Goal: Feedback & Contribution: Contribute content

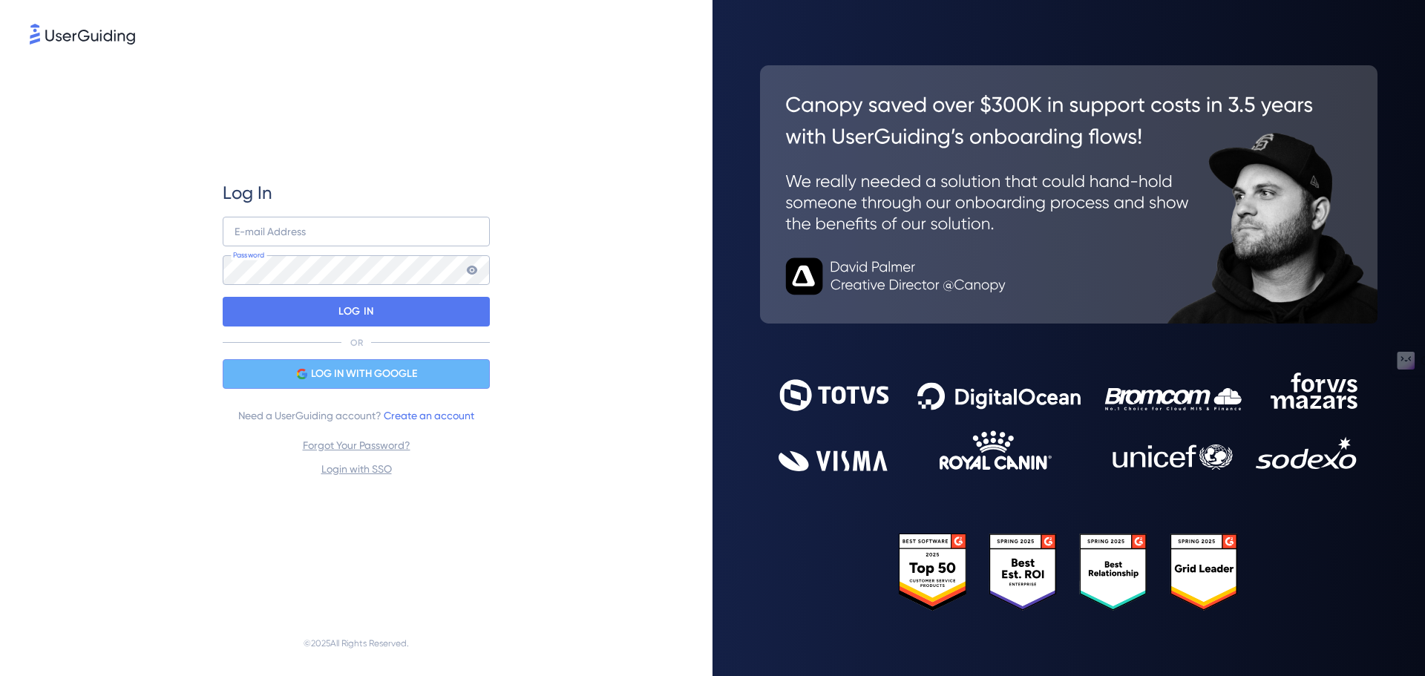
click at [338, 365] on span "LOG IN WITH GOOGLE" at bounding box center [364, 374] width 106 height 18
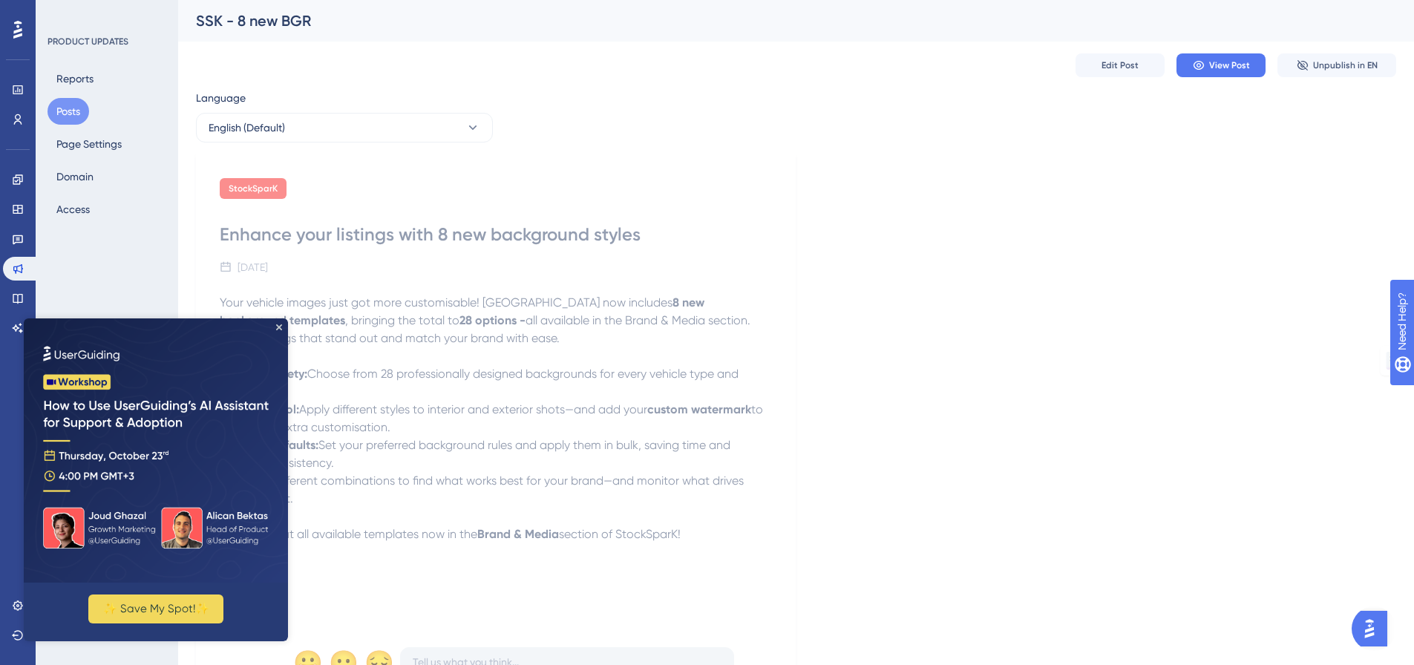
click at [275, 325] on img at bounding box center [156, 450] width 264 height 264
click at [285, 327] on img at bounding box center [156, 450] width 264 height 264
click at [280, 327] on icon "Close Preview" at bounding box center [279, 327] width 6 height 6
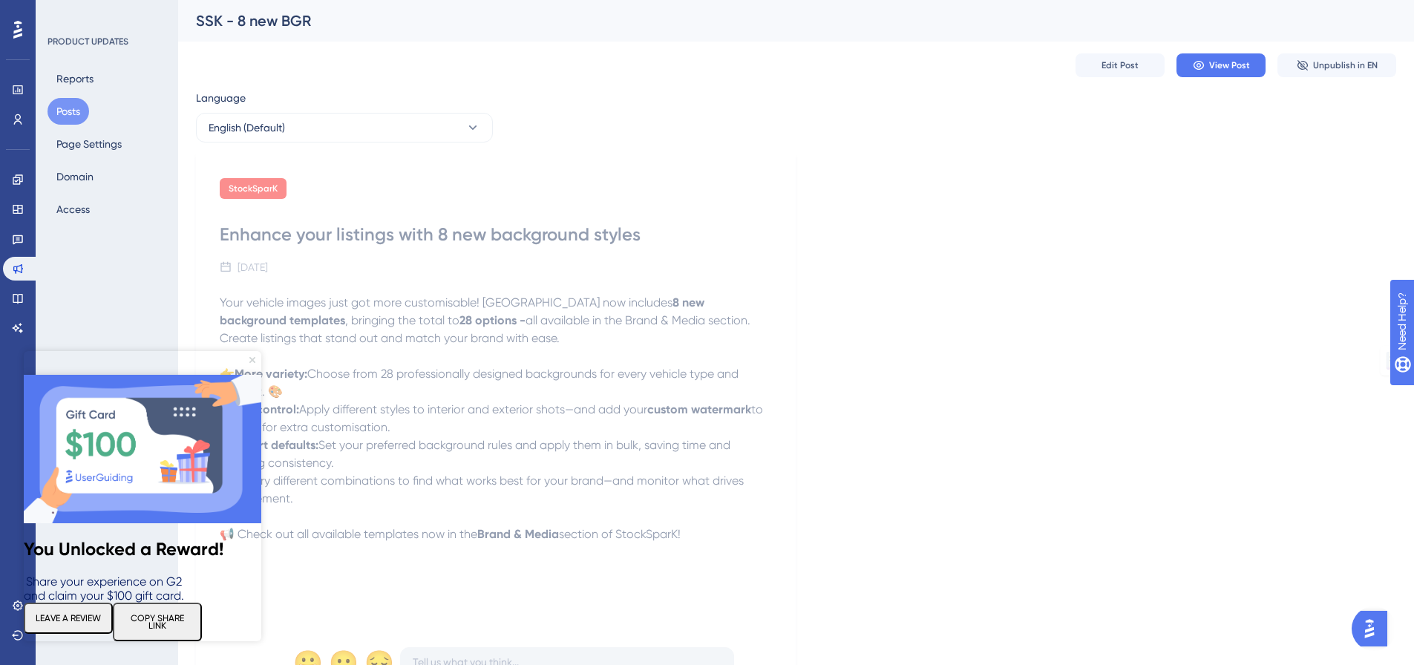
click at [249, 362] on icon "Close Preview" at bounding box center [252, 360] width 6 height 6
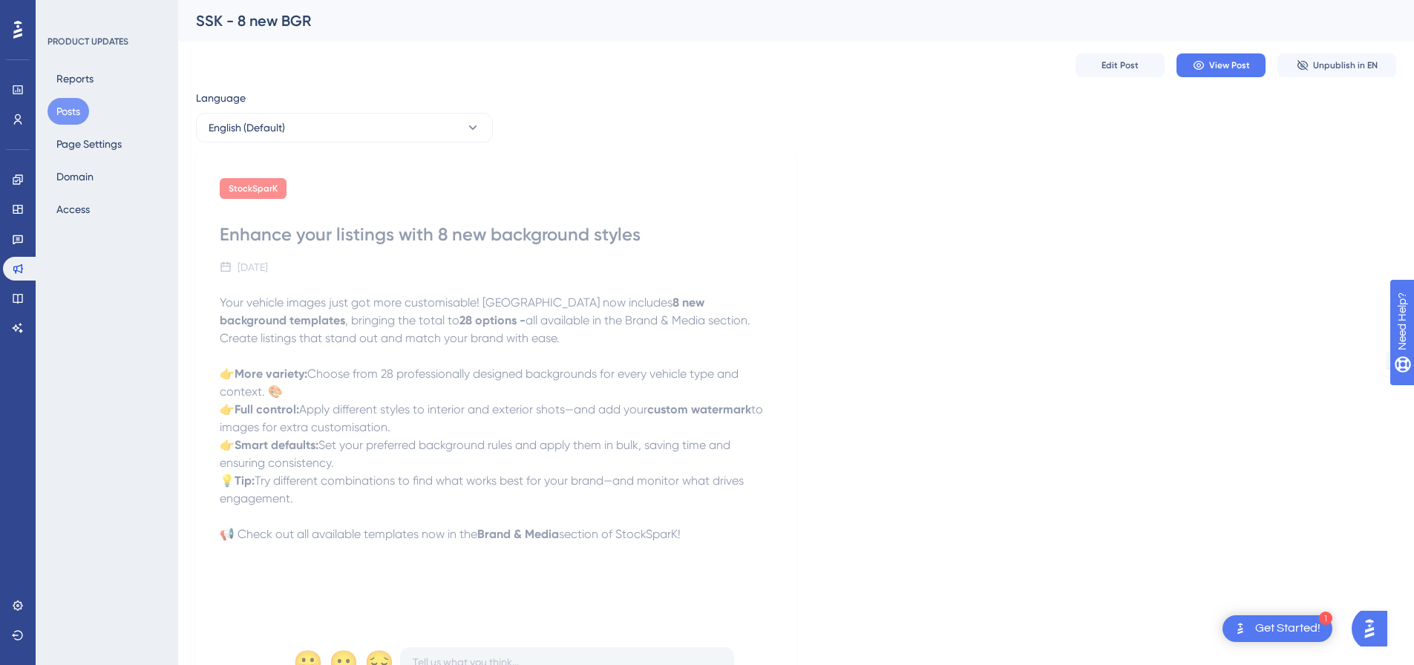
click at [68, 111] on button "Posts" at bounding box center [69, 111] width 42 height 27
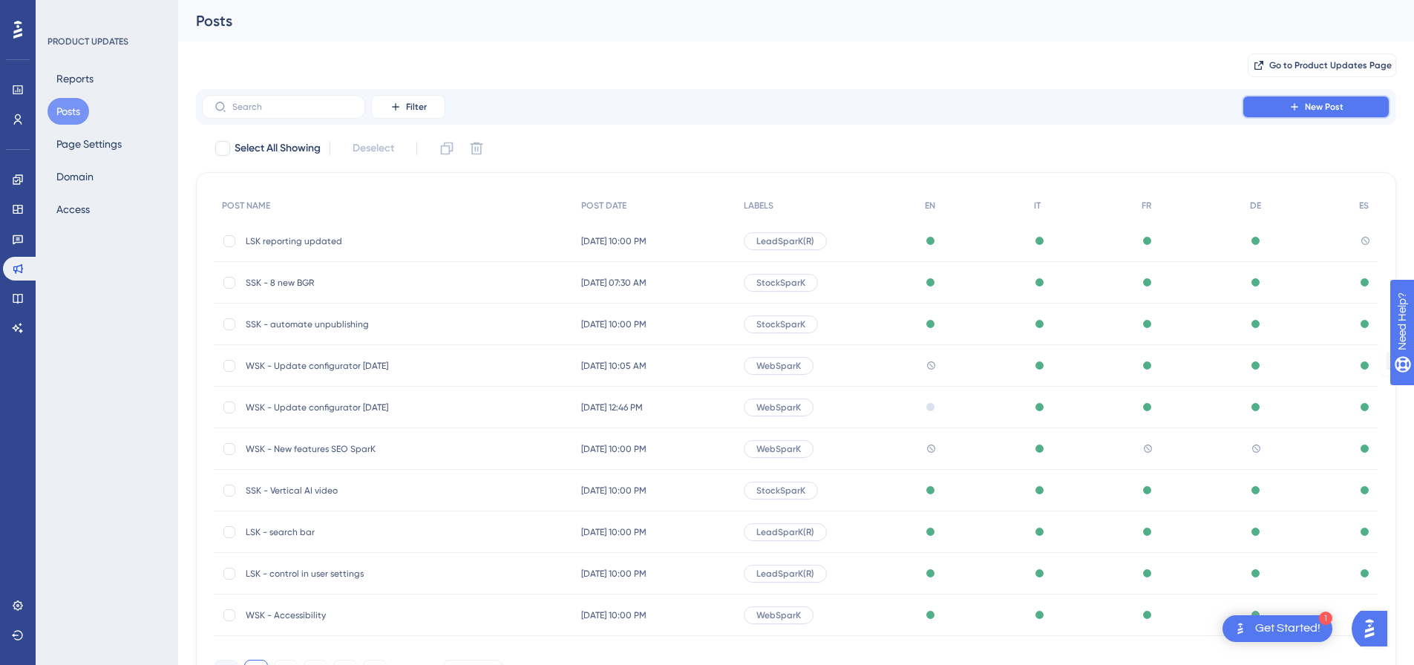
click at [1300, 104] on icon at bounding box center [1295, 107] width 12 height 12
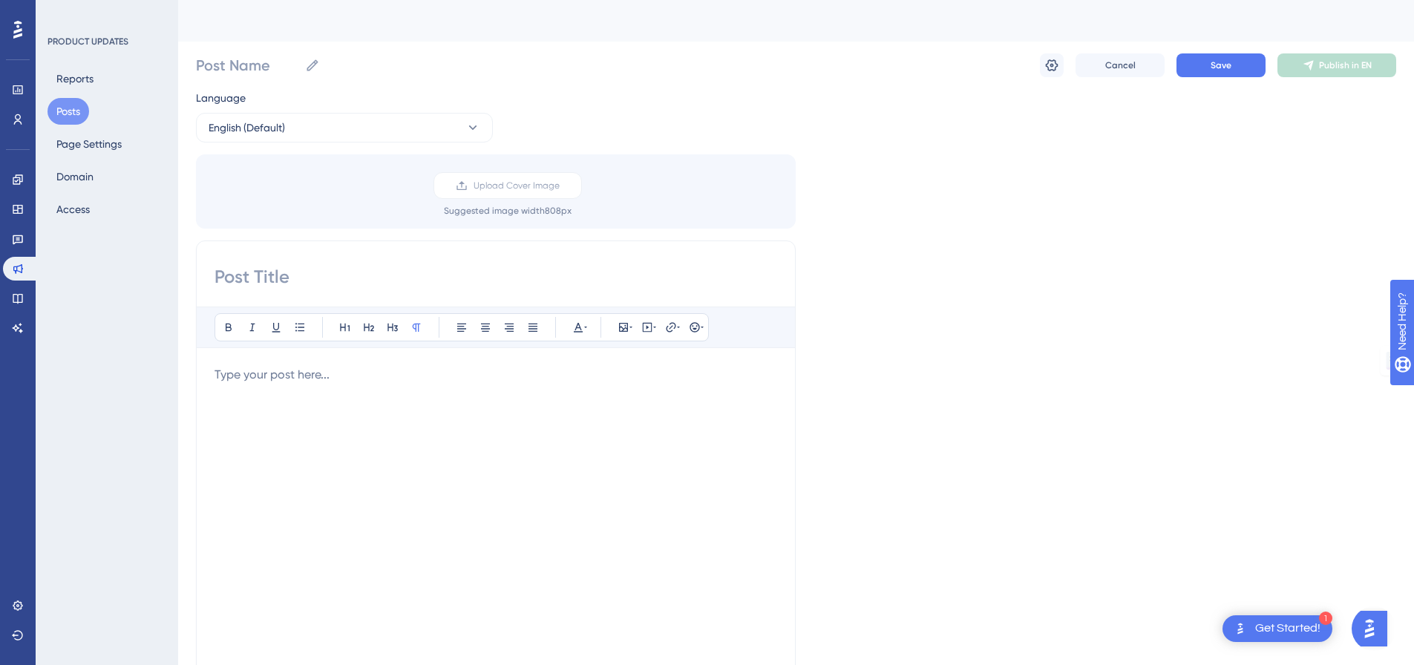
click at [315, 271] on input at bounding box center [496, 277] width 563 height 24
type input "WSK - Update configurator [DATE]"
click at [1052, 62] on icon at bounding box center [1052, 65] width 15 height 15
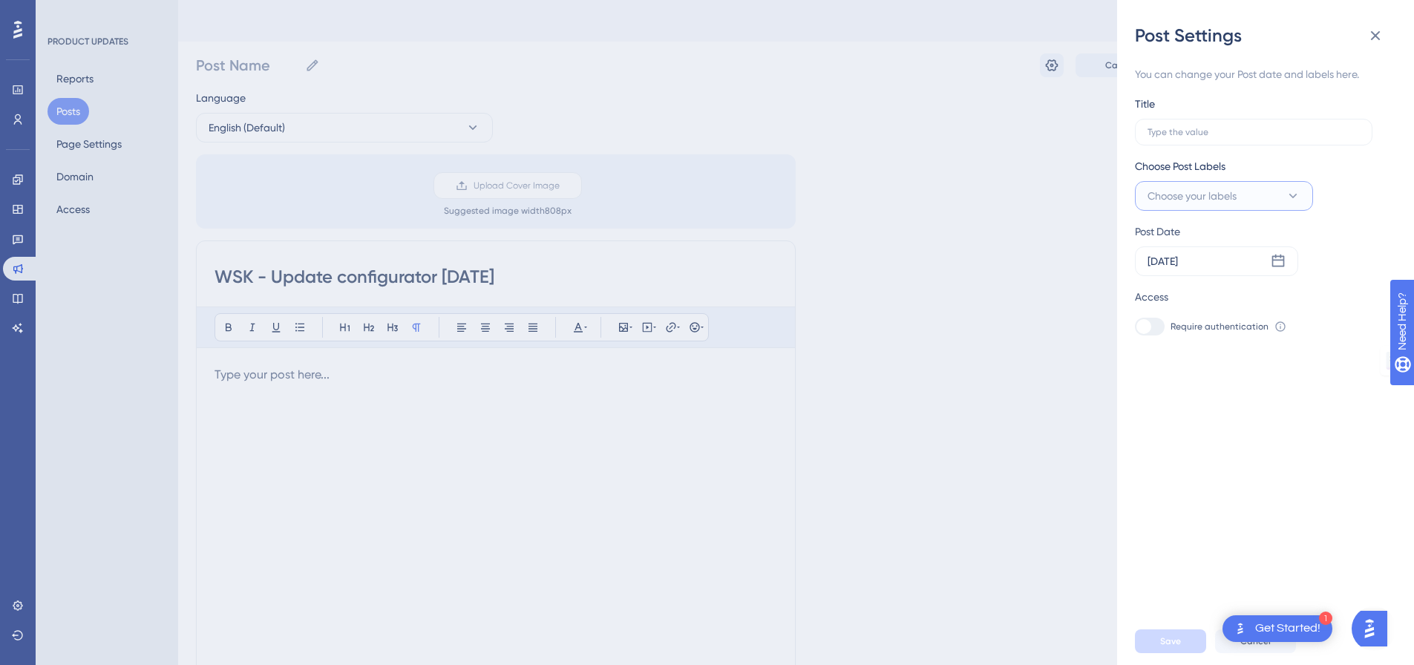
click at [1237, 197] on span "Choose your labels" at bounding box center [1192, 196] width 89 height 18
click at [1221, 310] on input "WebSparK" at bounding box center [1215, 316] width 59 height 19
click at [1148, 319] on div at bounding box center [1152, 316] width 12 height 12
checkbox input "true"
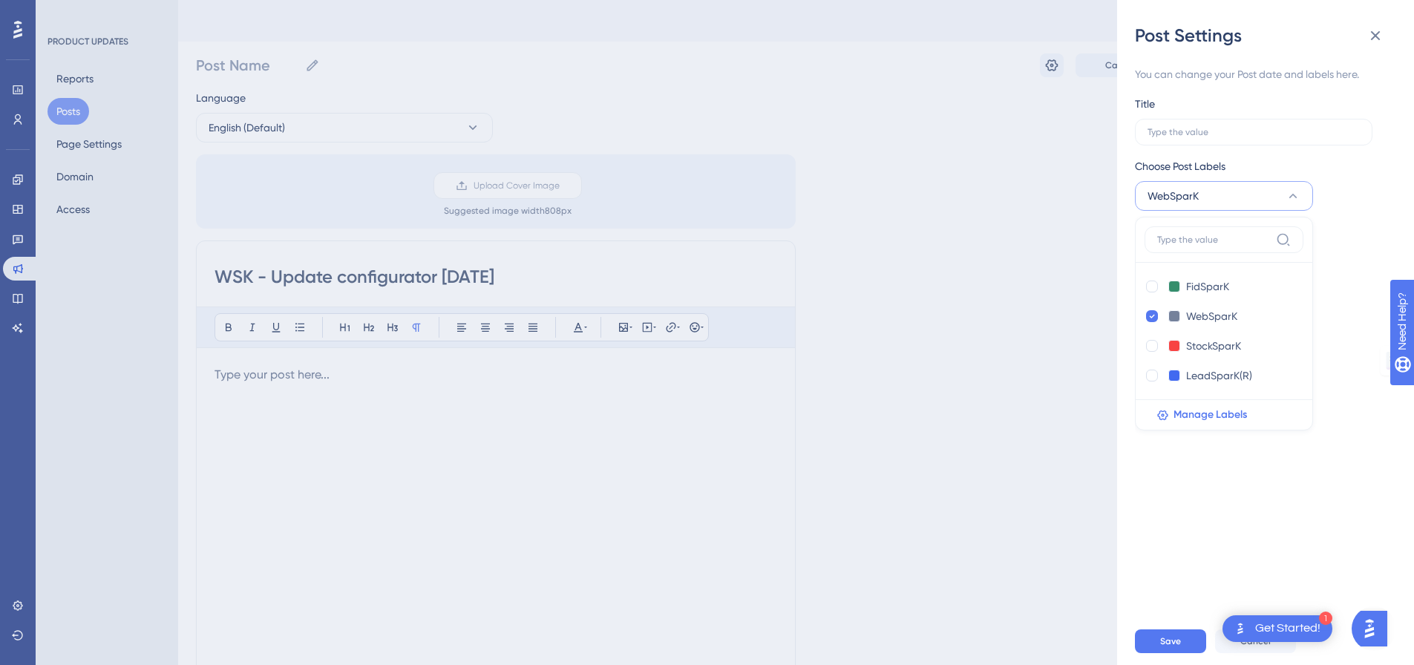
click at [1300, 192] on icon at bounding box center [1293, 196] width 15 height 15
click at [1241, 108] on div "Title" at bounding box center [1254, 120] width 238 height 50
click at [1241, 123] on label at bounding box center [1254, 132] width 238 height 27
click at [1241, 127] on input "text" at bounding box center [1254, 132] width 212 height 10
click at [1379, 34] on icon at bounding box center [1376, 36] width 18 height 18
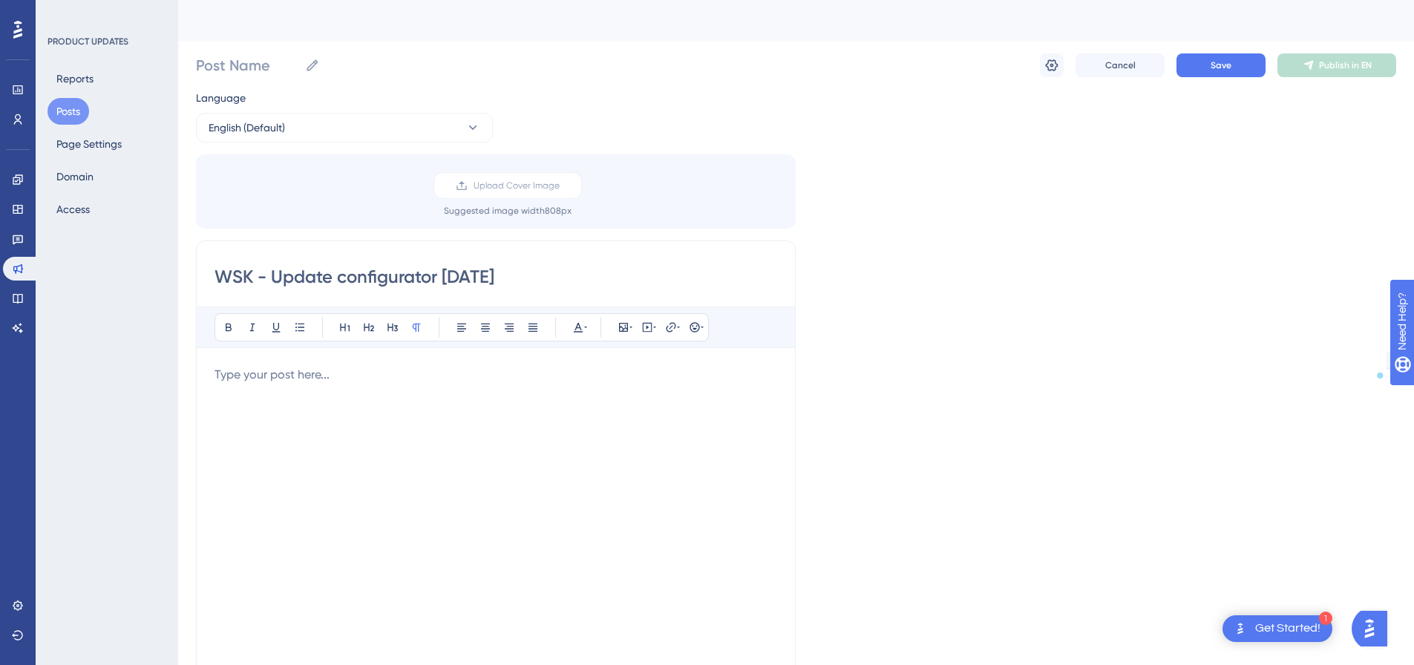
drag, startPoint x: 567, startPoint y: 266, endPoint x: 155, endPoint y: 289, distance: 412.7
click at [178, 289] on div "Performance Users Engagement Widgets Feedback Product Updates Knowledge Base AI…" at bounding box center [796, 549] width 1236 height 1099
click at [267, 68] on input "Post Name" at bounding box center [247, 65] width 103 height 21
paste input "WSK - Update configurator [DATE]"
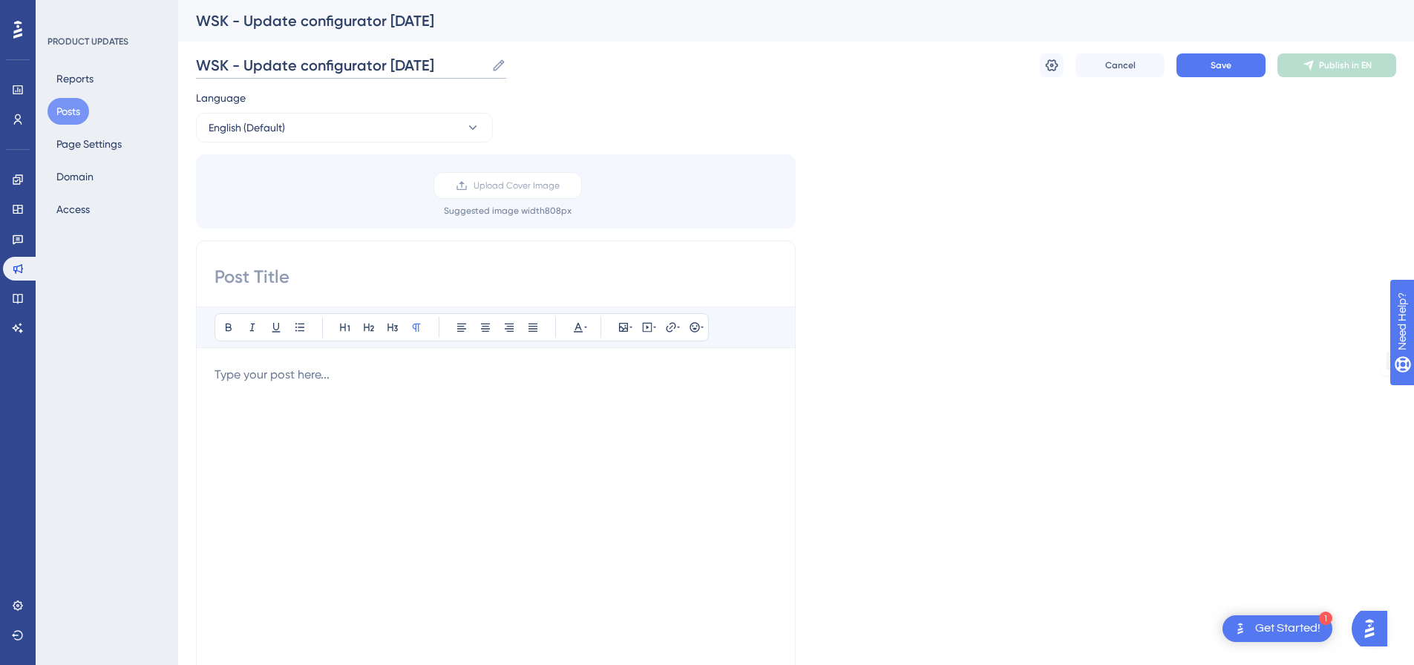
type input "WSK - Update configurator [DATE]"
click at [762, 79] on div "WSK - Update configurator [DATE] WSK - Update configurator [DATE] Cancel Save P…" at bounding box center [796, 66] width 1200 height 48
click at [1053, 63] on icon at bounding box center [1052, 65] width 15 height 15
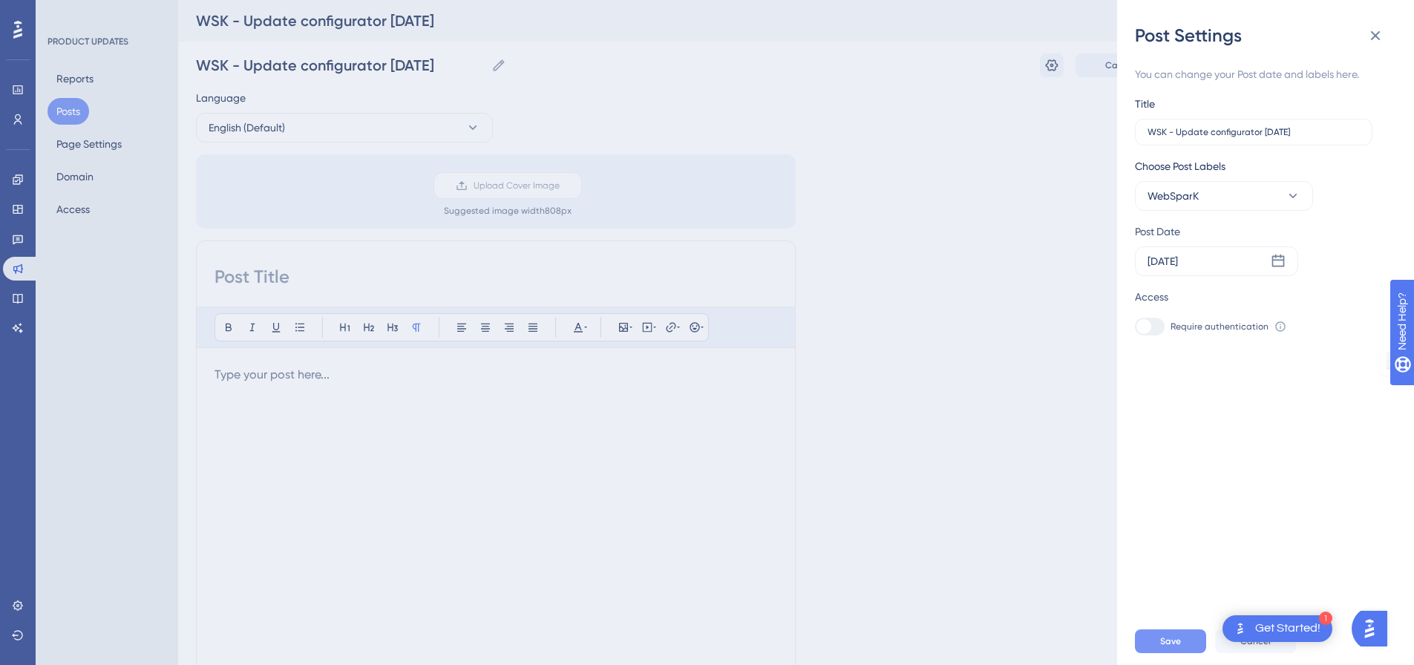
click at [1185, 653] on button "Save" at bounding box center [1170, 642] width 71 height 24
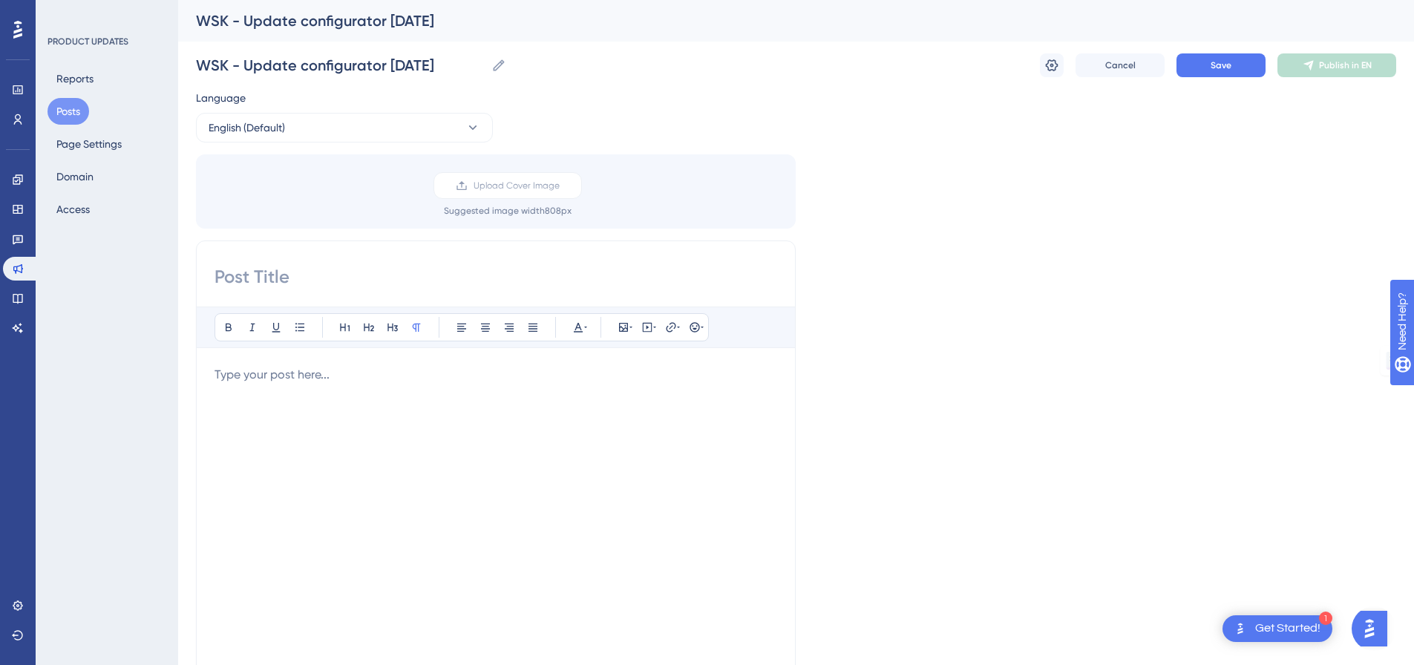
click at [425, 269] on input at bounding box center [496, 277] width 563 height 24
click at [427, 128] on button "English (Default)" at bounding box center [344, 128] width 297 height 30
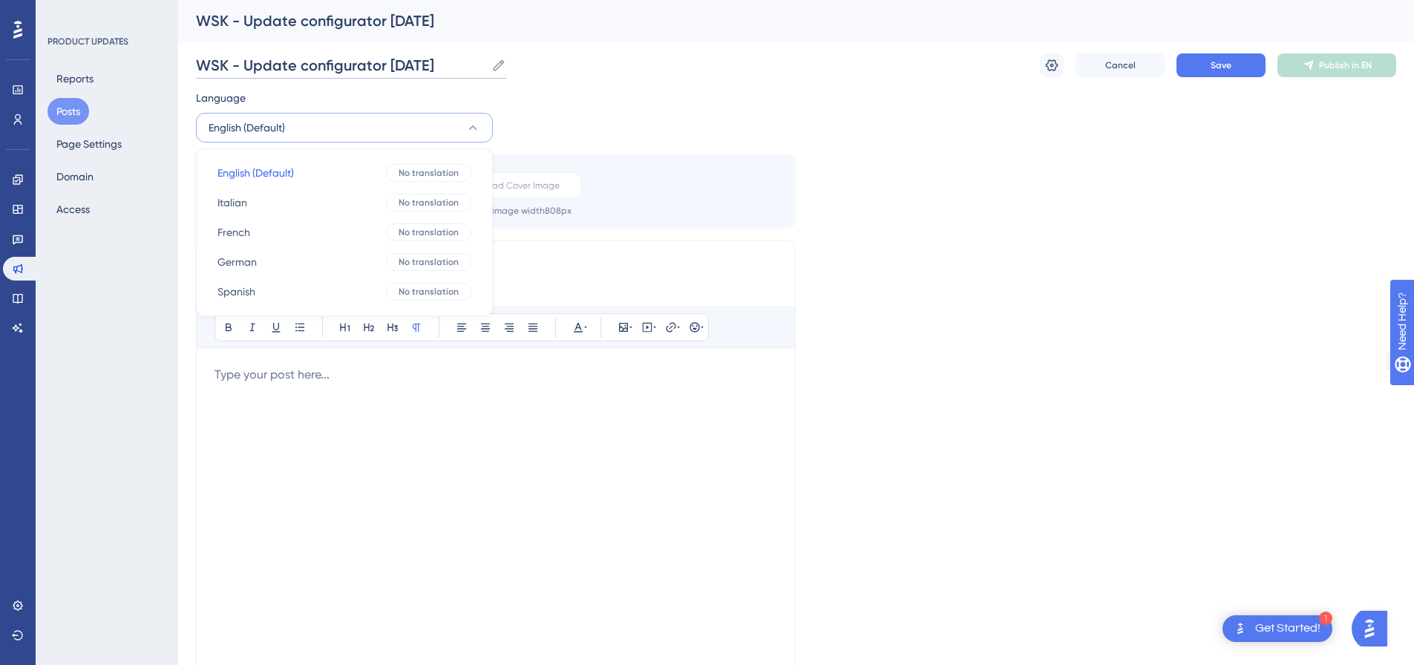
click at [419, 62] on input "WSK - Update configurator [DATE]" at bounding box center [341, 65] width 290 height 21
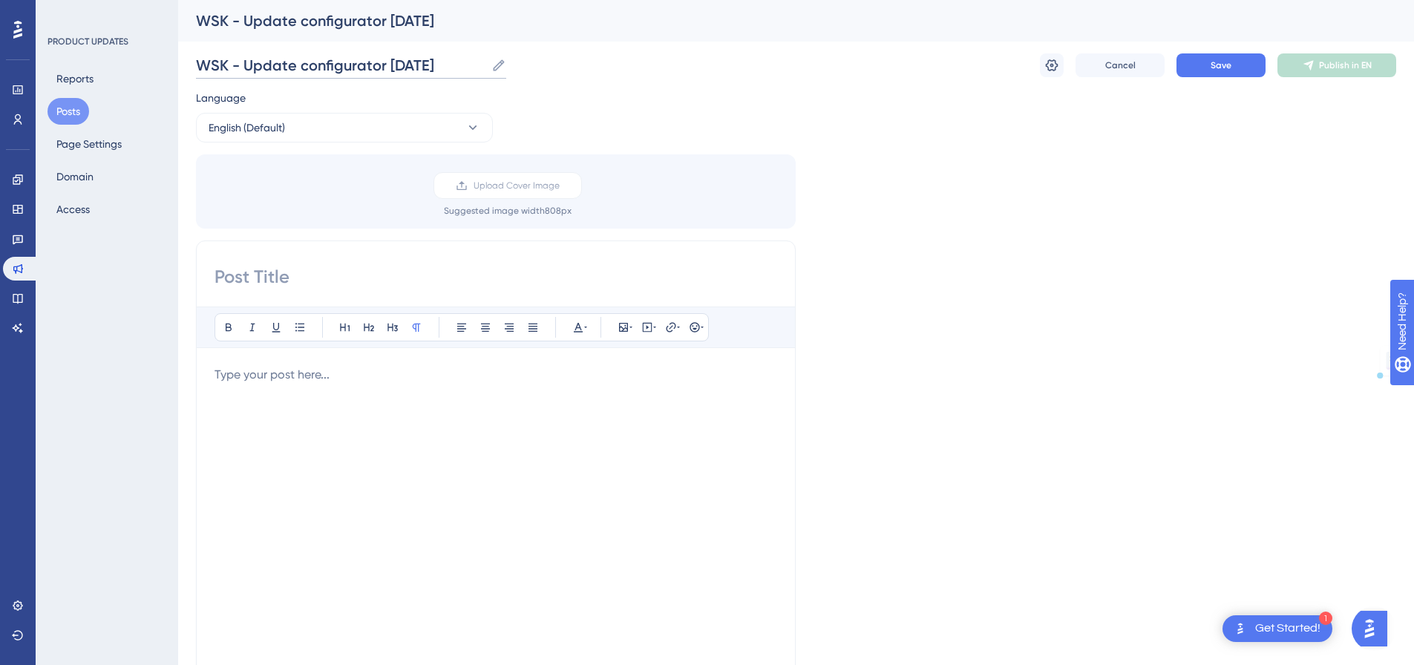
drag, startPoint x: 460, startPoint y: 67, endPoint x: 149, endPoint y: 69, distance: 311.1
click at [178, 69] on div "Performance Users Engagement Widgets Feedback Product Updates Knowledge Base AI…" at bounding box center [796, 549] width 1236 height 1099
click at [310, 130] on button "English (Default)" at bounding box center [344, 128] width 297 height 30
click at [307, 206] on button "Italian Italian No translation" at bounding box center [345, 203] width 278 height 30
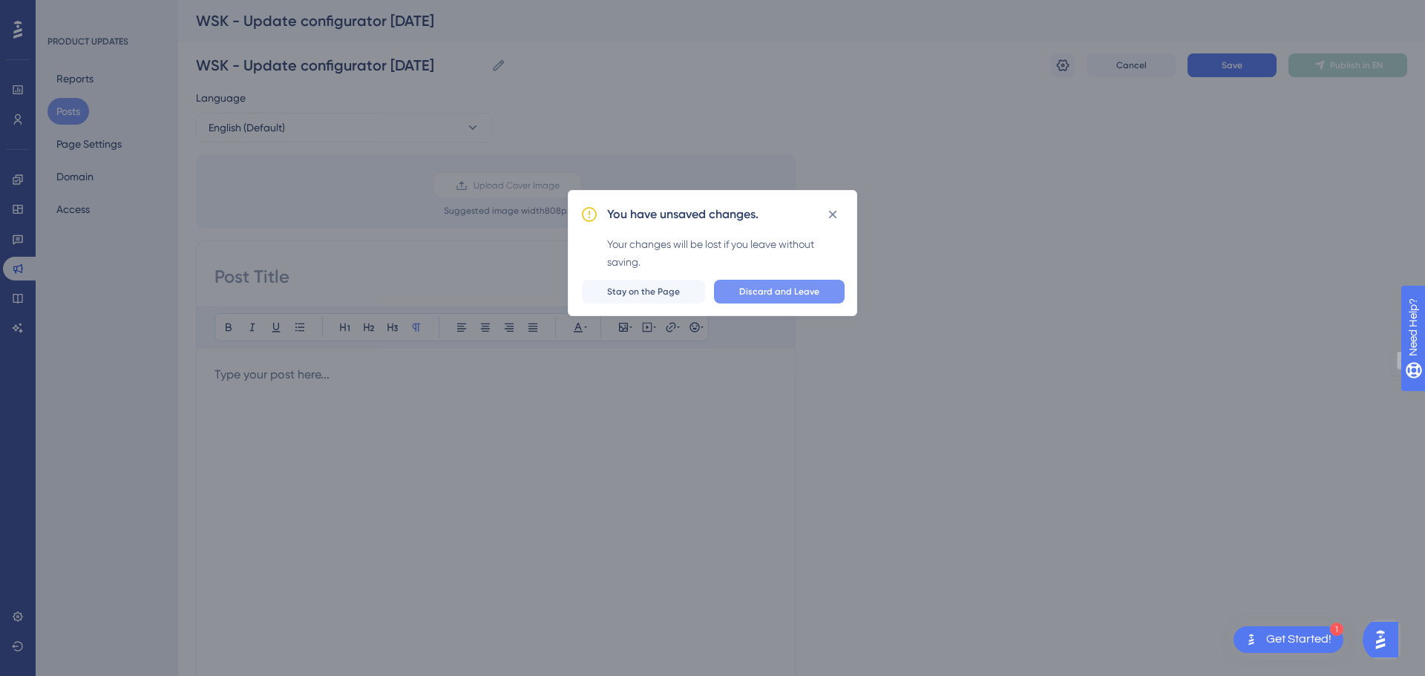
click at [770, 292] on span "Discard and Leave" at bounding box center [779, 292] width 80 height 12
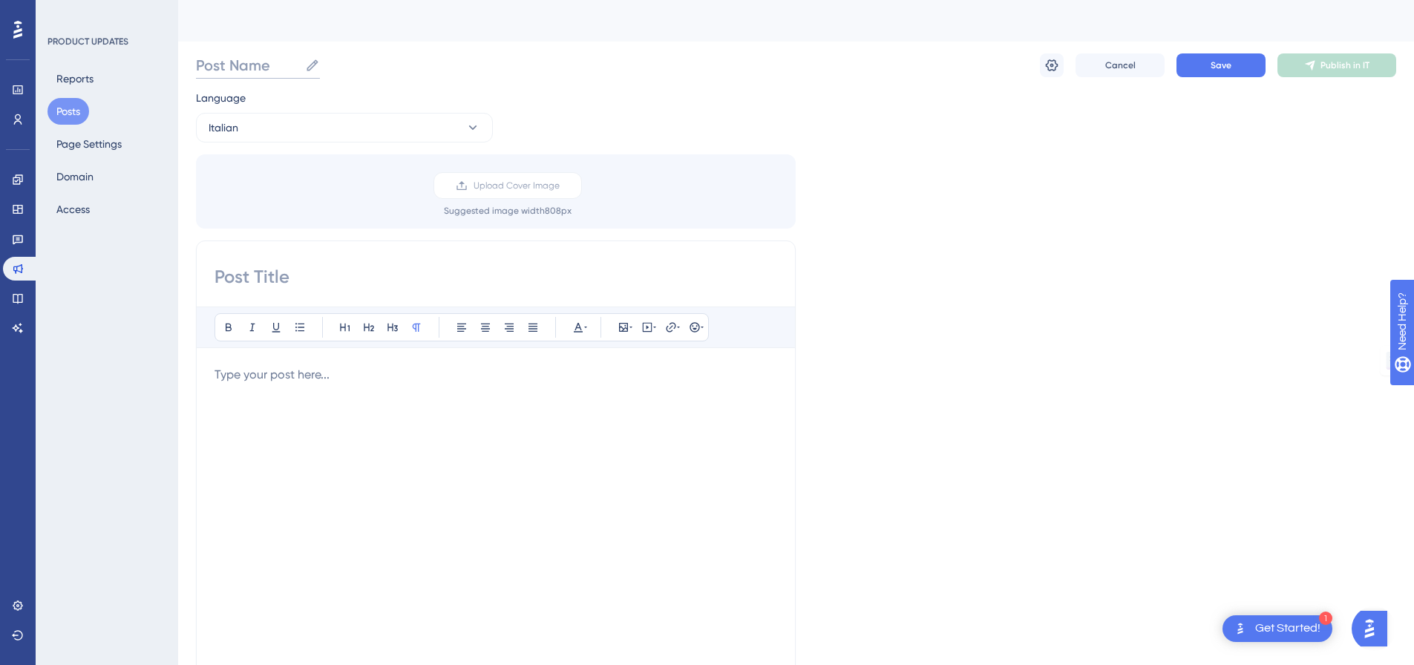
click at [272, 66] on input "Post Name" at bounding box center [247, 65] width 103 height 21
paste input "WSK - Update configurator [DATE]"
type input "WSK - Update configurator [DATE]"
click at [340, 267] on input at bounding box center [496, 277] width 563 height 24
paste input "Configuratore veicoli – aggiornamenti [PERSON_NAME]"
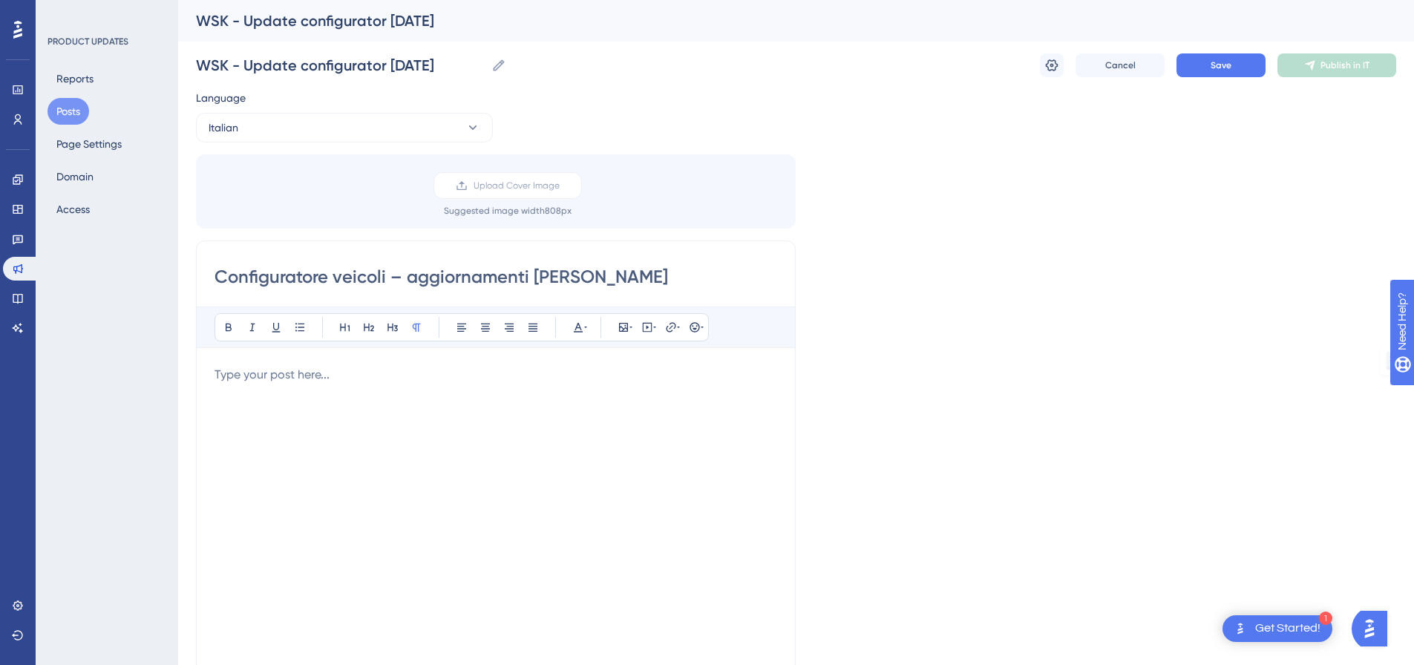
click at [569, 281] on input "Configuratore veicoli – aggiornamenti [PERSON_NAME]" at bounding box center [496, 277] width 563 height 24
drag, startPoint x: 557, startPoint y: 275, endPoint x: 663, endPoint y: 287, distance: 106.8
click at [663, 287] on input "Configuratore veicoli – aggiornamenti di Octobre" at bounding box center [496, 277] width 563 height 24
paste input "ot"
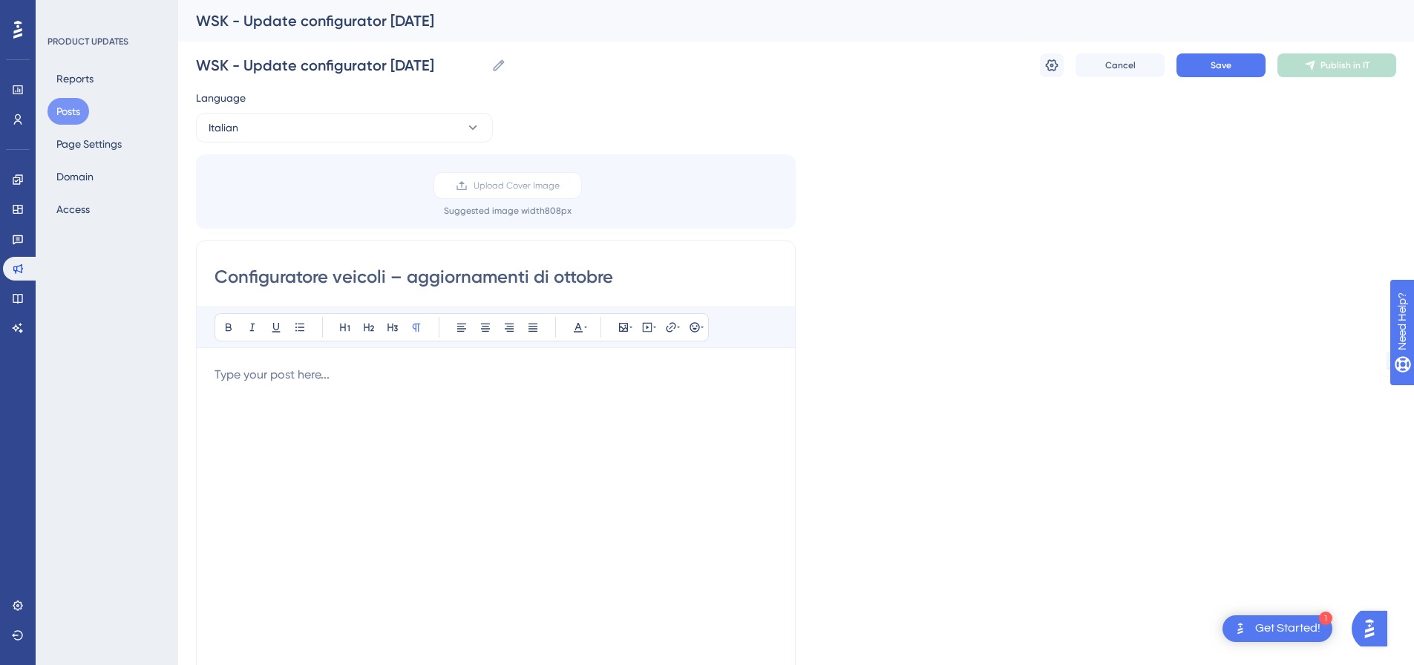
type input "Configuratore veicoli – aggiornamenti di ottobre"
click at [993, 269] on div "Language Italian Upload Cover Image Suggested image width 808 px Configuratore …" at bounding box center [796, 441] width 1200 height 705
click at [623, 445] on div at bounding box center [496, 529] width 563 height 327
click at [1059, 65] on icon at bounding box center [1052, 65] width 15 height 15
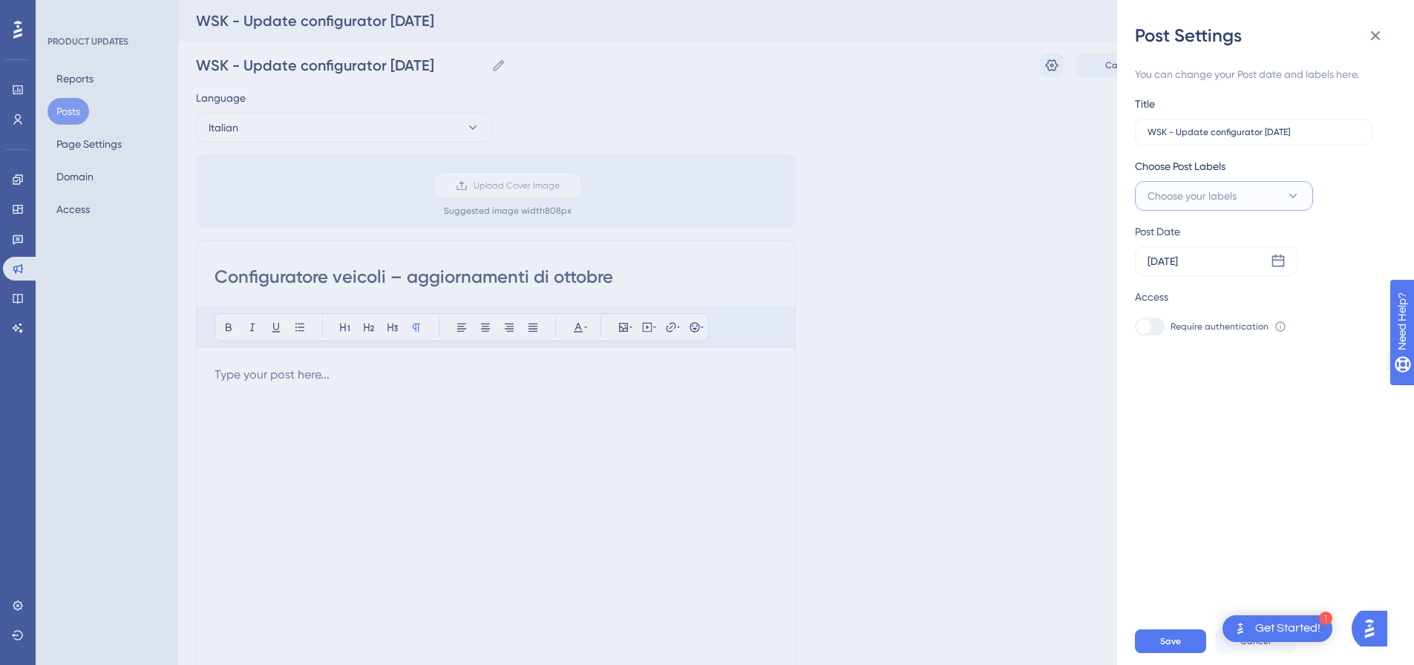
click at [1229, 206] on button "Choose your labels" at bounding box center [1224, 196] width 178 height 30
click at [1220, 321] on input "WebSparK" at bounding box center [1215, 316] width 59 height 19
click at [1161, 319] on label at bounding box center [1154, 316] width 18 height 15
checkbox input "true"
click at [1280, 529] on div "You can change your Post date and labels here. Title WSK - Update configurator …" at bounding box center [1271, 333] width 273 height 570
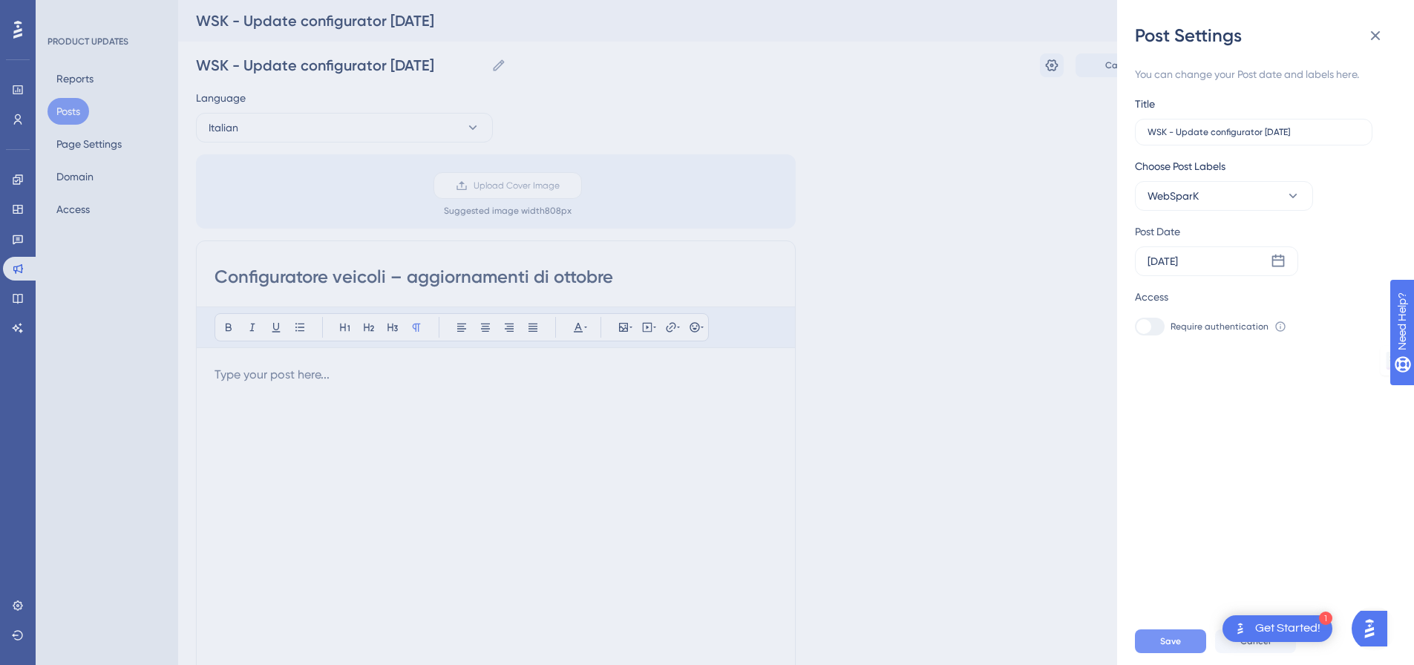
click at [1190, 653] on button "Save" at bounding box center [1170, 642] width 71 height 24
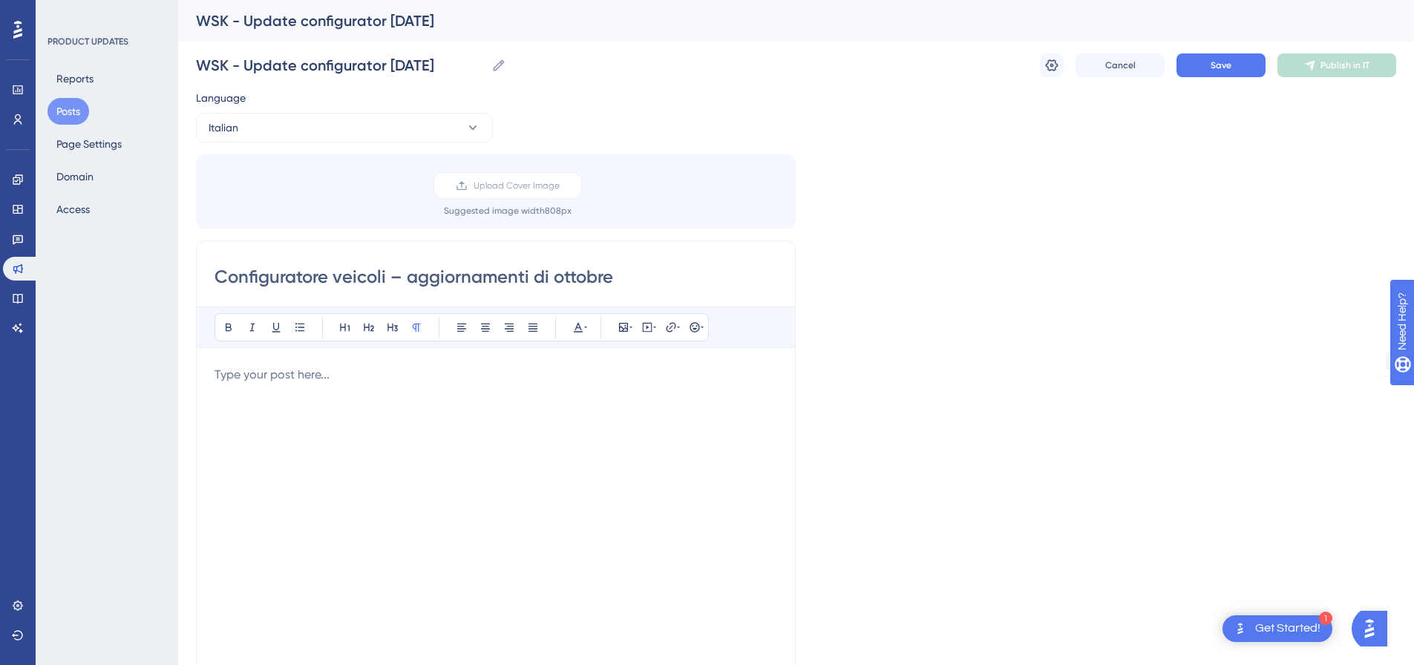
click at [390, 392] on div at bounding box center [496, 529] width 563 height 327
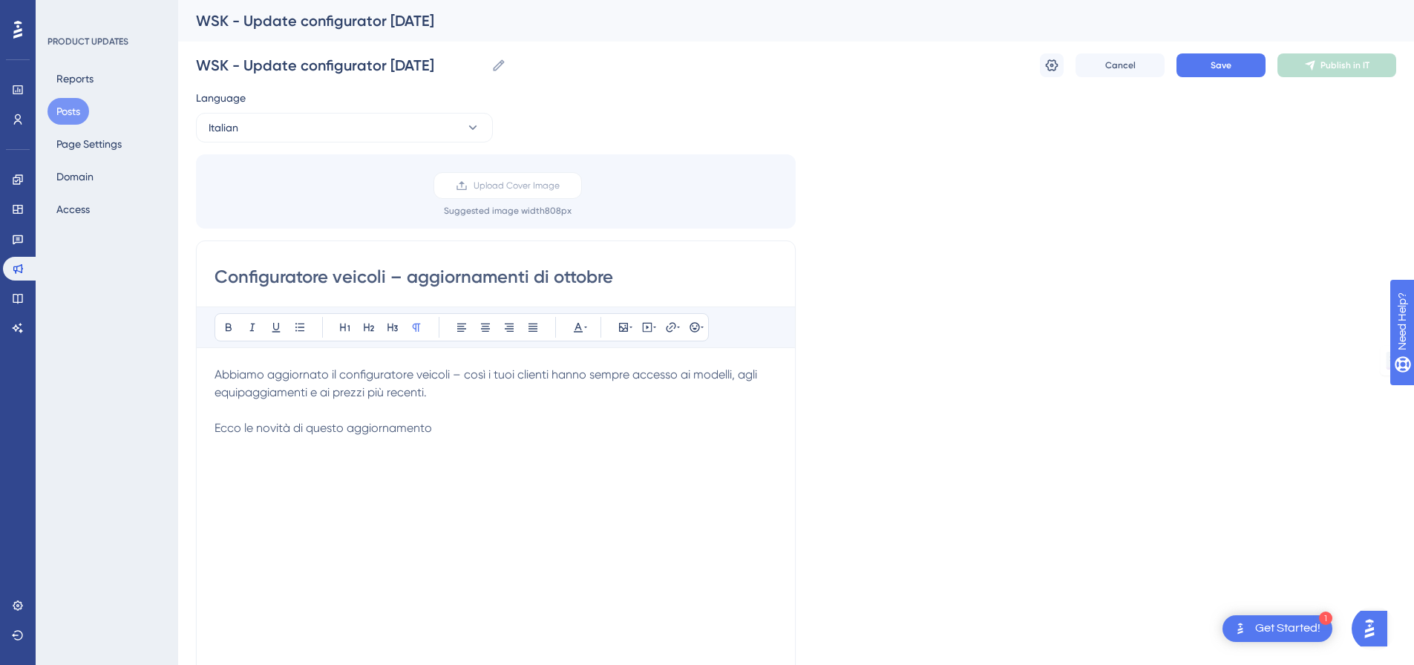
click at [462, 463] on div "Abbiamo aggiornato il configuratore veicoli – così i tuoi clienti hanno sempre …" at bounding box center [496, 529] width 563 height 327
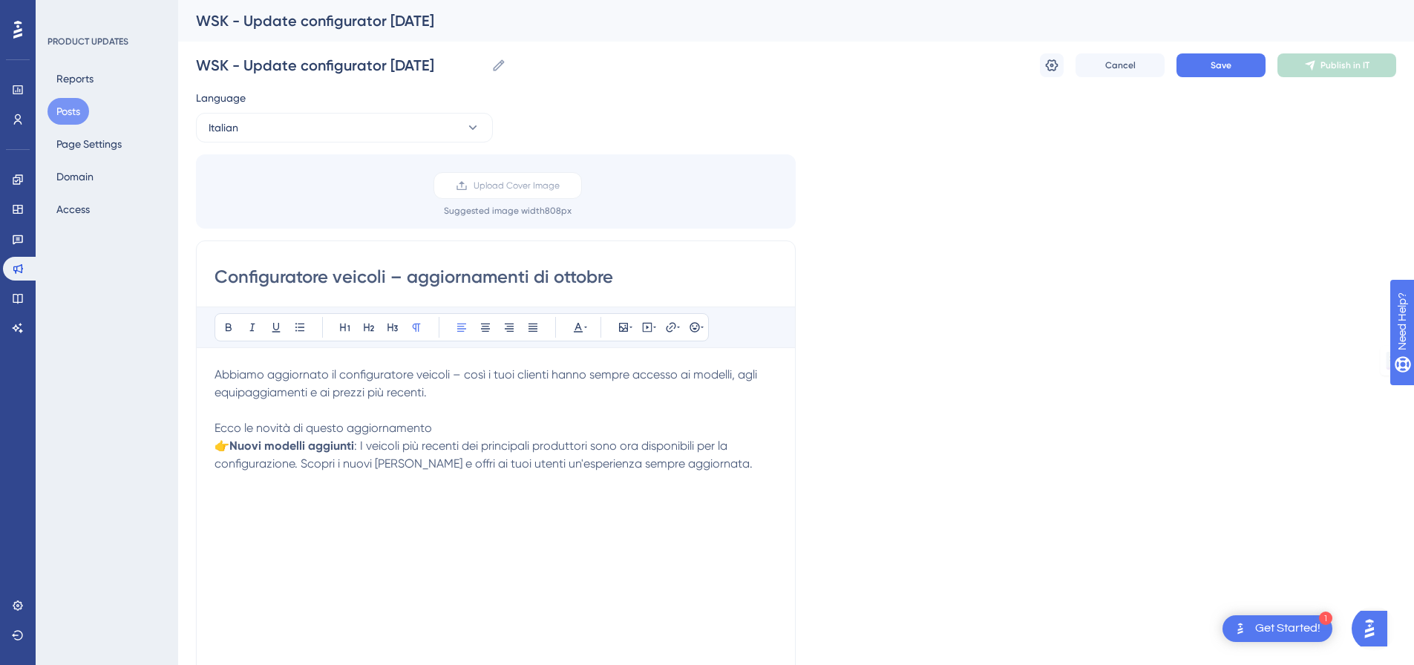
click at [474, 424] on p "Ecco le novità di questo aggiornamento" at bounding box center [496, 428] width 563 height 18
click at [537, 558] on div "Abbiamo aggiornato il configuratore veicoli – così i tuoi clienti hanno sempre …" at bounding box center [496, 529] width 563 height 327
click at [662, 499] on div "Abbiamo aggiornato il configuratore veicoli – così i tuoi clienti hanno sempre …" at bounding box center [496, 529] width 563 height 327
click at [726, 483] on div "Abbiamo aggiornato il configuratore veicoli – così i tuoi clienti hanno sempre …" at bounding box center [496, 529] width 563 height 327
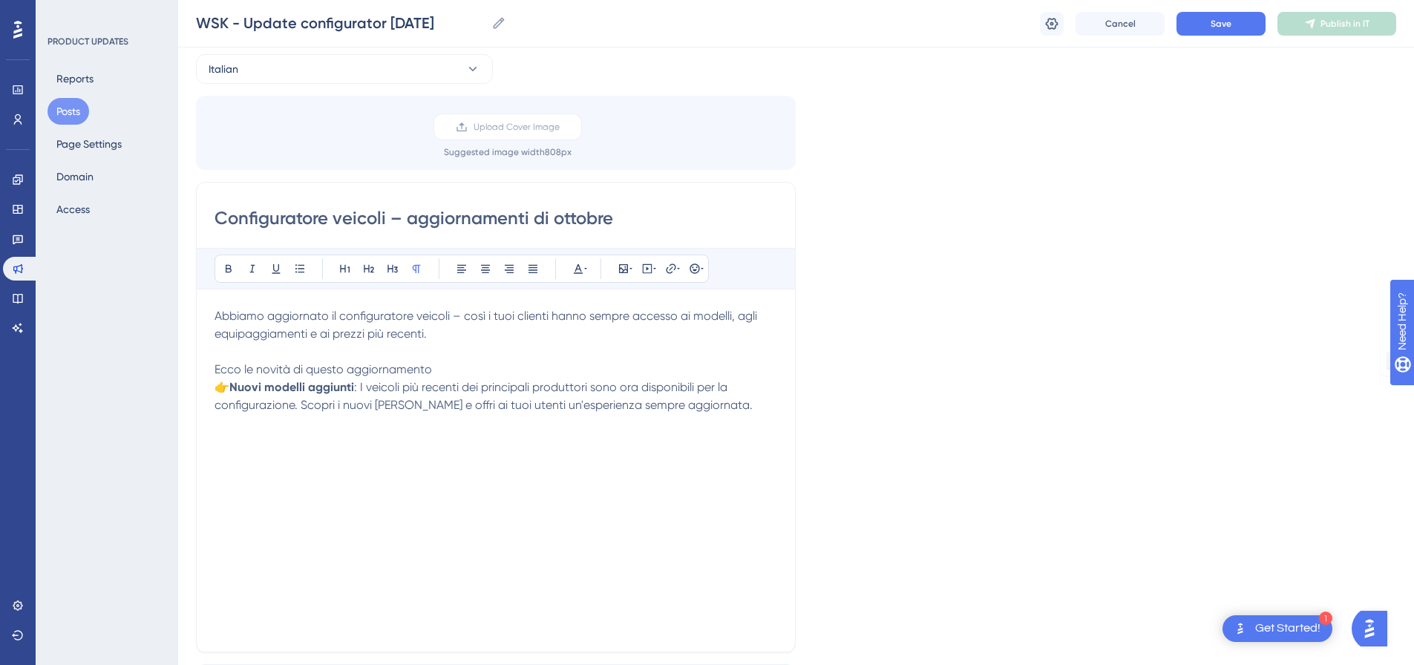
scroll to position [74, 0]
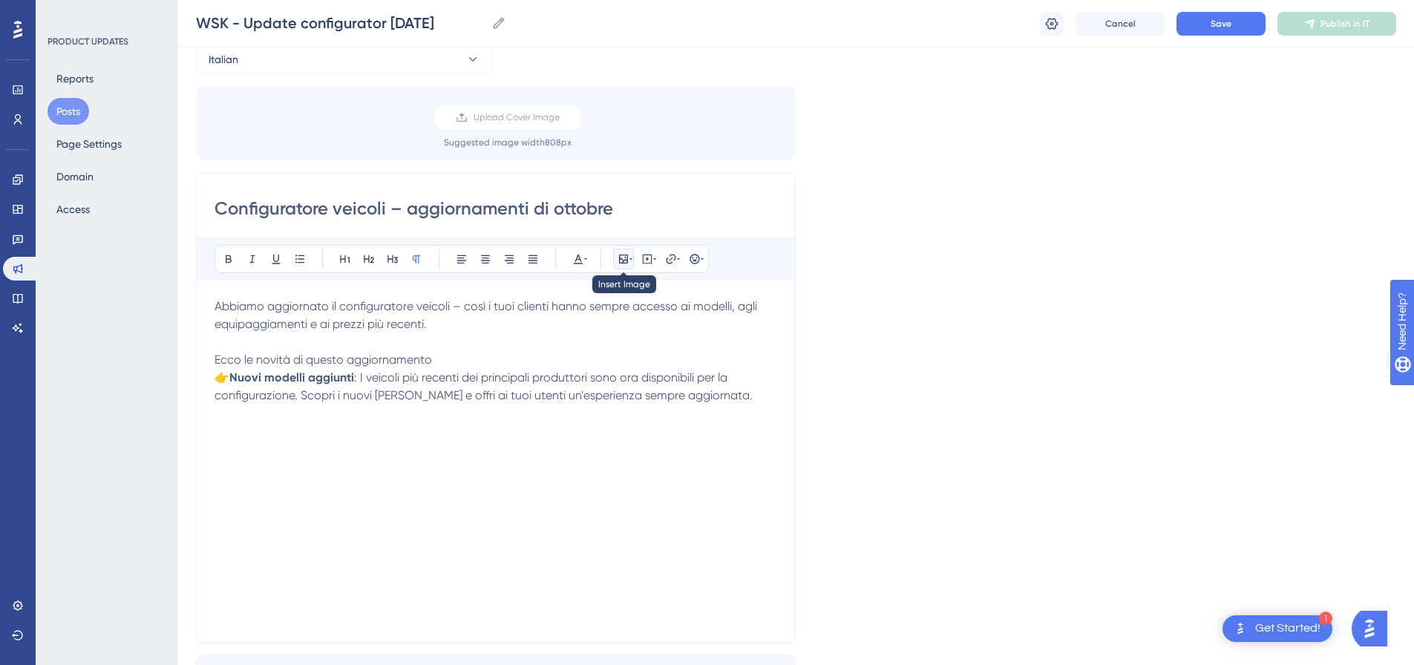
click at [620, 261] on icon at bounding box center [623, 259] width 9 height 9
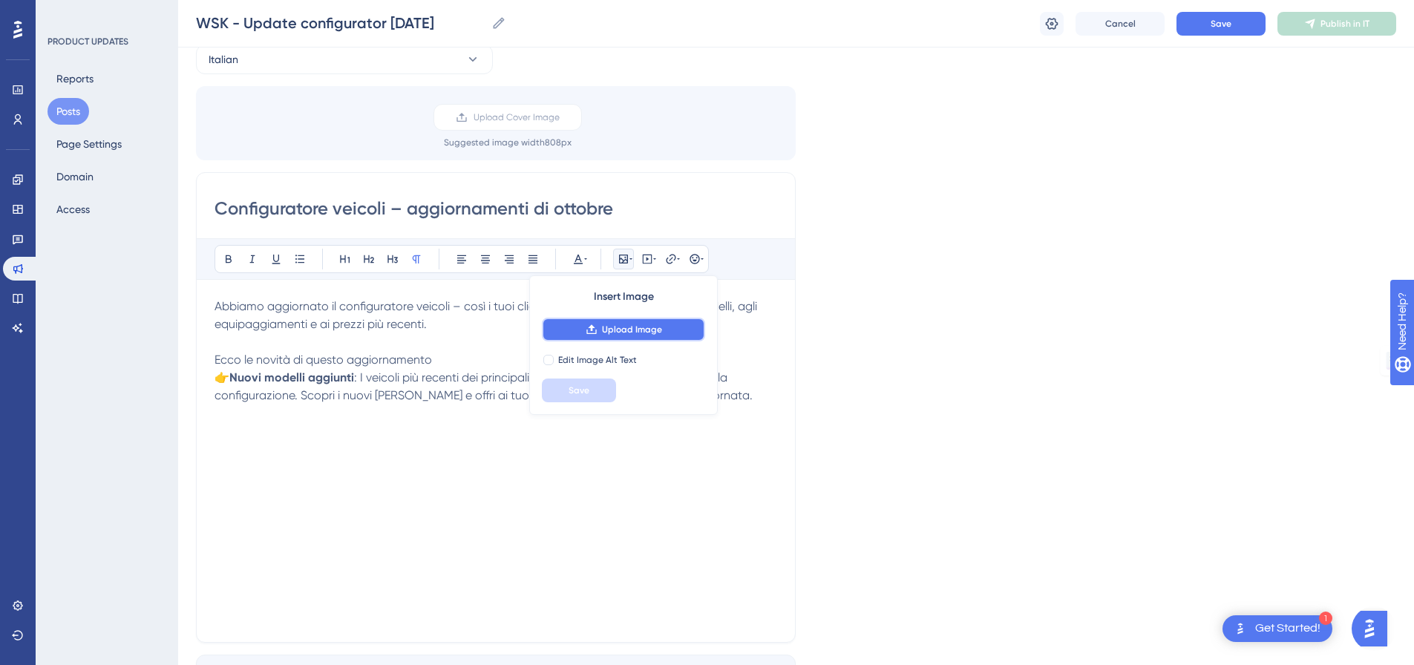
click at [634, 338] on button "Upload Image" at bounding box center [623, 330] width 163 height 24
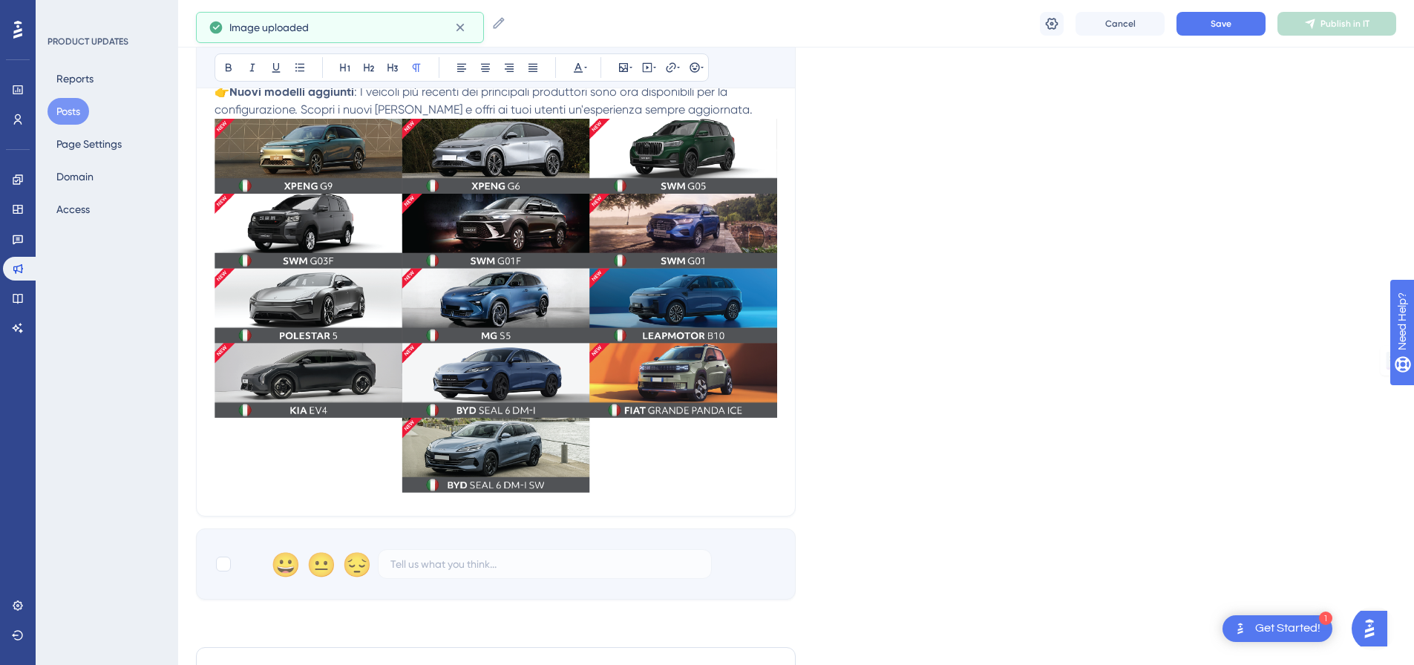
scroll to position [371, 0]
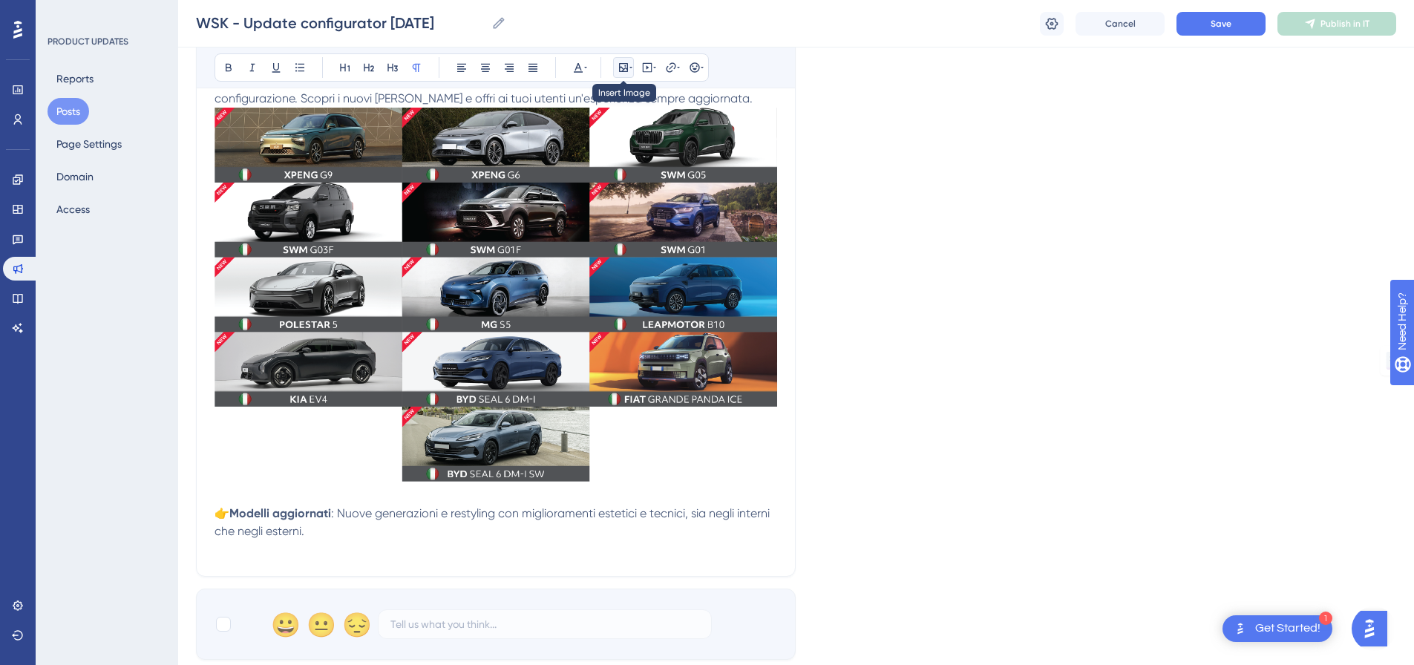
click at [621, 62] on icon at bounding box center [624, 68] width 12 height 12
click at [631, 66] on icon at bounding box center [631, 68] width 3 height 12
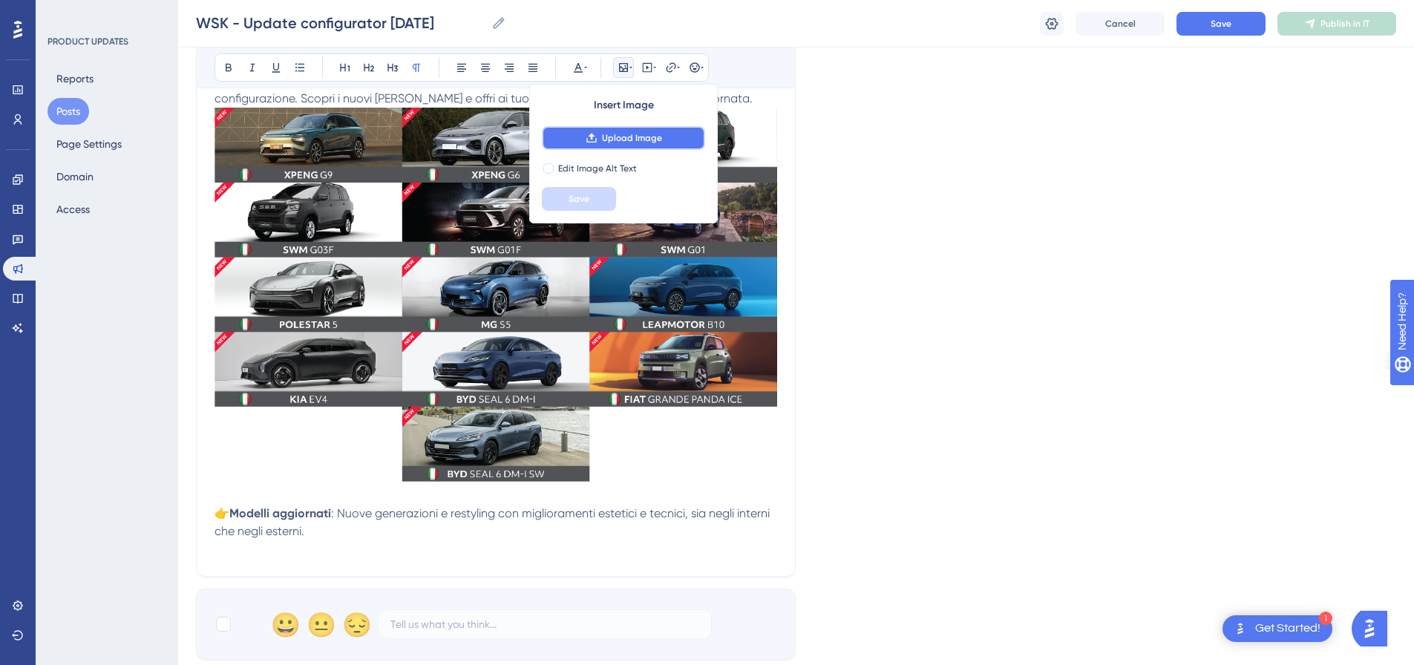
click at [627, 136] on span "Upload Image" at bounding box center [632, 138] width 60 height 12
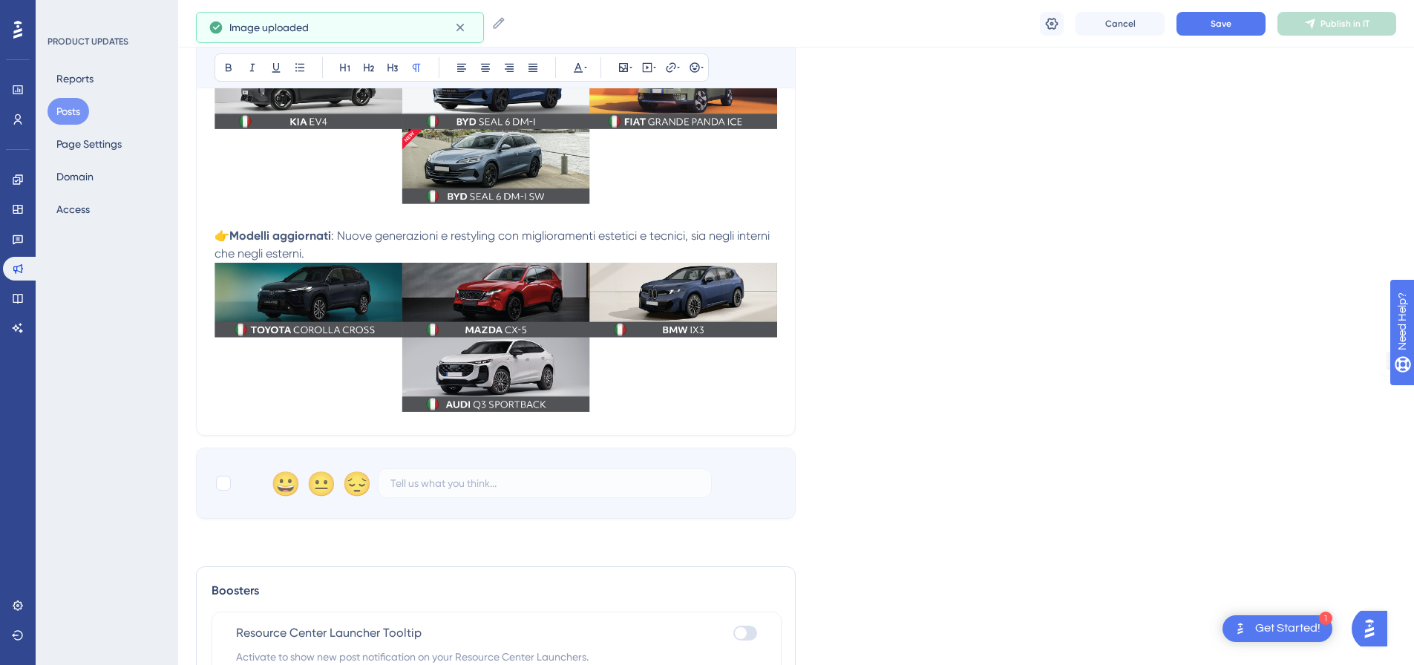
scroll to position [668, 0]
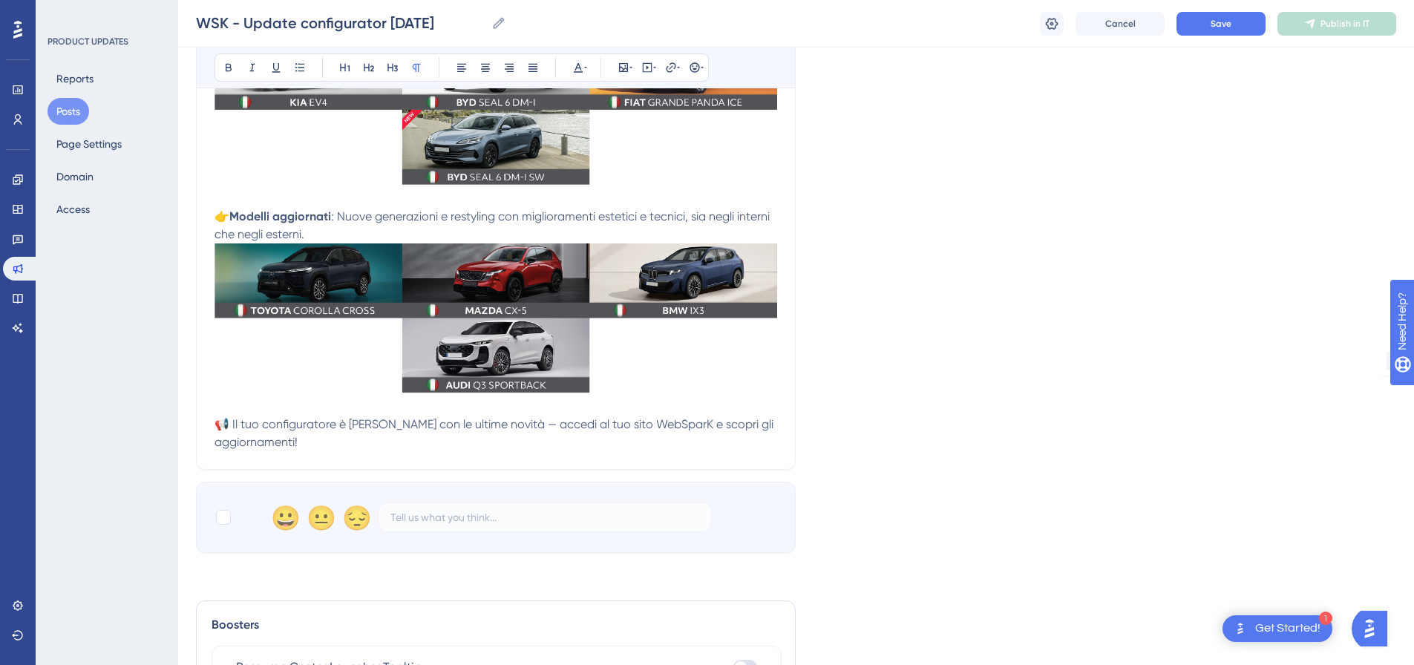
click at [368, 401] on p at bounding box center [496, 407] width 563 height 18
click at [226, 518] on div at bounding box center [223, 517] width 15 height 15
checkbox input "true"
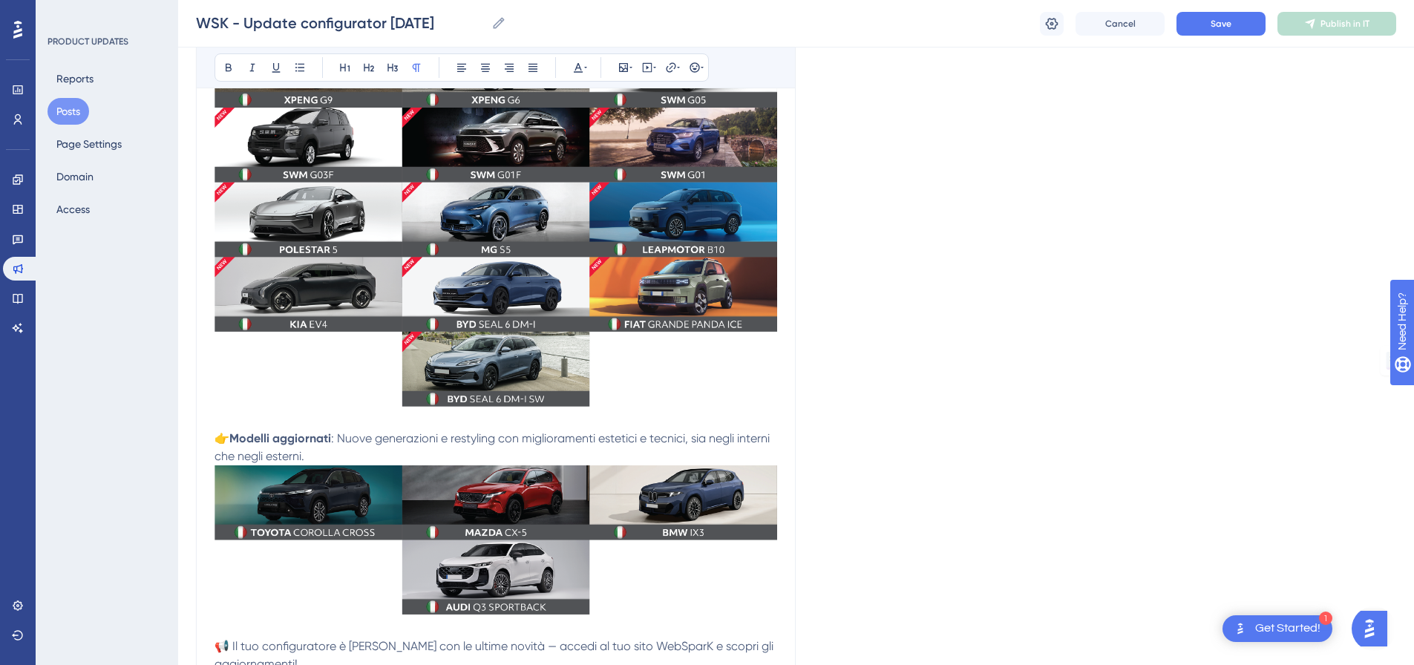
scroll to position [445, 0]
click at [678, 451] on p "👉 Modelli aggiornati : Nuove generazioni e restyling con miglioramenti estetici…" at bounding box center [496, 449] width 563 height 36
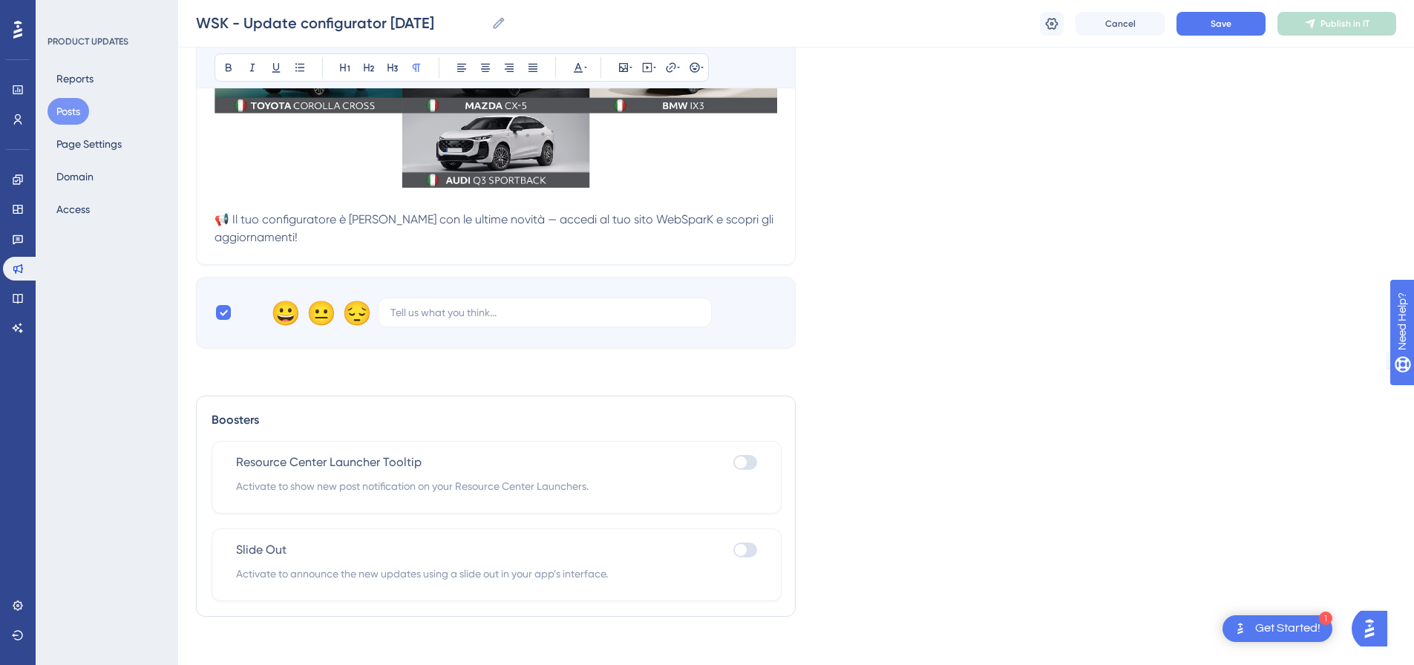
scroll to position [902, 0]
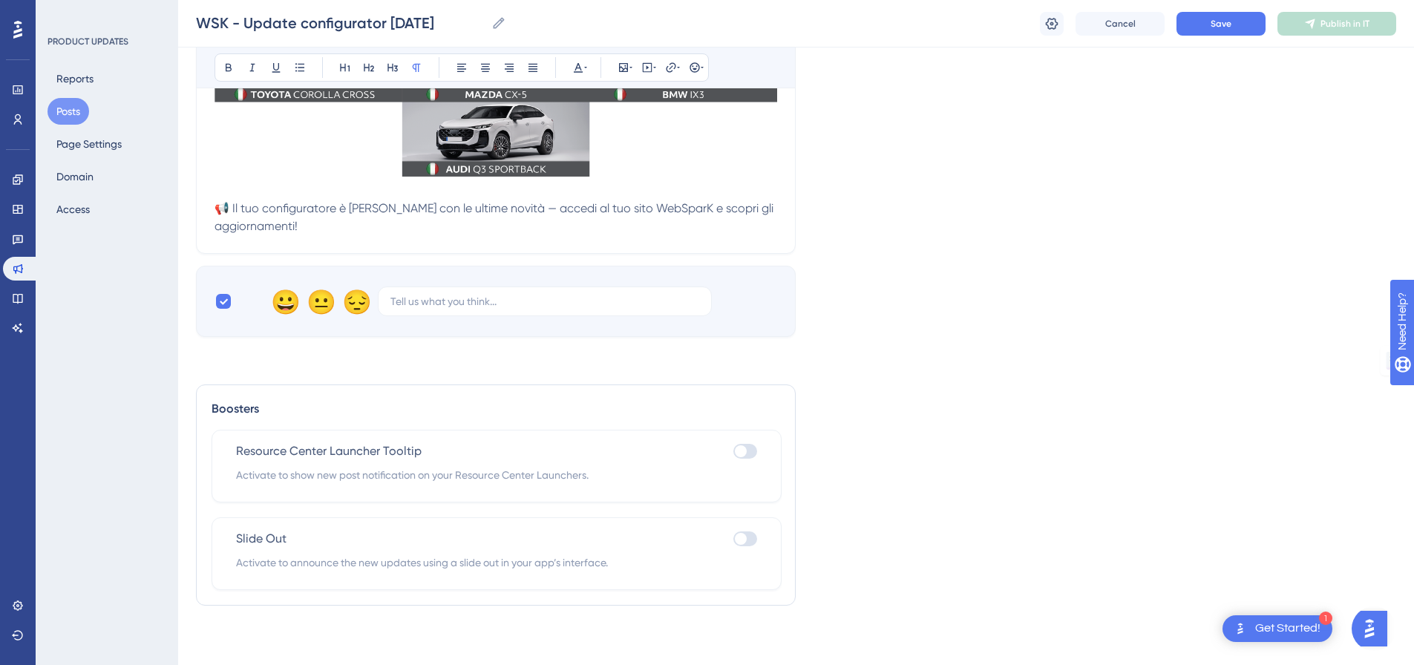
click at [749, 544] on div at bounding box center [745, 539] width 24 height 15
click at [733, 540] on input "checkbox" at bounding box center [733, 539] width 1 height 1
checkbox input "true"
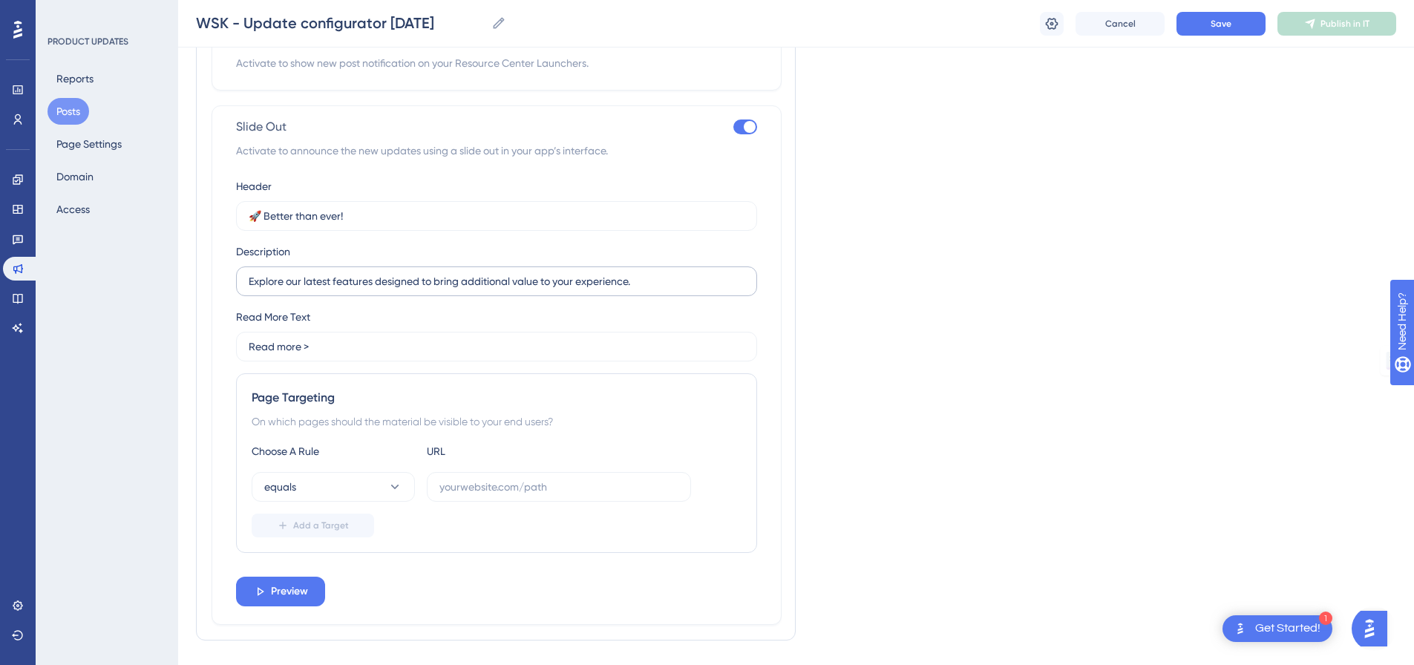
scroll to position [1347, 0]
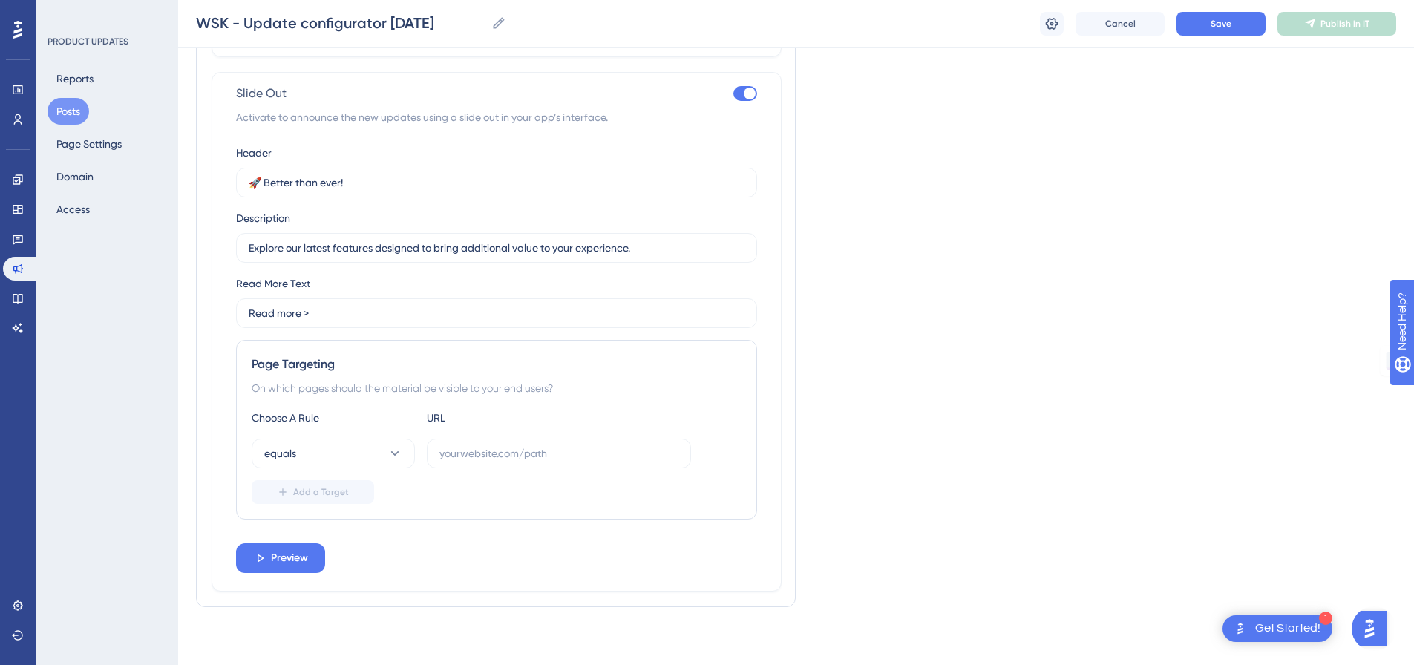
drag, startPoint x: 405, startPoint y: 195, endPoint x: 209, endPoint y: 176, distance: 197.7
click at [209, 176] on div "Boosters Resource Center Launcher Tooltip Activate to show new post notificatio…" at bounding box center [496, 273] width 600 height 668
drag, startPoint x: 351, startPoint y: 186, endPoint x: 209, endPoint y: 180, distance: 142.0
click at [209, 180] on div "Boosters Resource Center Launcher Tooltip Activate to show new post notificatio…" at bounding box center [496, 273] width 600 height 668
paste input "Novità Configuratore veicoli"
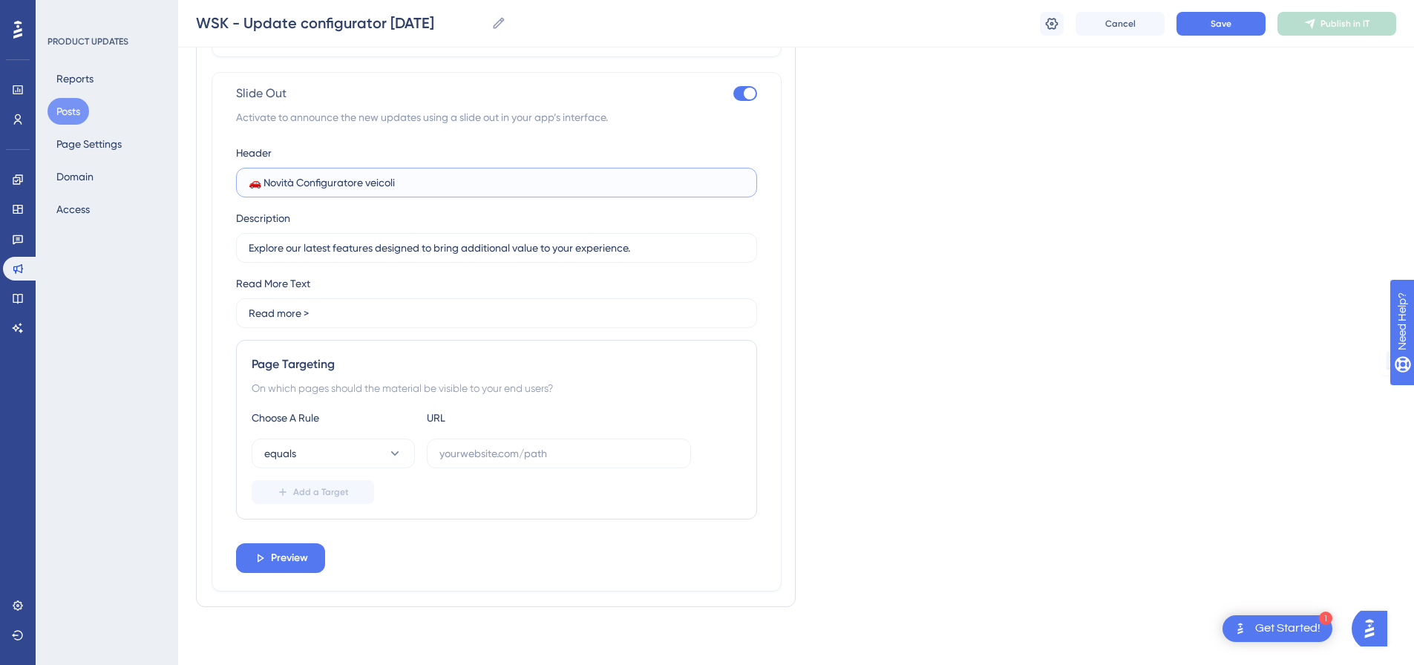
type input "🚗 Novità Configuratore veicoli"
drag, startPoint x: 419, startPoint y: 247, endPoint x: 186, endPoint y: 223, distance: 235.1
paste input "Nuovi modelli e aggiornamenti [PERSON_NAME]"
click at [425, 249] on input "Nuovi modelli e aggiornamenti [PERSON_NAME]" at bounding box center [497, 248] width 496 height 16
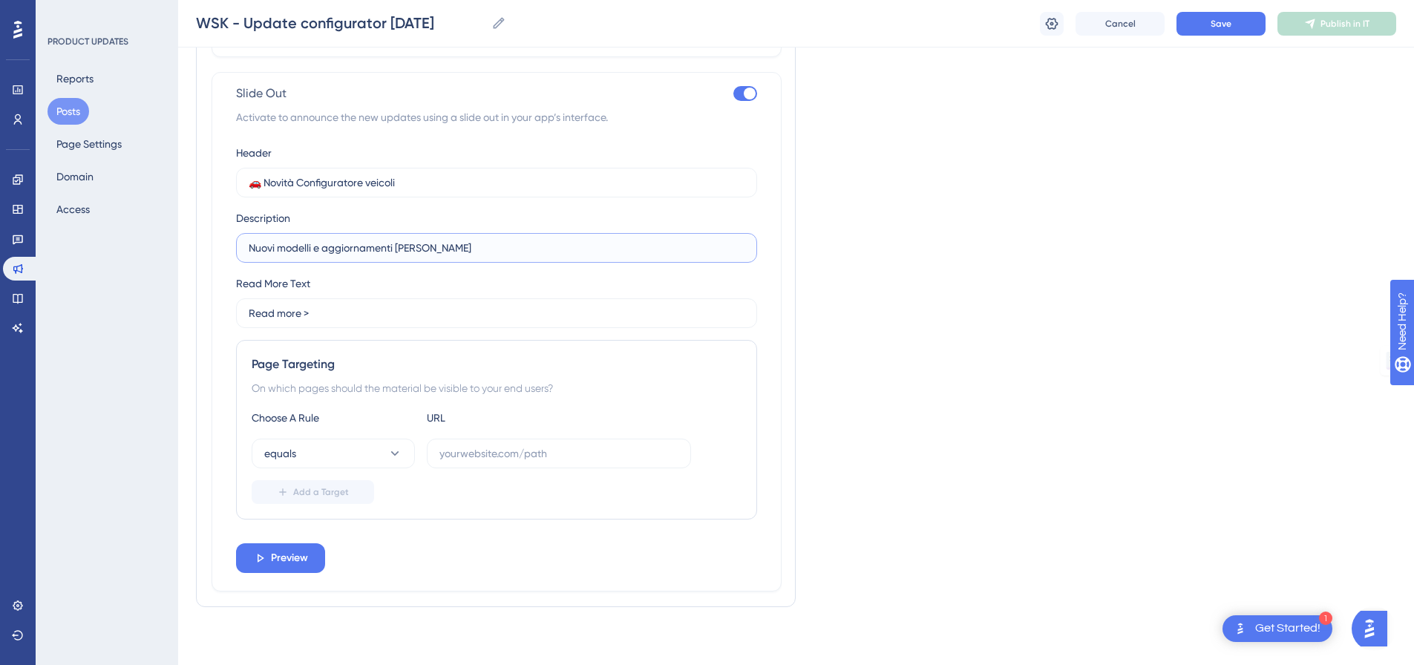
click at [425, 249] on input "Nuovi modelli e aggiornamenti [PERSON_NAME]" at bounding box center [497, 248] width 496 height 16
type input "Nuovi modelli e aggiornamenti di ottobre"
click at [509, 459] on input "text" at bounding box center [558, 453] width 239 height 16
paste input "Scopri di più >"
type input "Scopri di più >"
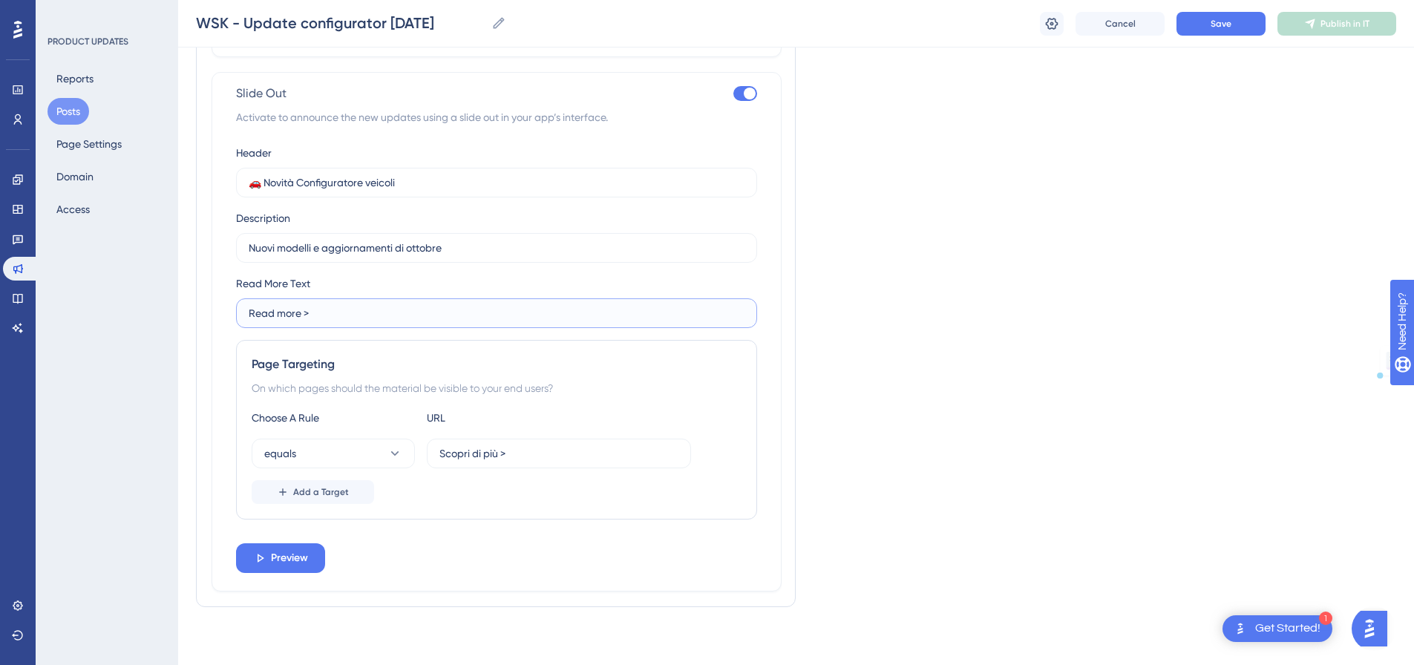
drag, startPoint x: 322, startPoint y: 309, endPoint x: 148, endPoint y: 284, distance: 176.2
paste input "Scopri di più"
type input "Scopri di più >"
drag, startPoint x: 467, startPoint y: 448, endPoint x: 414, endPoint y: 450, distance: 52.8
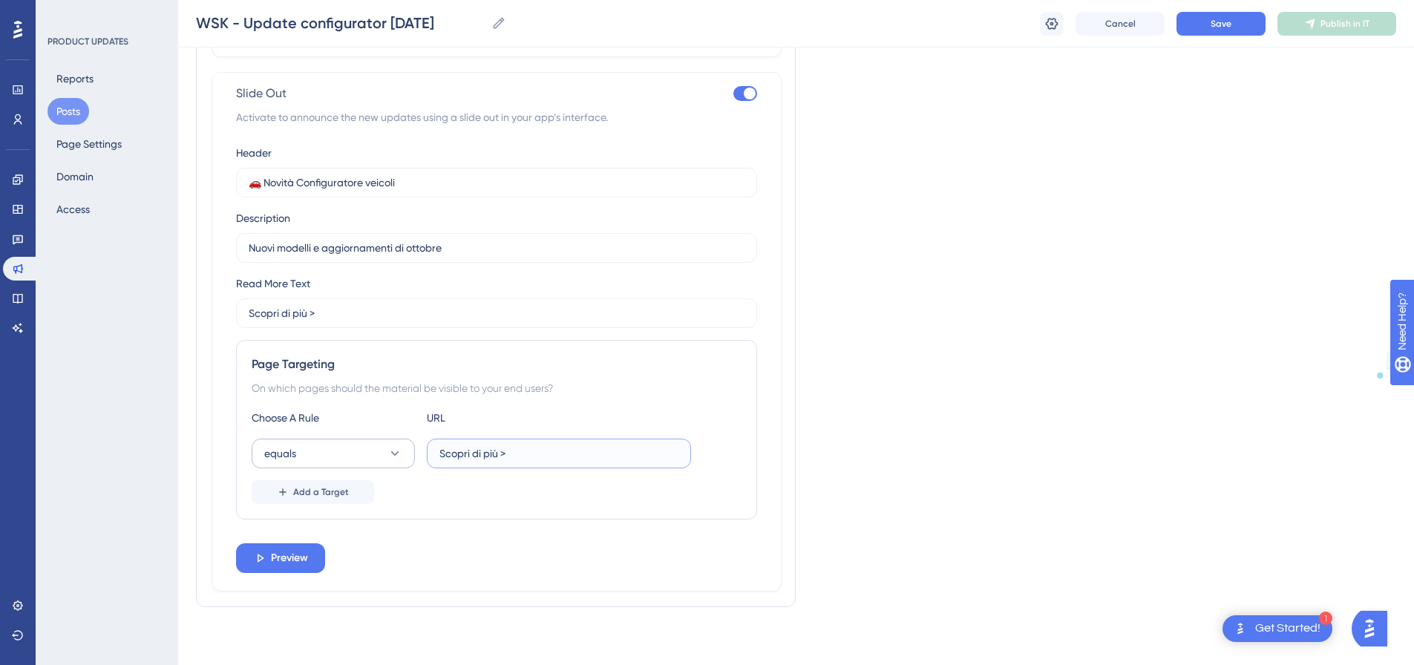
click at [414, 450] on div "equals Scopri di più >" at bounding box center [471, 454] width 439 height 30
click at [392, 448] on icon at bounding box center [395, 452] width 15 height 15
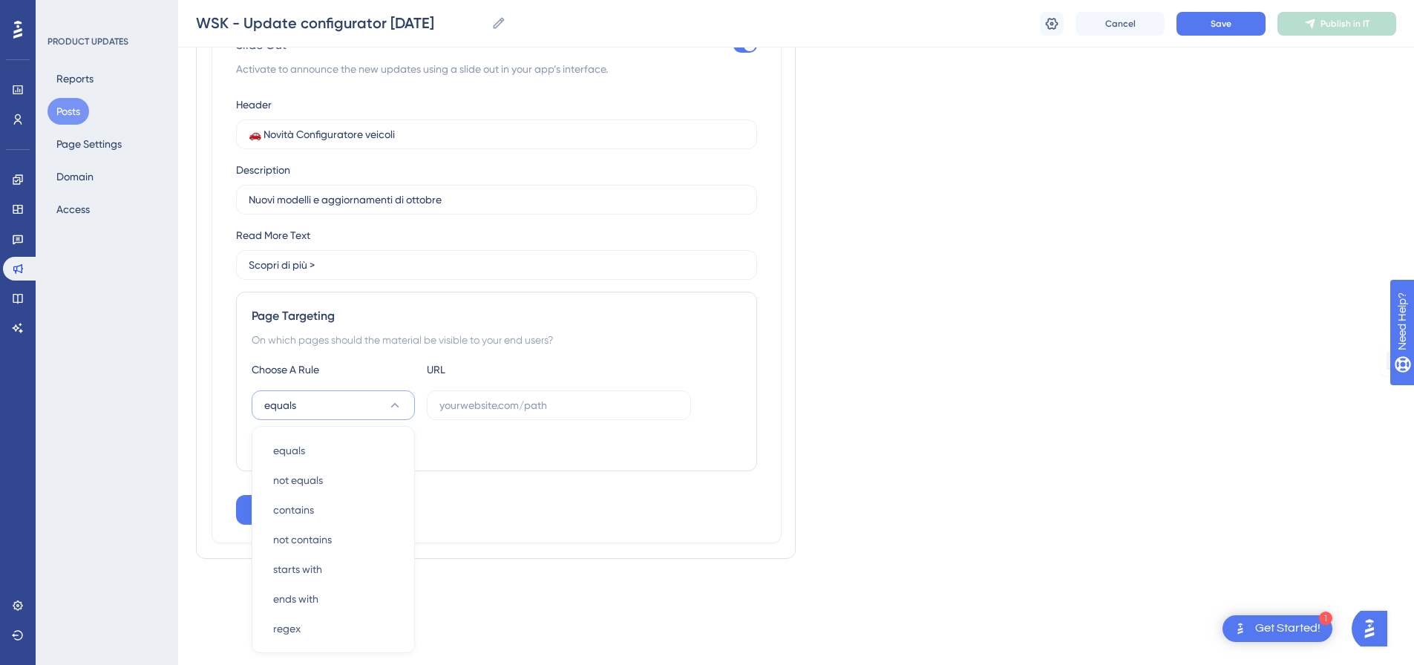
click at [394, 397] on button "equals" at bounding box center [333, 405] width 163 height 30
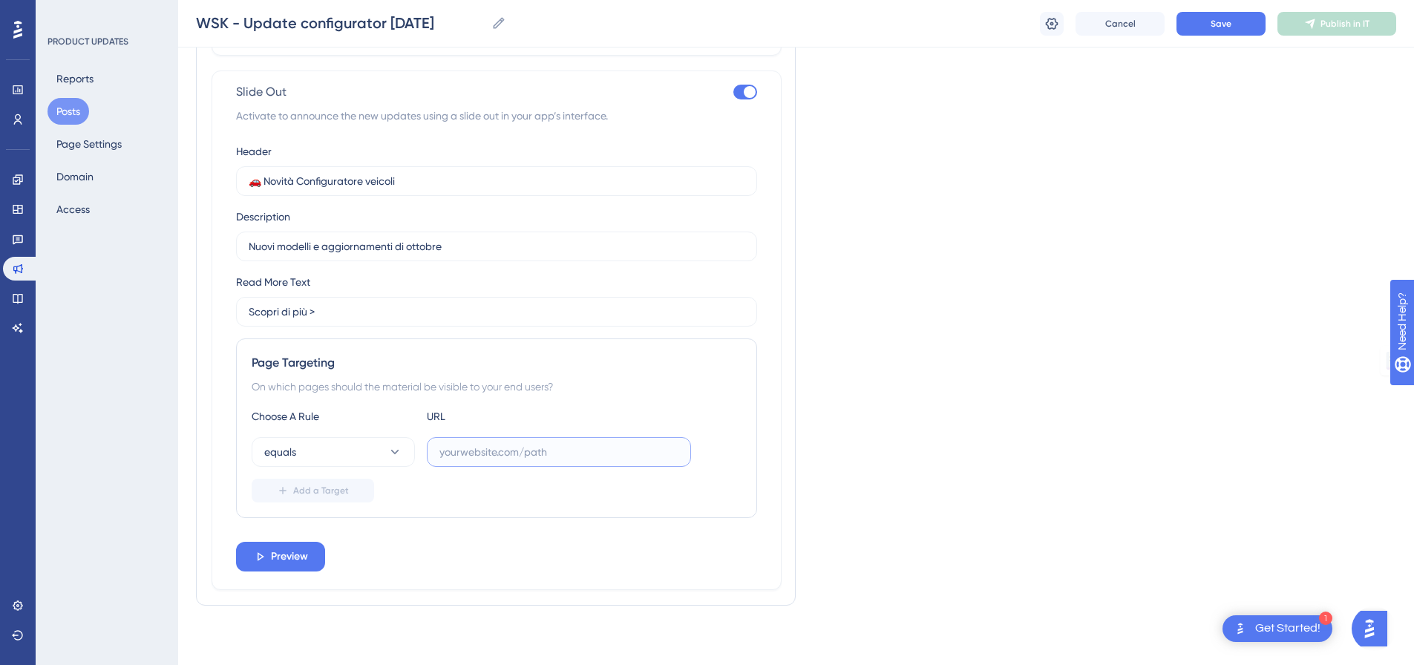
click at [507, 451] on input "text" at bounding box center [558, 452] width 239 height 16
click at [385, 447] on button "equals" at bounding box center [333, 452] width 163 height 30
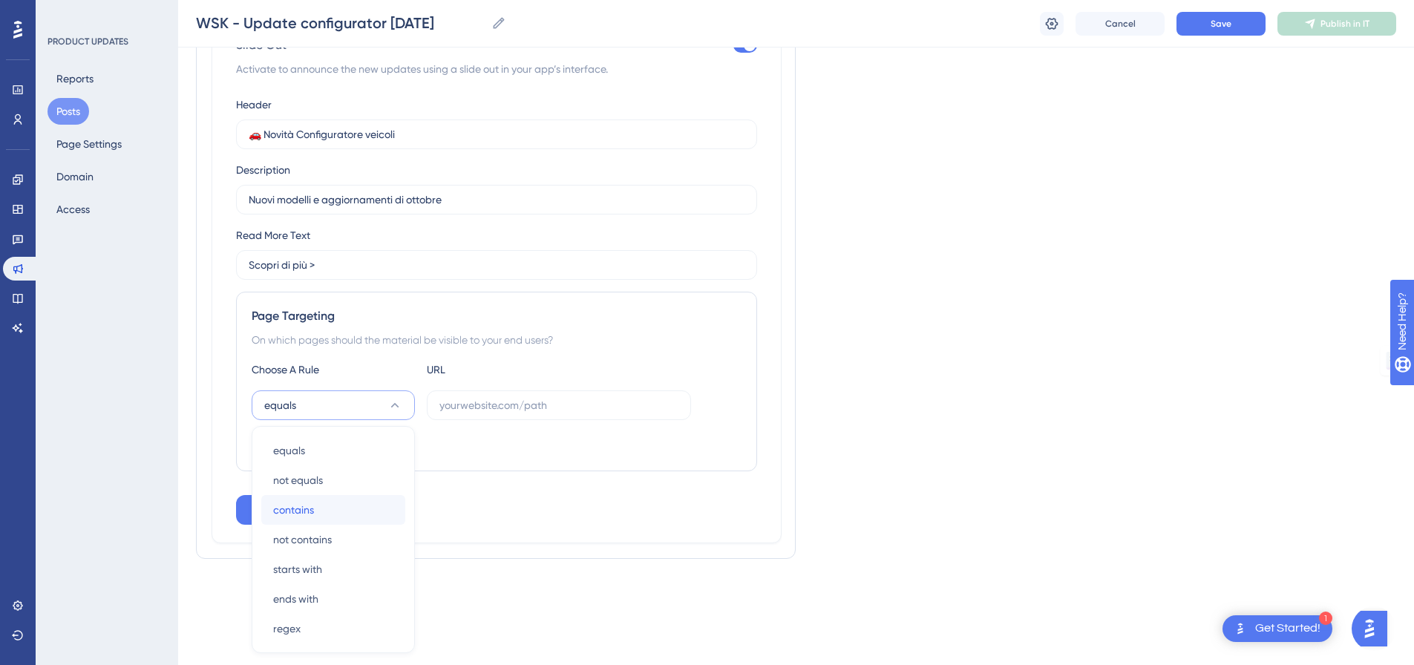
click at [368, 511] on div "contains contains" at bounding box center [333, 510] width 120 height 30
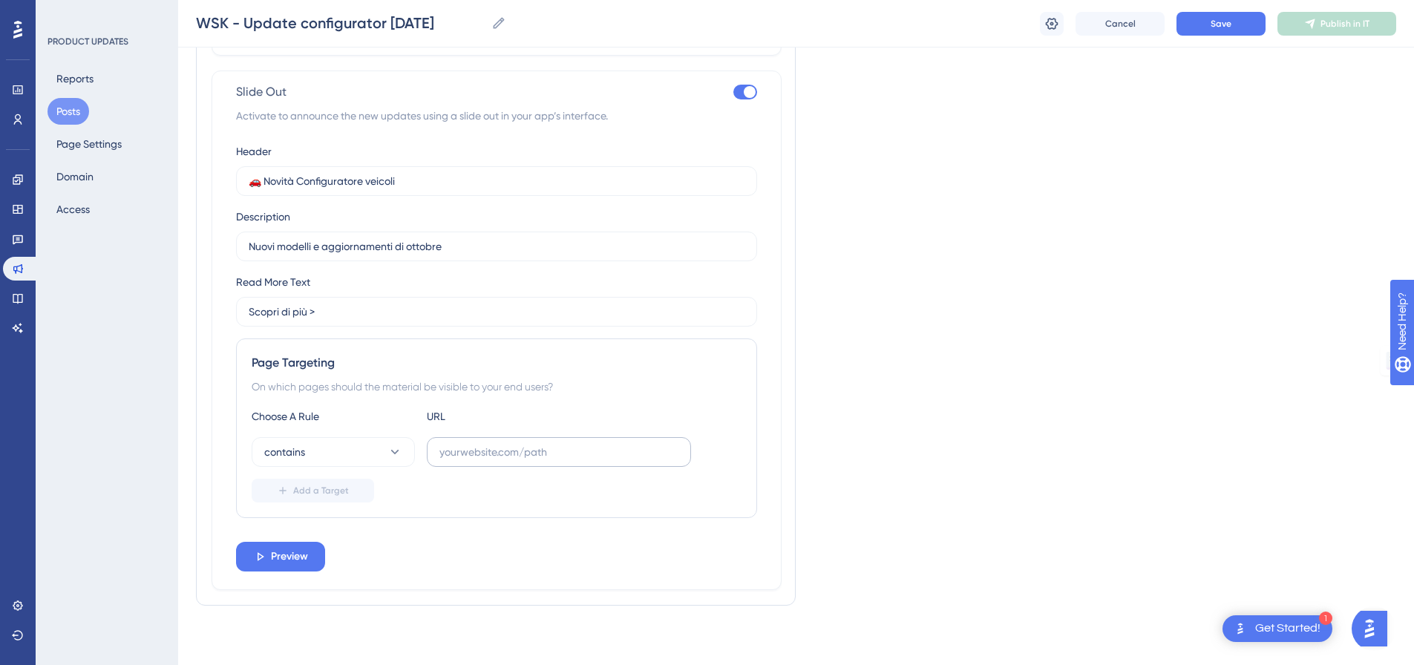
click at [487, 465] on label at bounding box center [559, 452] width 264 height 30
click at [487, 460] on input "text" at bounding box center [558, 452] width 239 height 16
paste input "/wp-admin/"
drag, startPoint x: 440, startPoint y: 456, endPoint x: 413, endPoint y: 454, distance: 27.5
click at [413, 454] on div "contains /wp-admin/" at bounding box center [471, 452] width 439 height 30
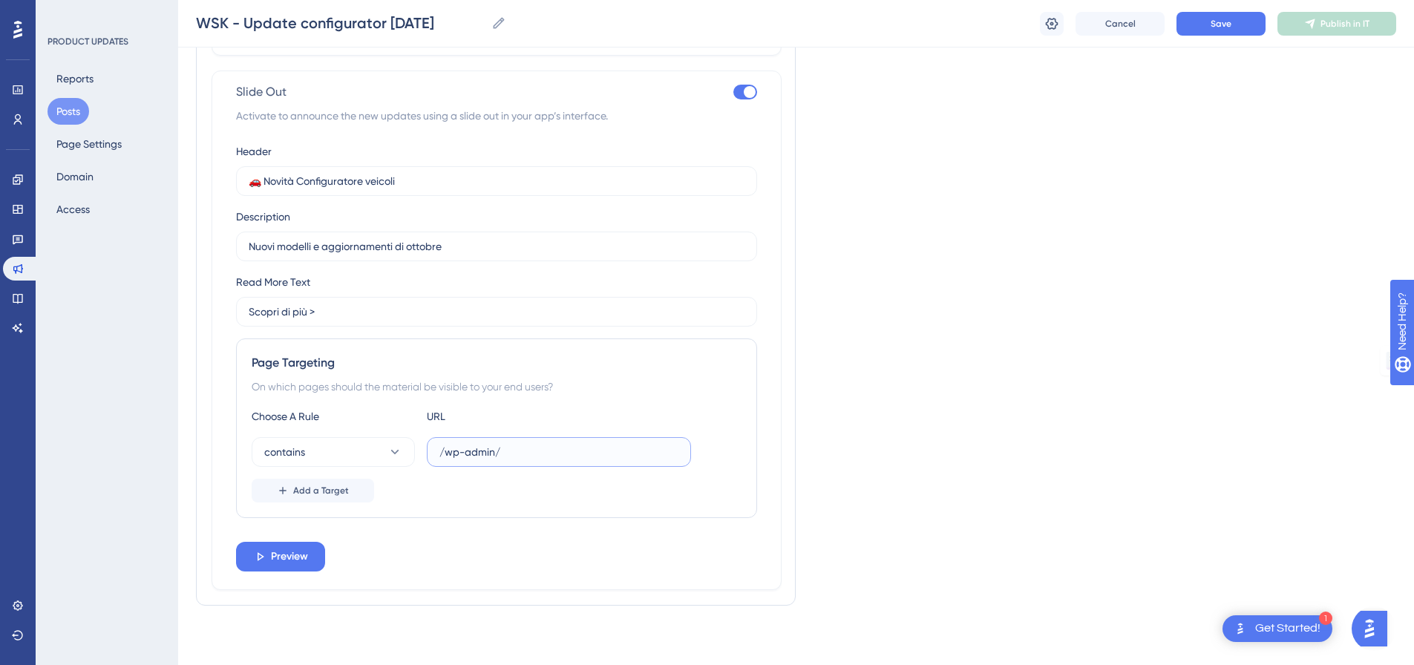
type input "/wp-admin/"
click at [281, 554] on span "Preview" at bounding box center [289, 557] width 37 height 18
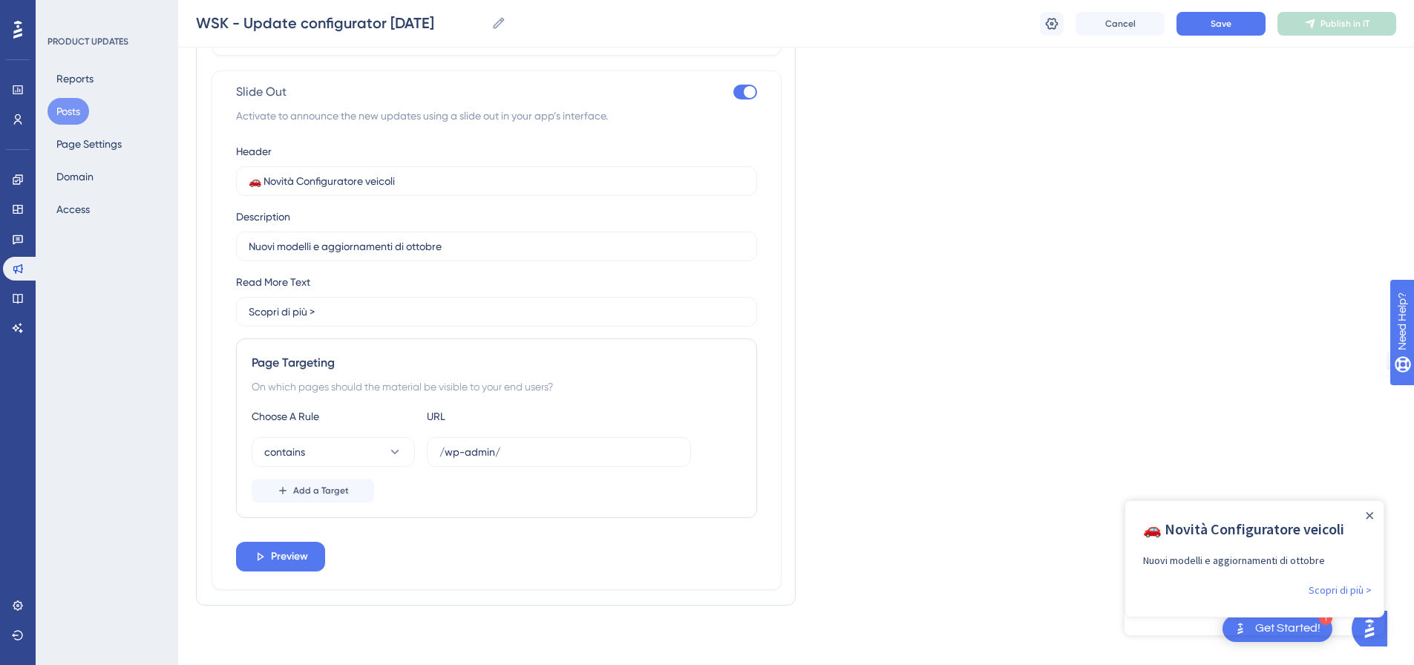
click at [1365, 516] on div at bounding box center [1370, 515] width 12 height 12
click at [1367, 511] on div "Close Announcement" at bounding box center [1369, 515] width 7 height 15
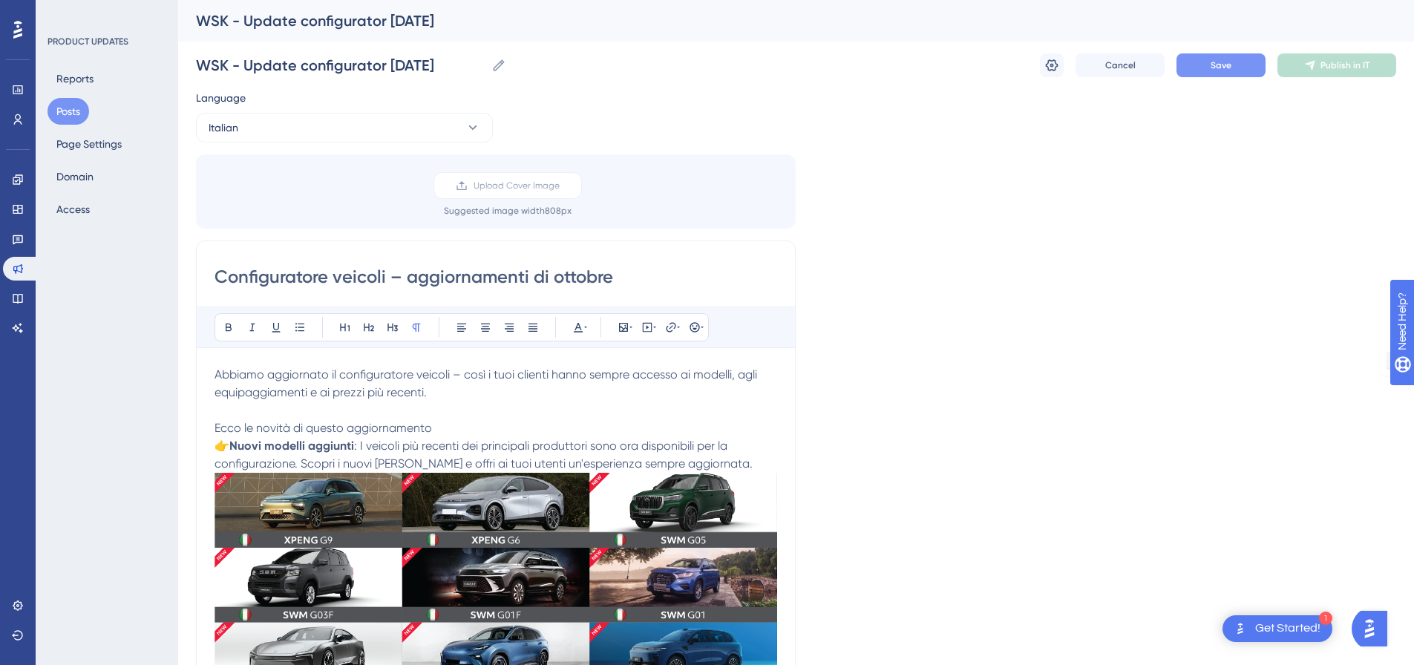
click at [1212, 62] on span "Save" at bounding box center [1221, 65] width 21 height 12
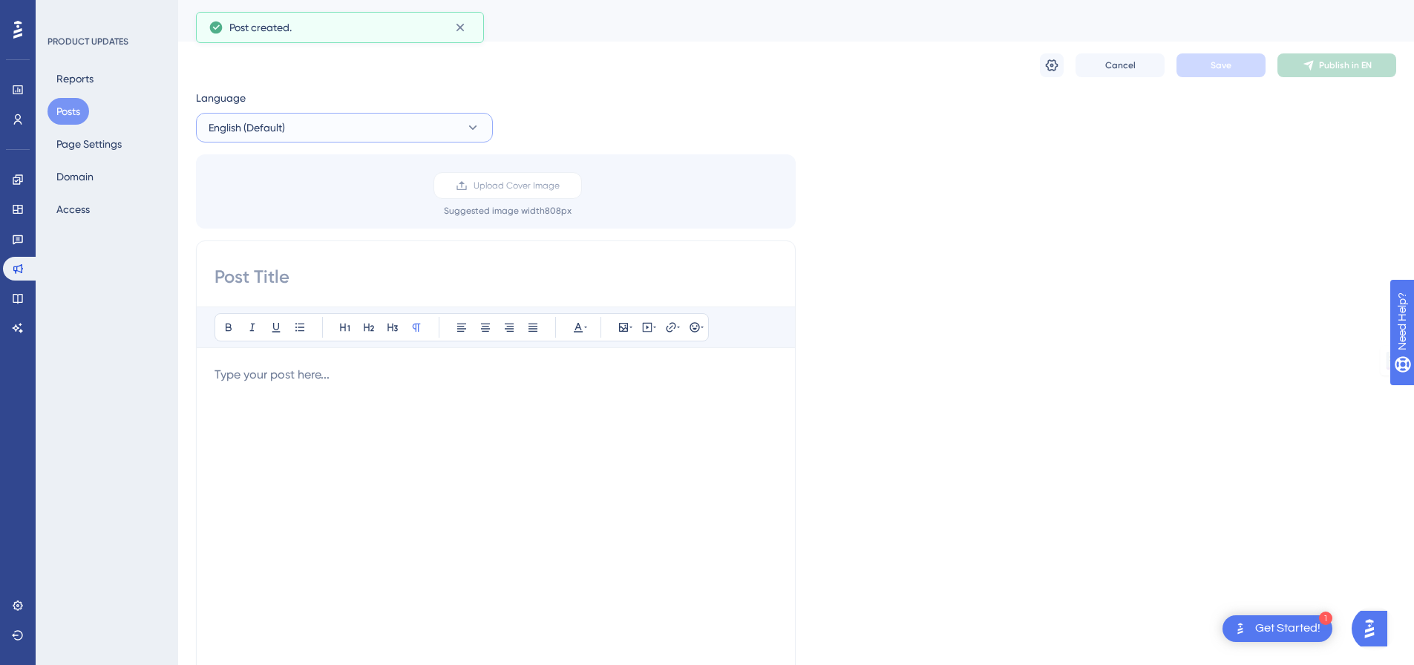
click at [405, 129] on button "English (Default)" at bounding box center [344, 128] width 297 height 30
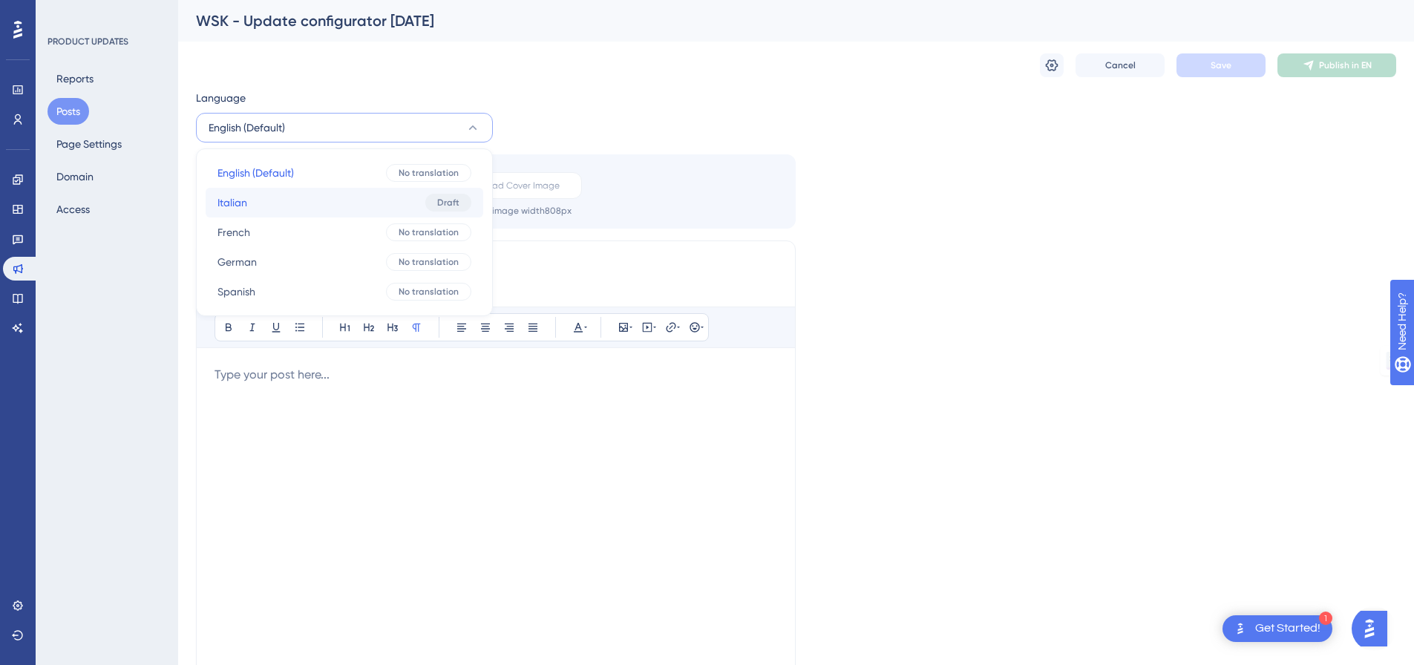
click at [380, 204] on button "Italian Italian Draft" at bounding box center [345, 203] width 278 height 30
checkbox input "true"
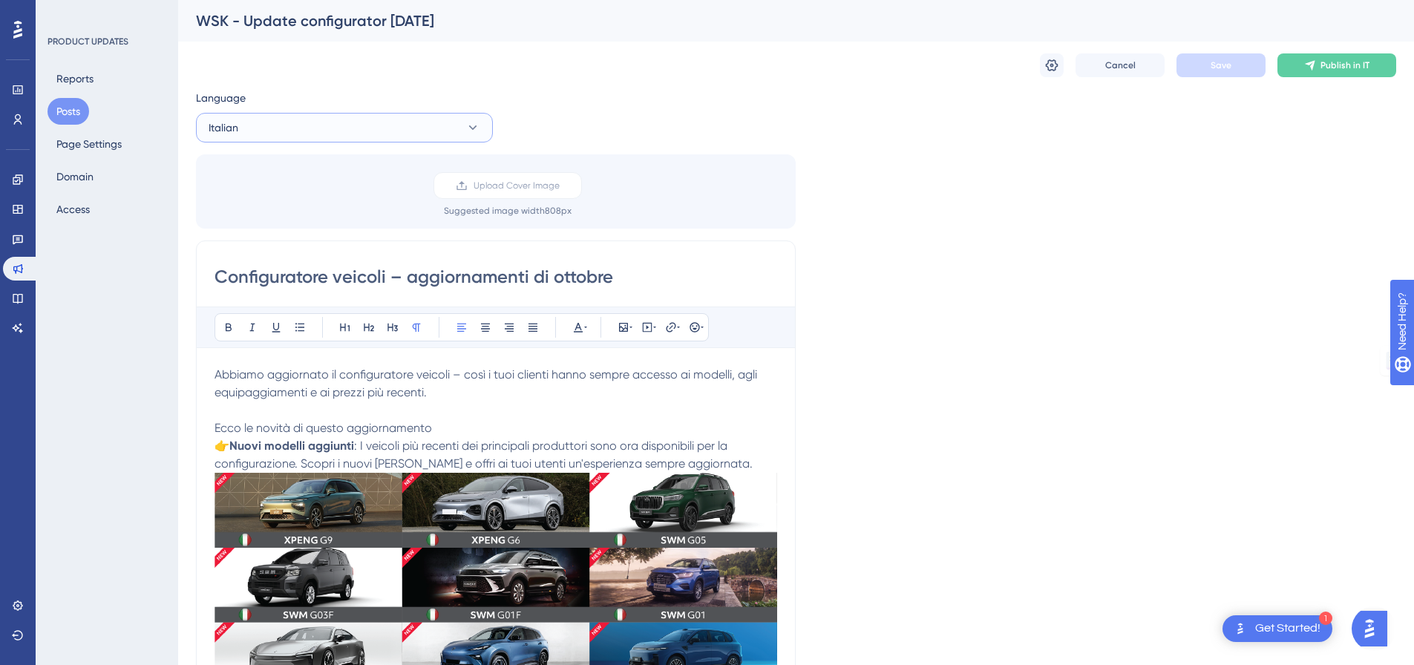
click at [380, 123] on button "Italian" at bounding box center [344, 128] width 297 height 30
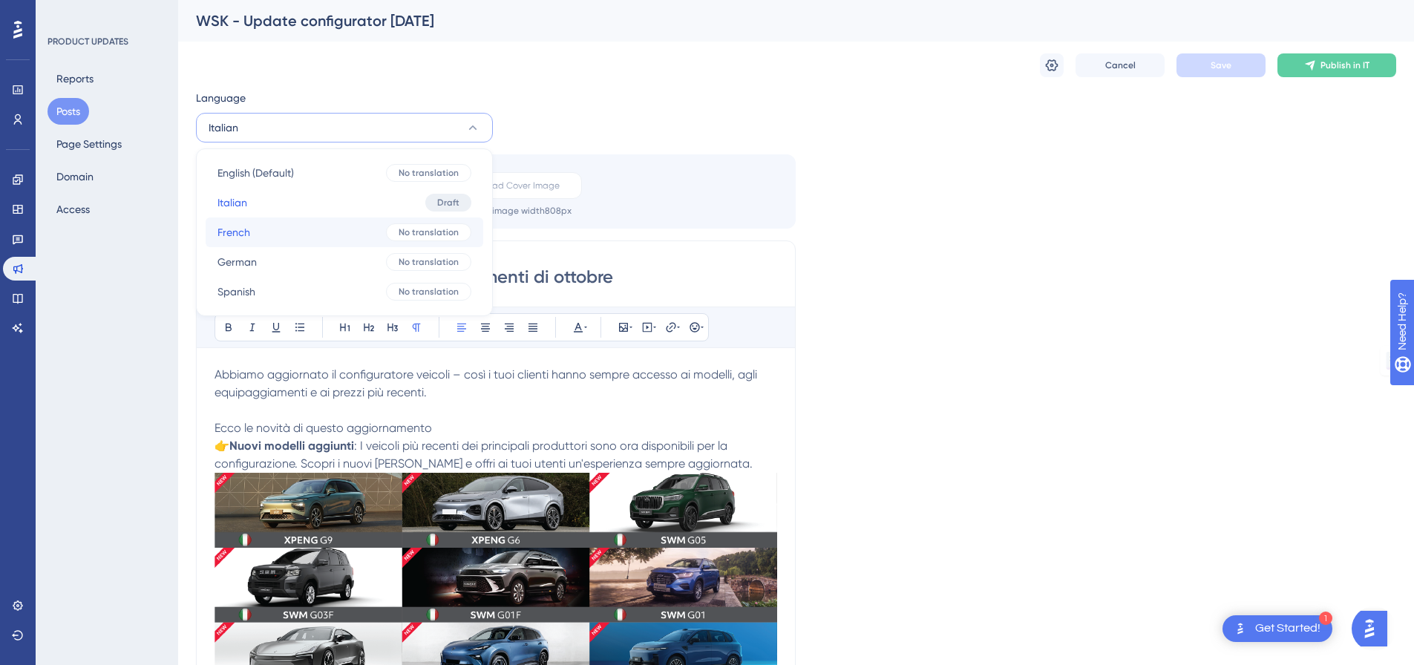
click at [327, 236] on button "French French No translation" at bounding box center [345, 233] width 278 height 30
checkbox input "false"
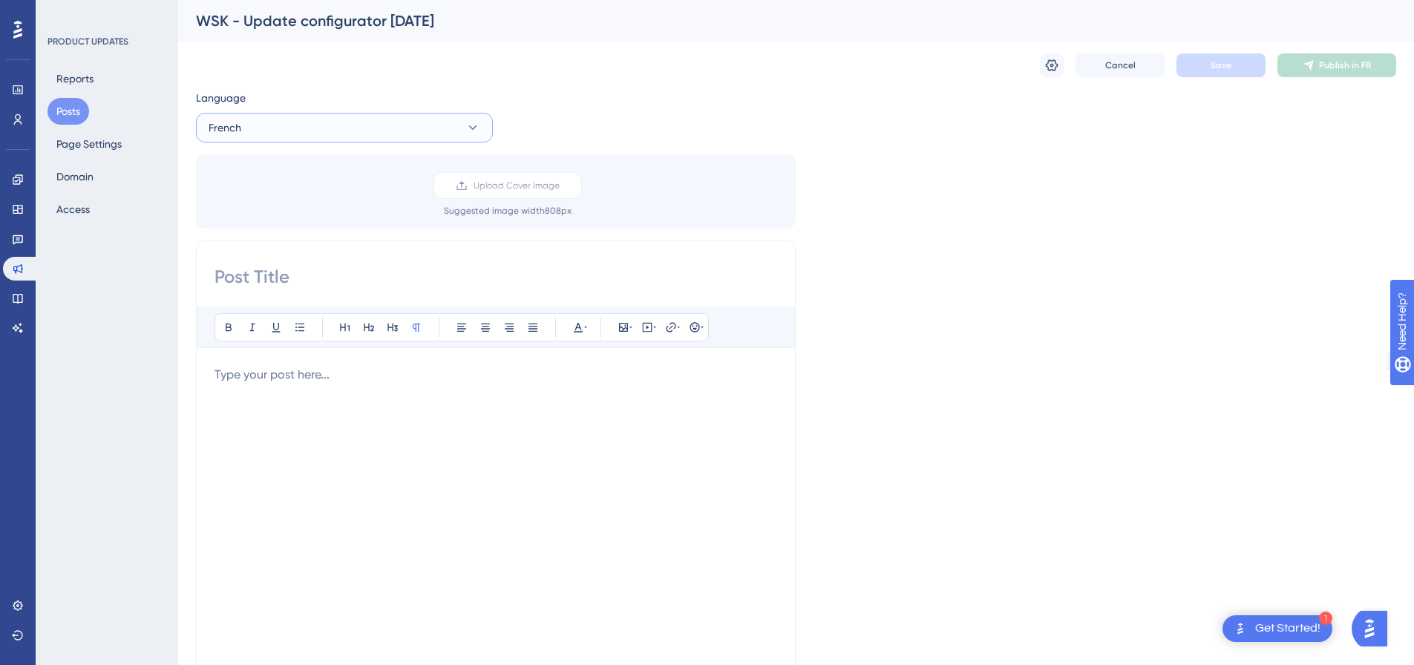
click at [316, 125] on button "French" at bounding box center [344, 128] width 297 height 30
click at [308, 204] on button "Italian Italian Draft" at bounding box center [345, 203] width 278 height 30
checkbox input "true"
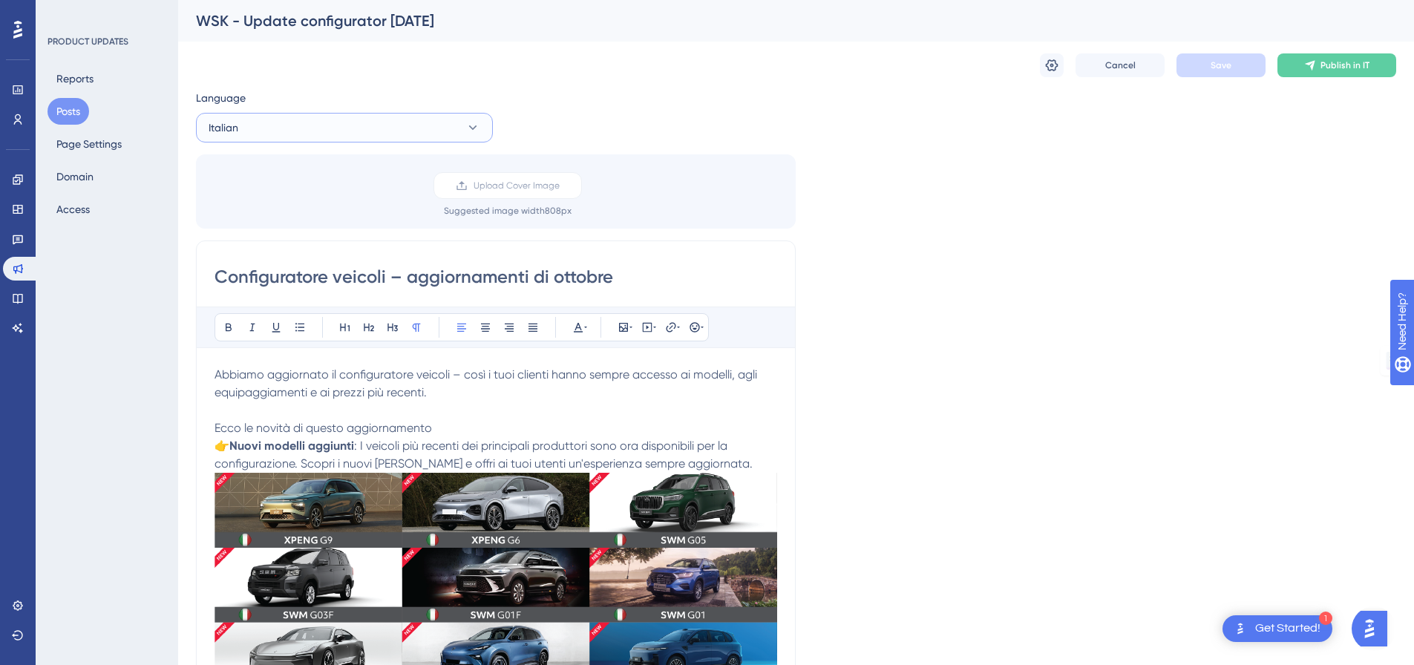
click at [314, 124] on button "Italian" at bounding box center [344, 128] width 297 height 30
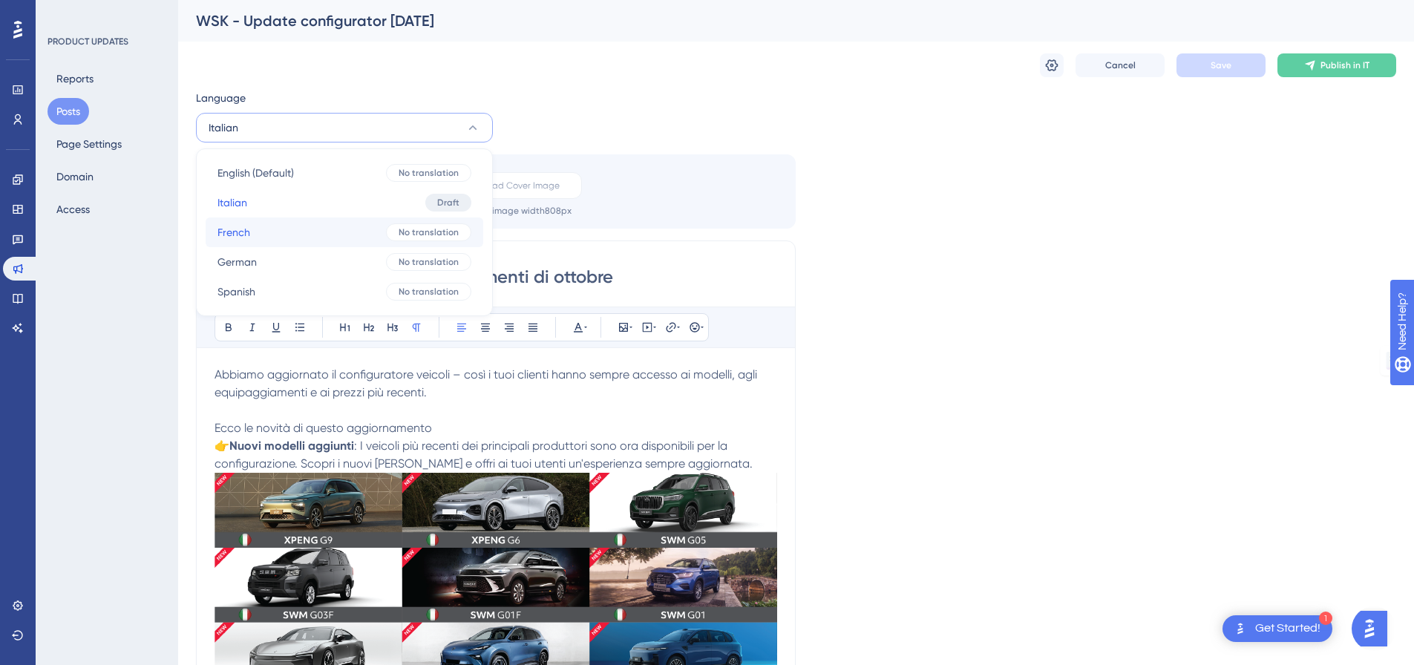
click at [296, 229] on button "French French No translation" at bounding box center [345, 233] width 278 height 30
checkbox input "false"
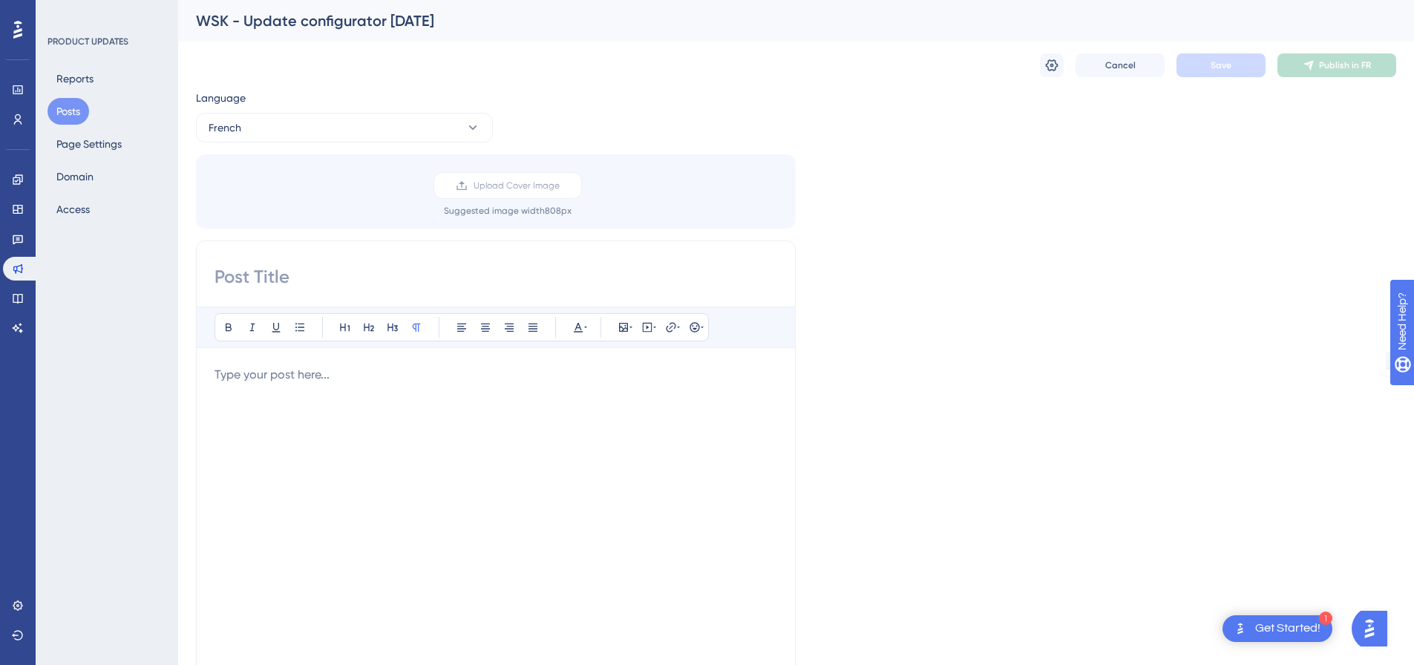
click at [401, 397] on div at bounding box center [496, 529] width 563 height 327
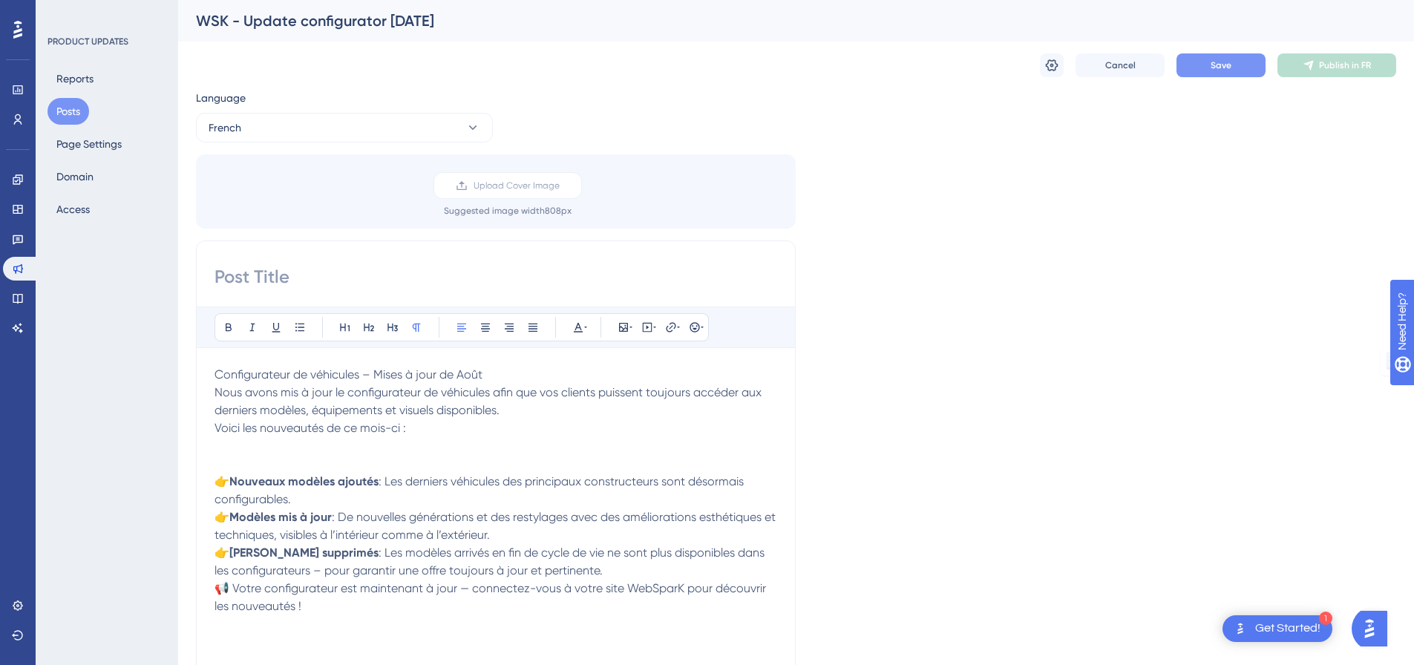
click at [379, 499] on p "👉 Nouveaux modèles ajoutés : Les derniers véhicules des principaux constructeur…" at bounding box center [496, 491] width 563 height 36
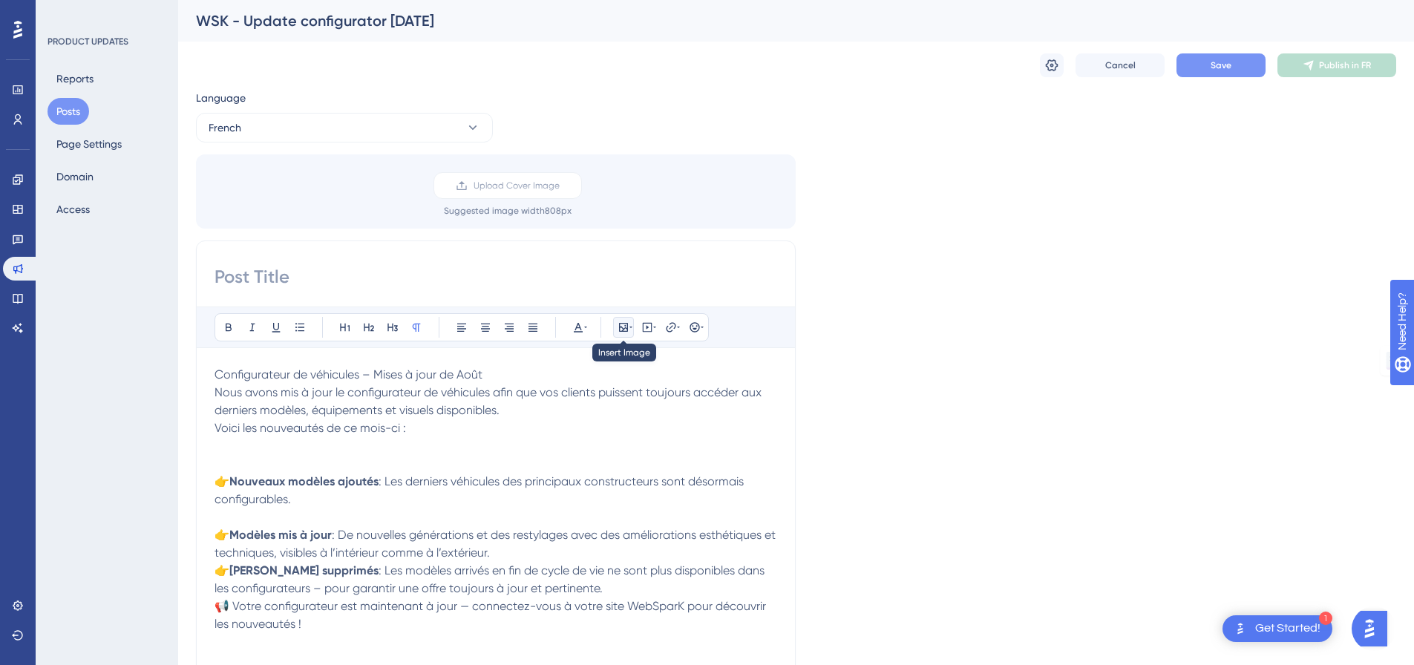
click at [628, 326] on icon at bounding box center [623, 327] width 9 height 9
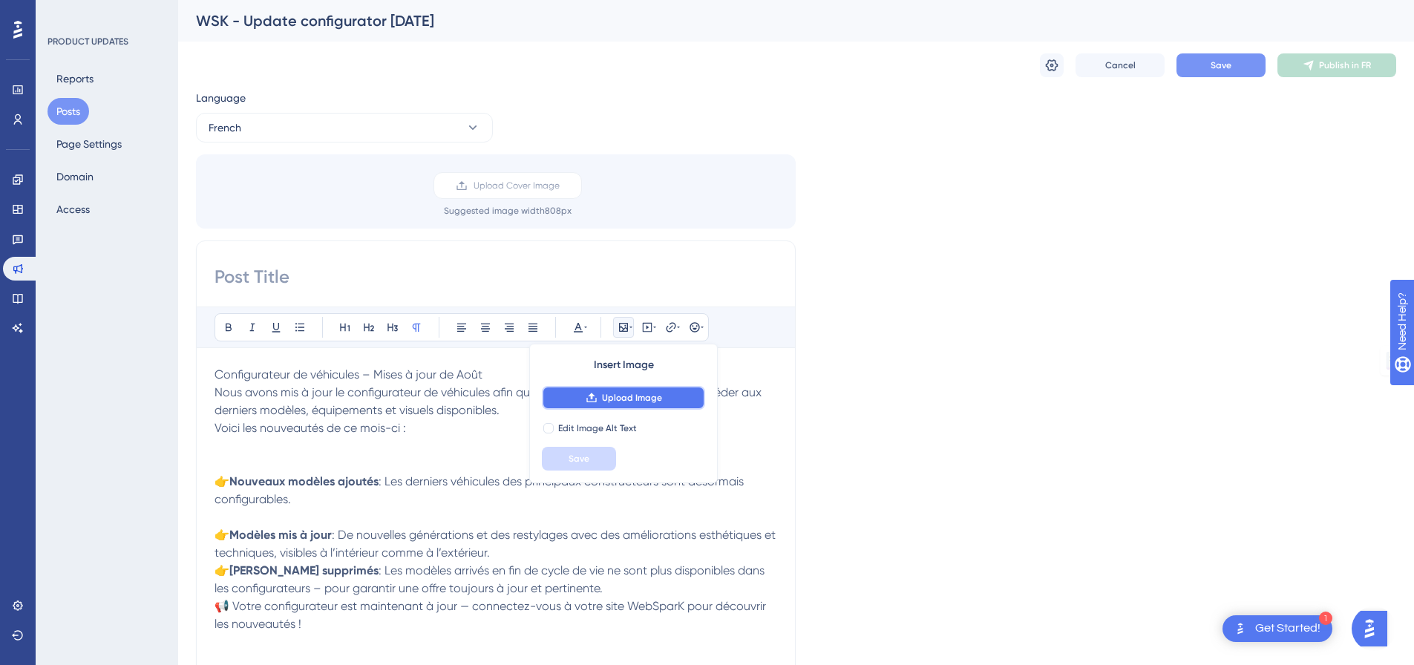
click at [600, 405] on button "Upload Image" at bounding box center [623, 398] width 163 height 24
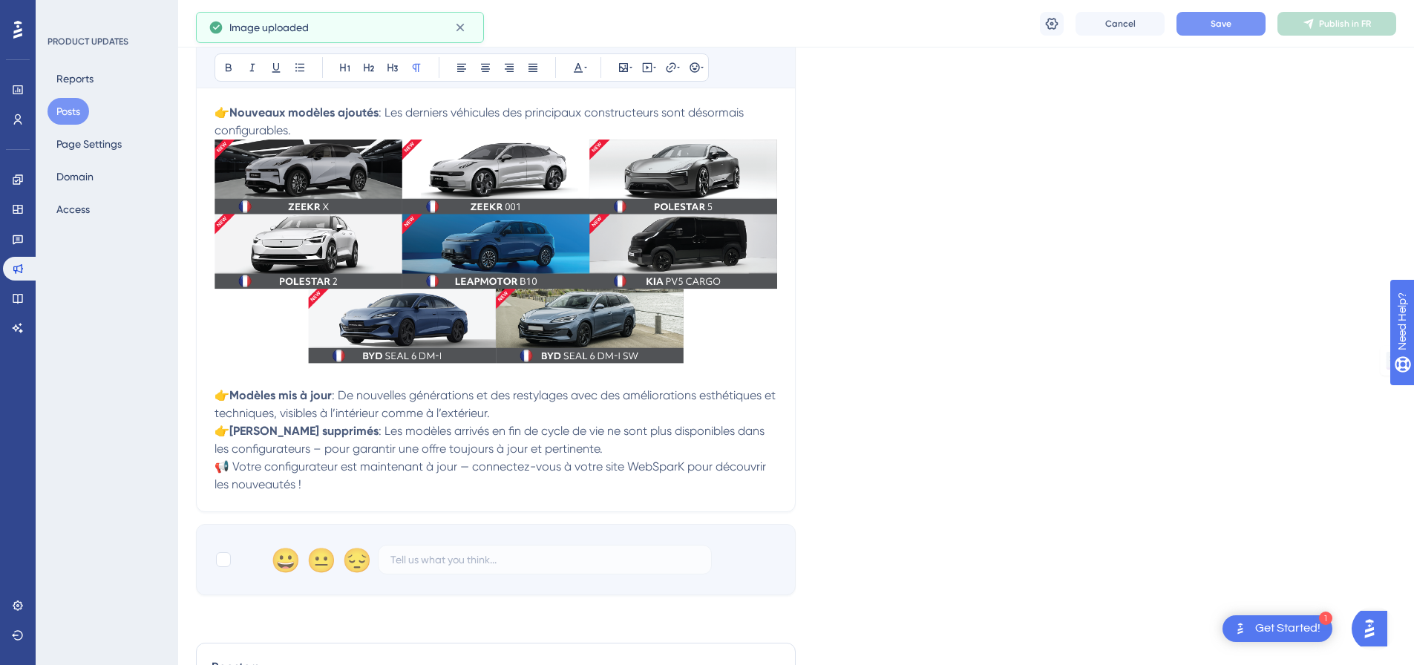
scroll to position [297, 0]
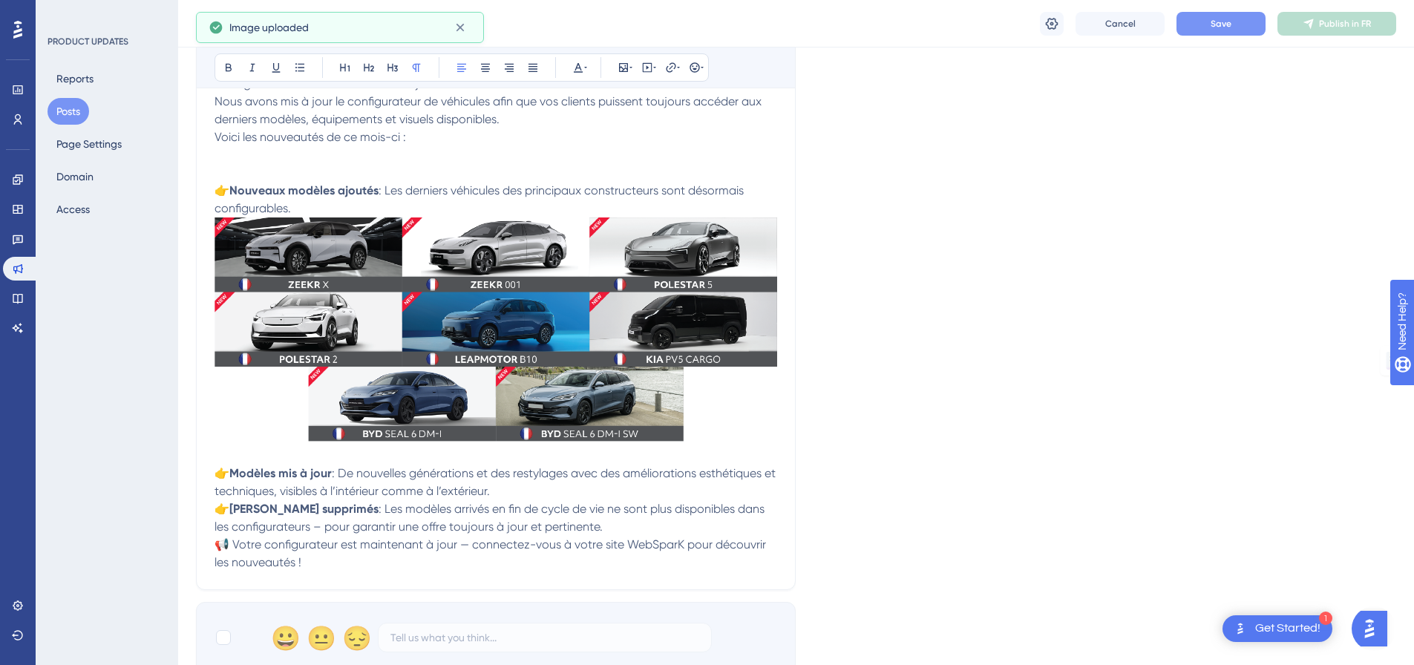
click at [431, 200] on p "👉 Nouveaux modèles ajoutés : Les derniers véhicules des principaux constructeur…" at bounding box center [496, 200] width 563 height 36
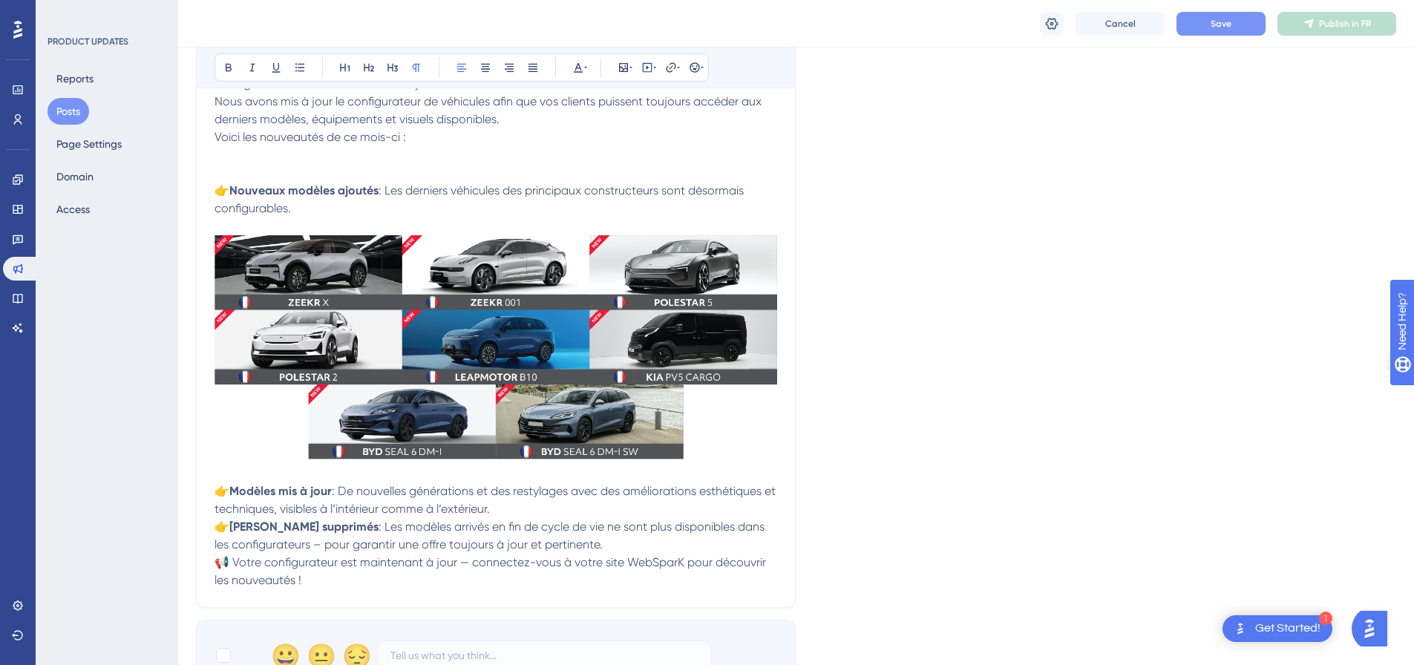
click at [535, 497] on span ": De nouvelles générations et des restylages avec des améliorations esthétiques…" at bounding box center [497, 500] width 564 height 32
click at [535, 509] on p "👉 [PERSON_NAME] mis à jour : De nouvelles générations et des restylages avec de…" at bounding box center [496, 501] width 563 height 36
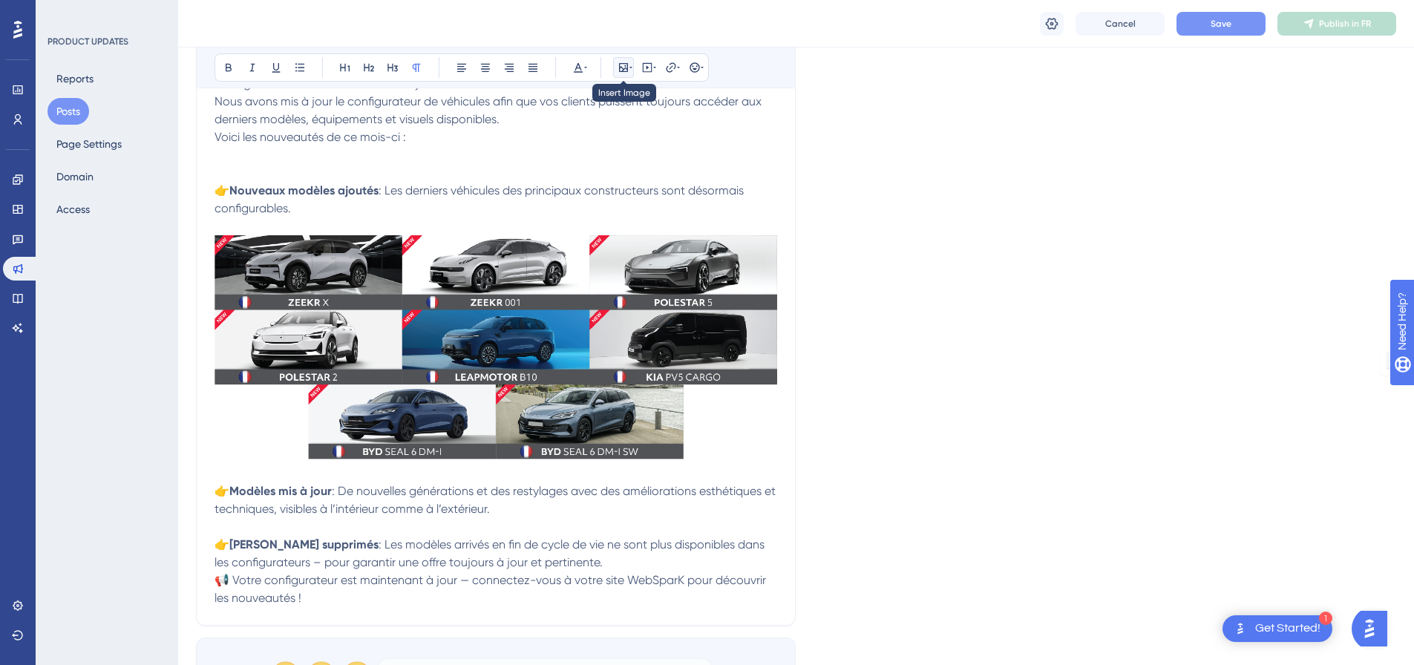
click at [625, 68] on icon at bounding box center [624, 68] width 12 height 12
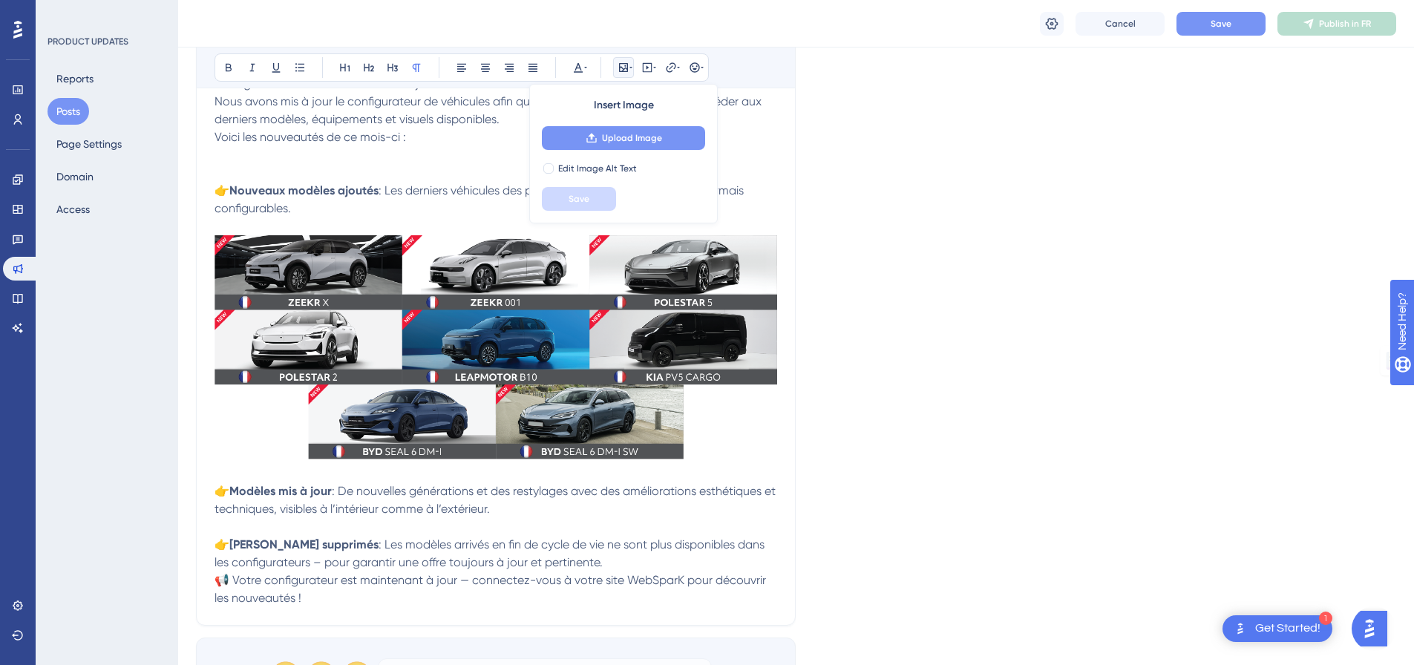
click at [619, 140] on span "Upload Image" at bounding box center [632, 138] width 60 height 12
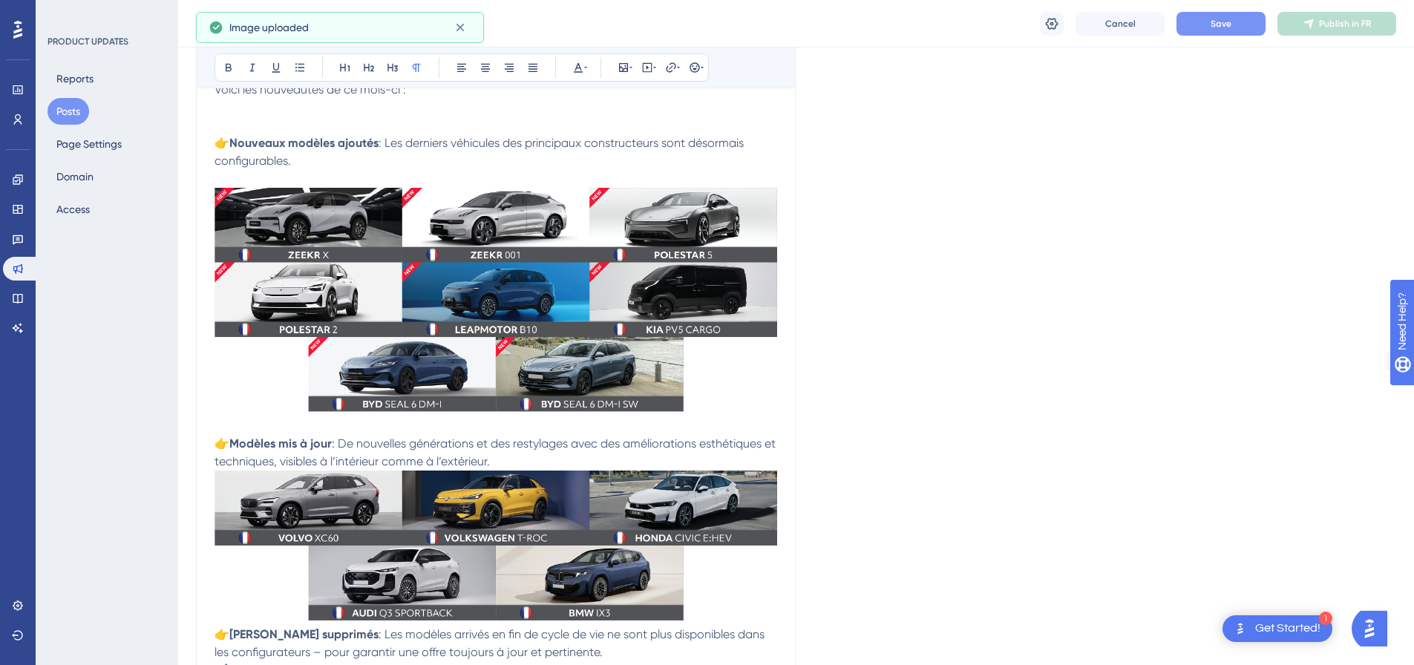
scroll to position [371, 0]
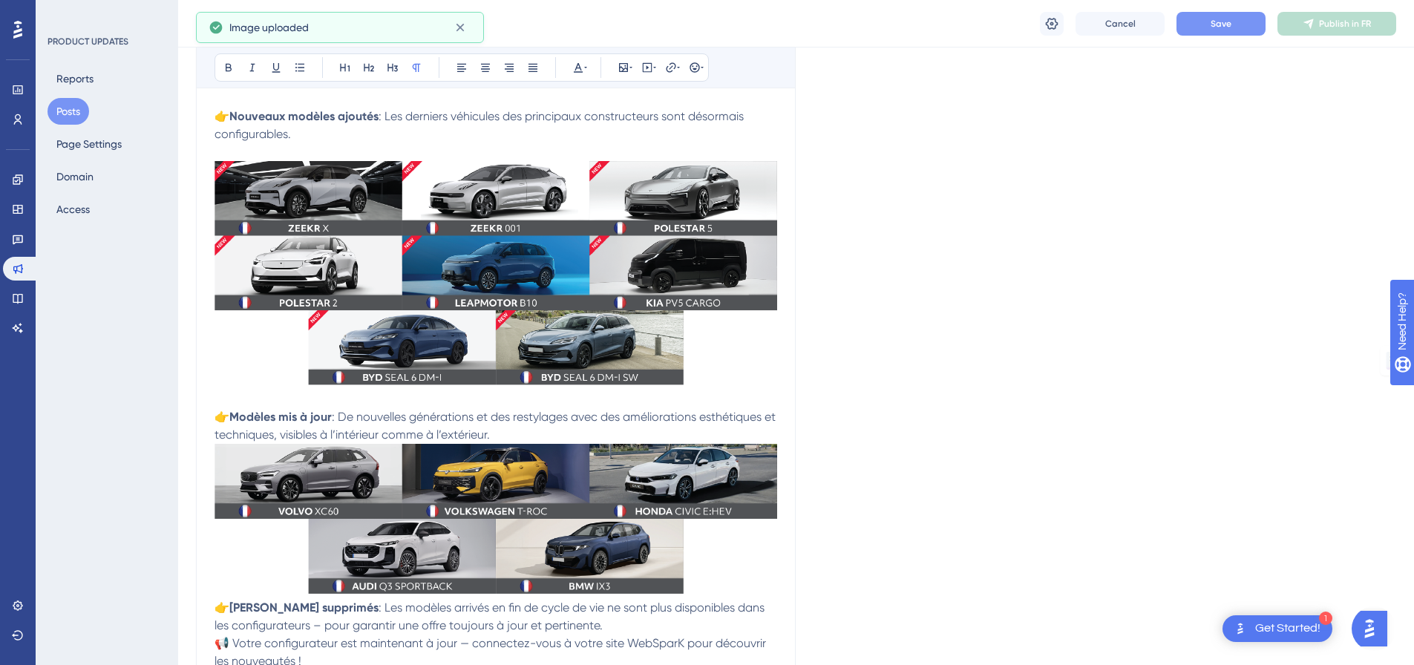
click at [562, 439] on p "👉 [PERSON_NAME] mis à jour : De nouvelles générations et des restylages avec de…" at bounding box center [496, 426] width 563 height 36
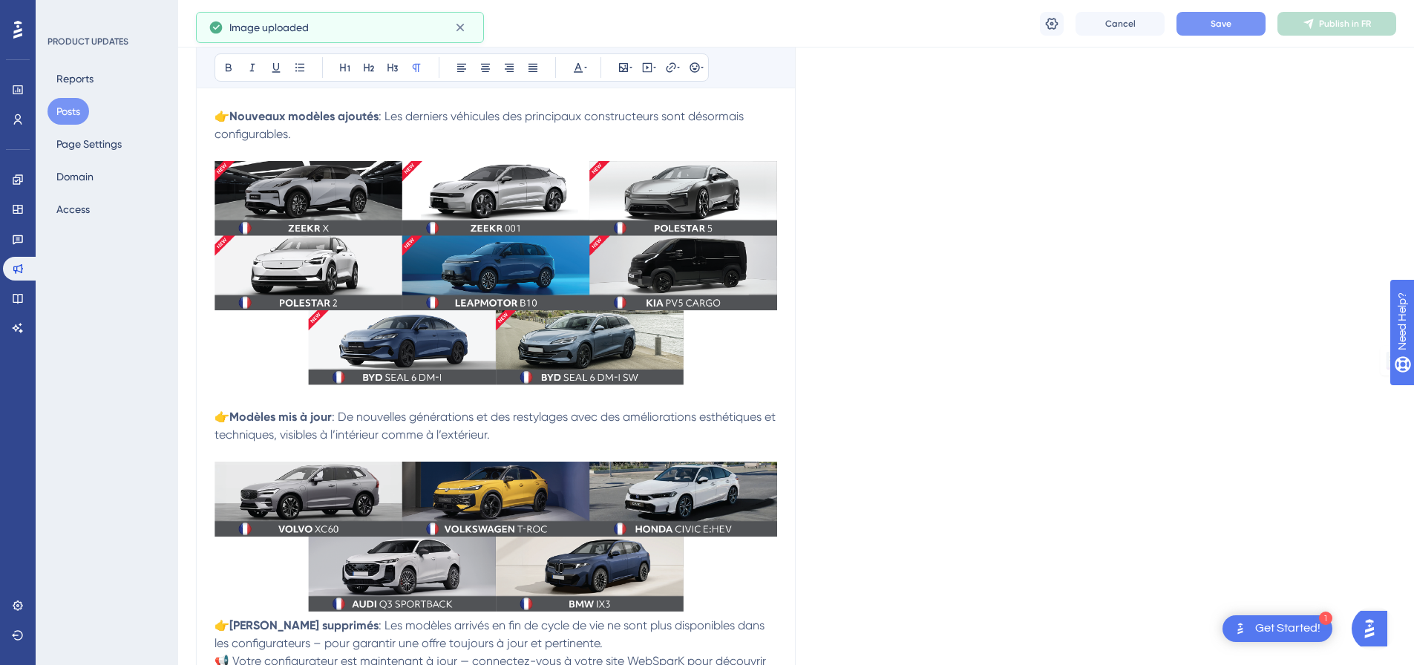
click at [221, 630] on span "👉" at bounding box center [222, 625] width 15 height 14
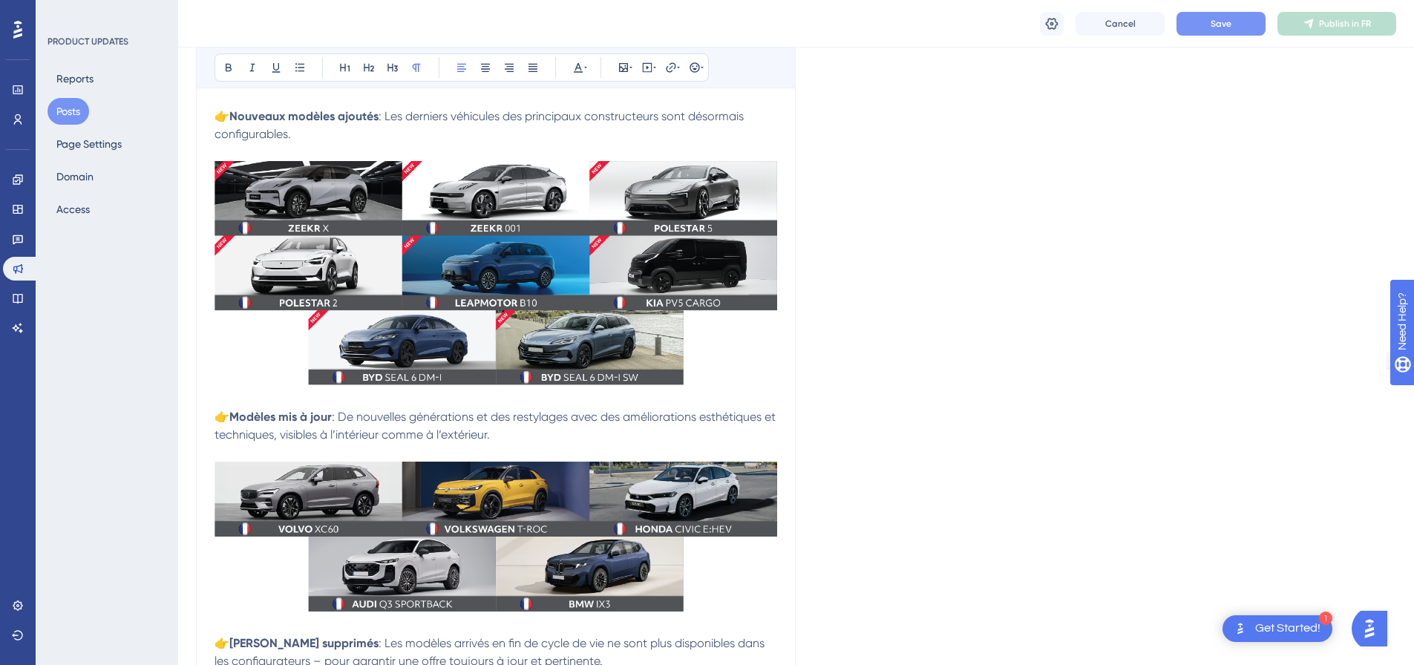
scroll to position [445, 0]
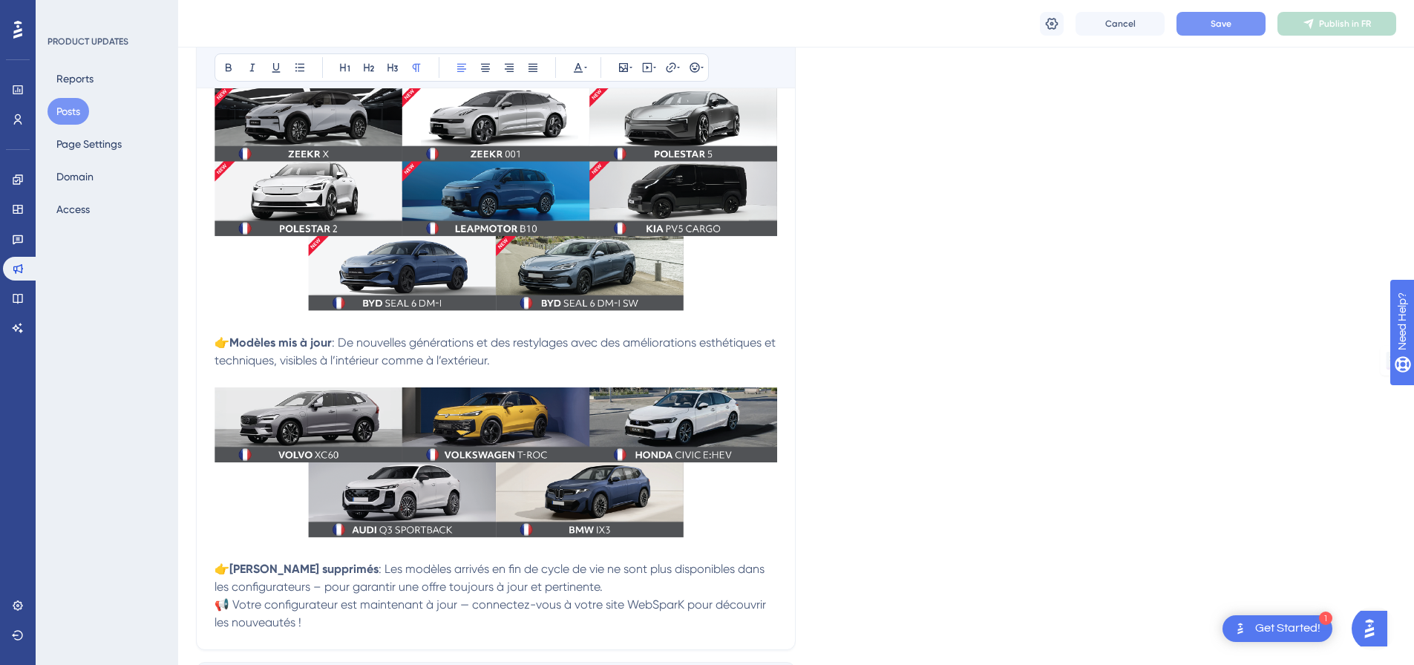
click at [601, 586] on p "👉 [PERSON_NAME] supprimés : Les modèles arrivés en fin de cycle de vie ne sont …" at bounding box center [496, 578] width 563 height 36
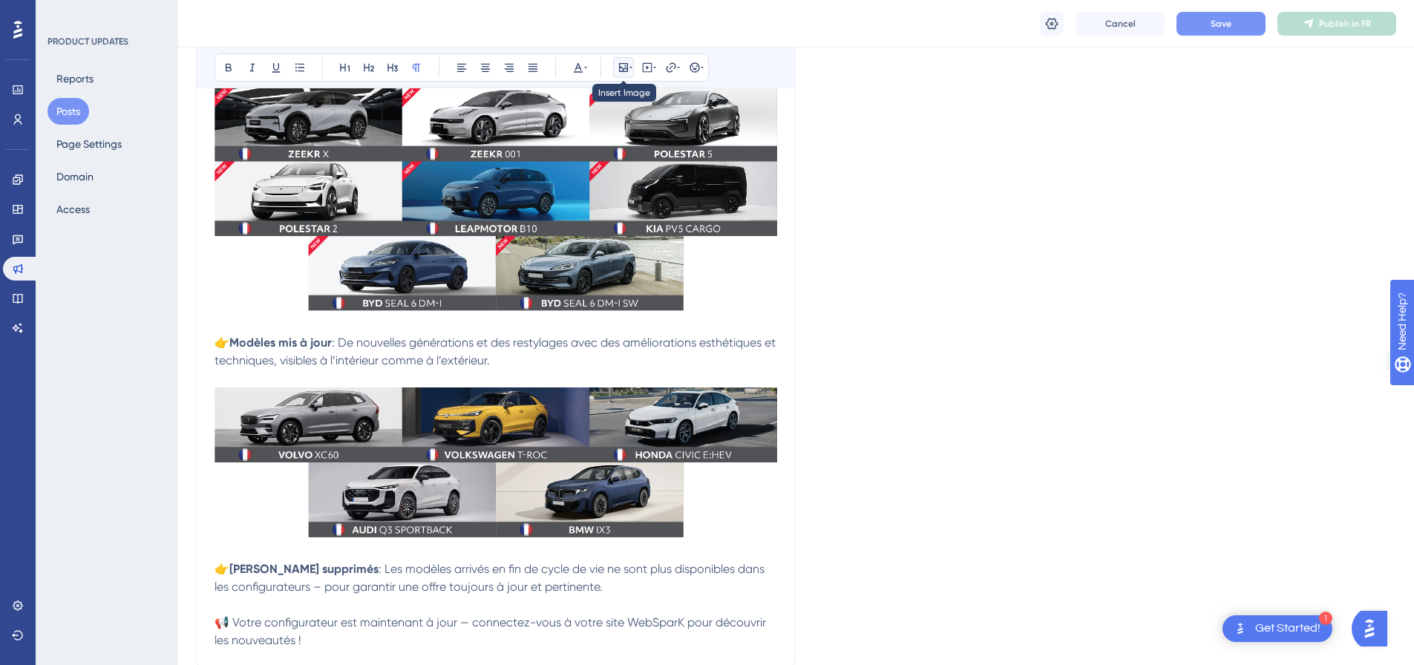
click at [621, 70] on icon at bounding box center [624, 68] width 12 height 12
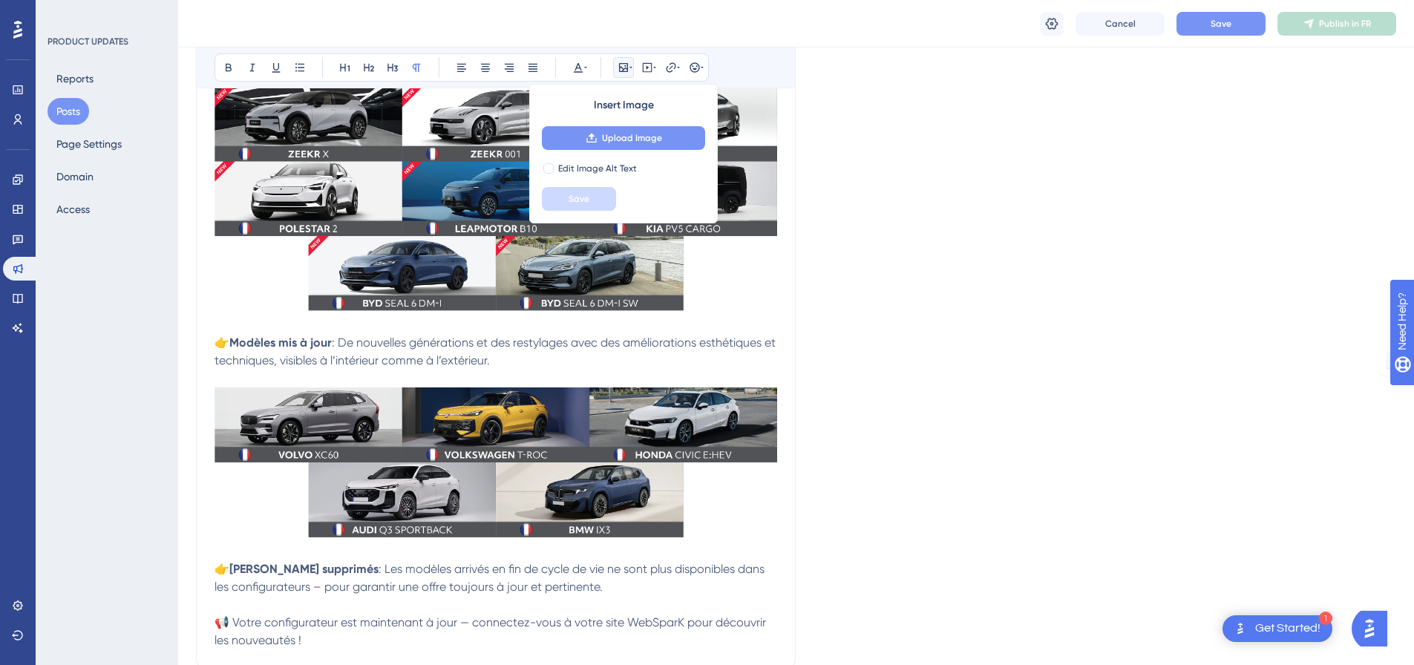
click at [612, 148] on button "Upload Image" at bounding box center [623, 138] width 163 height 24
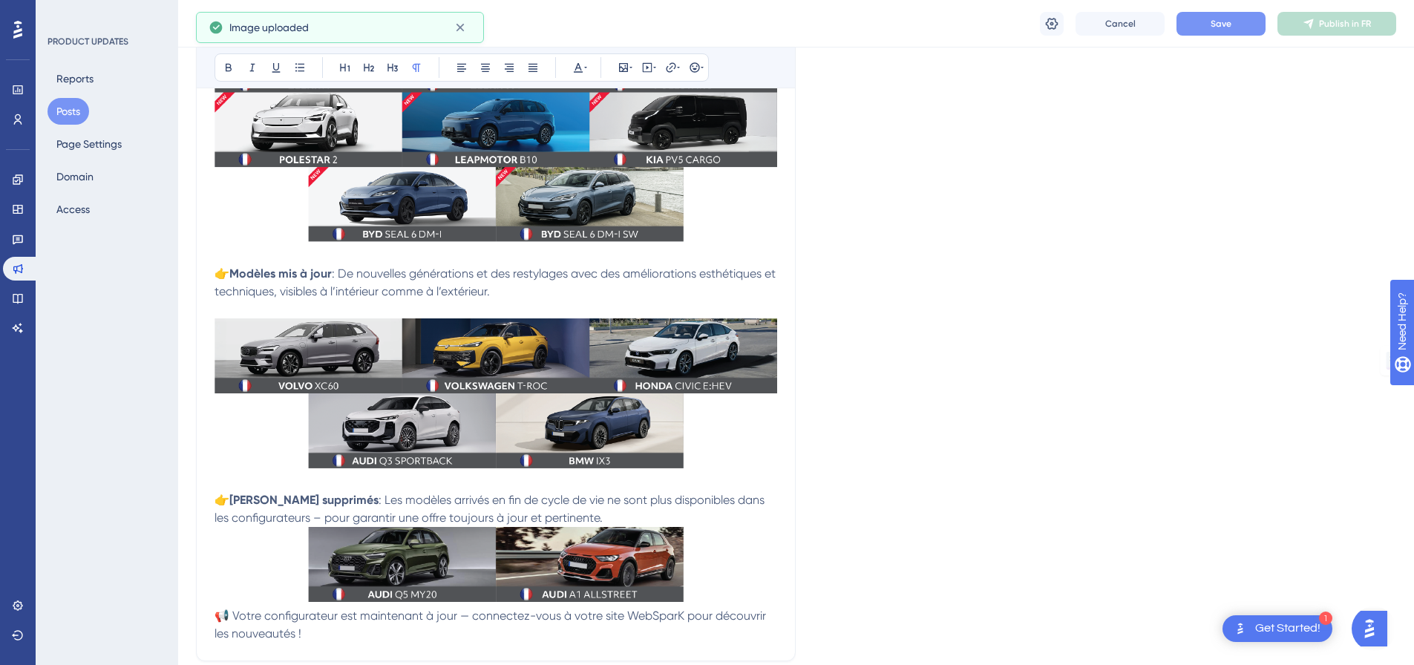
scroll to position [594, 0]
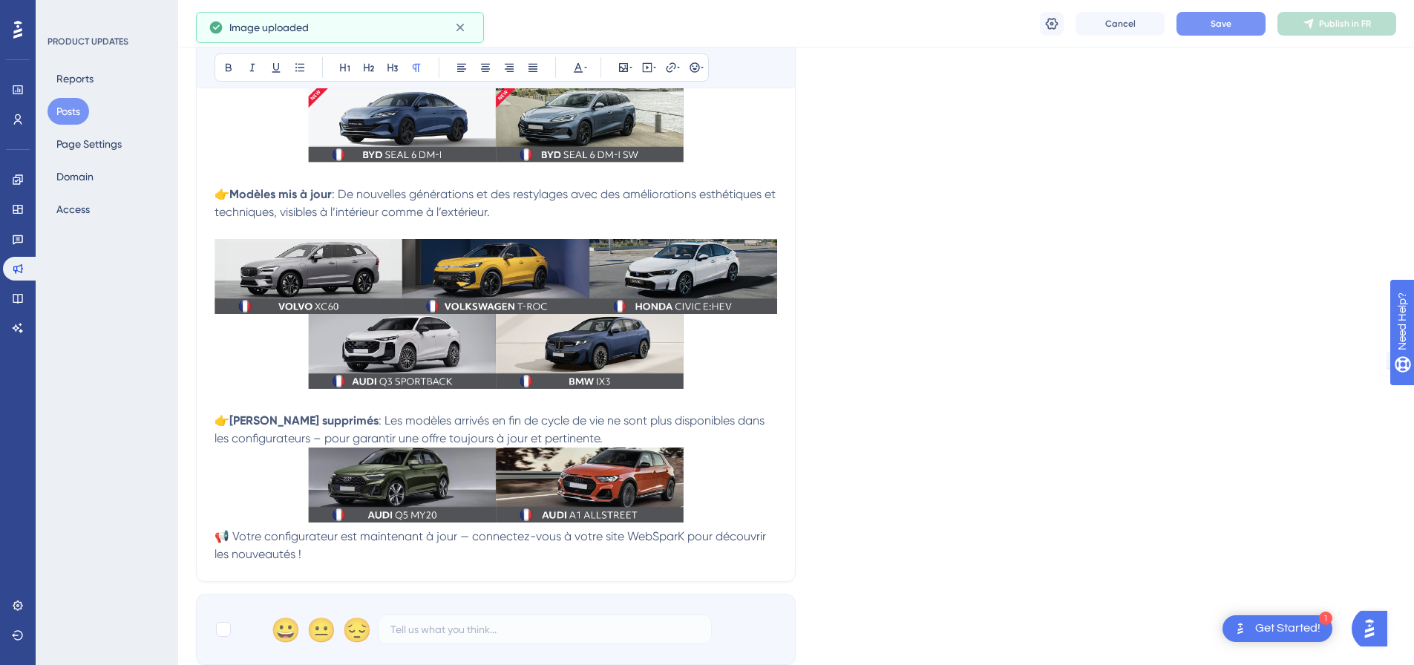
click at [630, 436] on p "👉 [PERSON_NAME] supprimés : Les modèles arrivés en fin de cycle de vie ne sont …" at bounding box center [496, 430] width 563 height 36
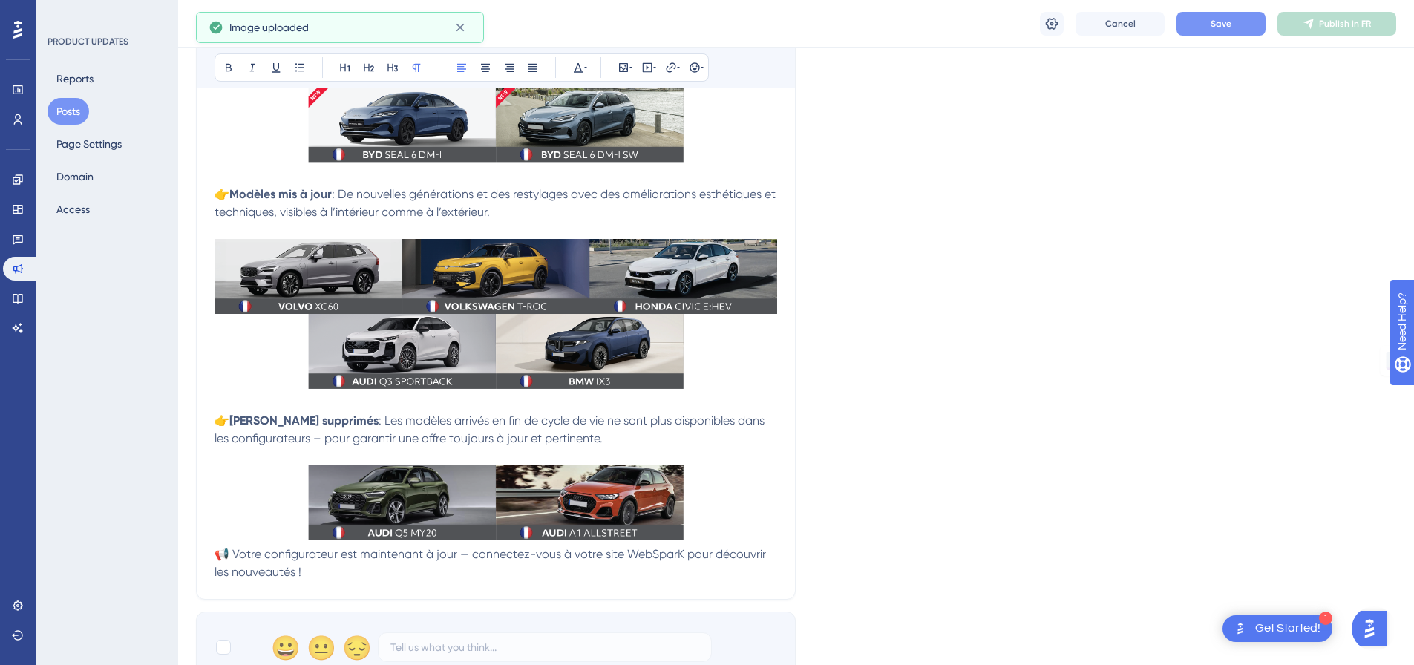
click at [218, 558] on span "📢 Votre configurateur est maintenant à jour — connectez-vous à votre site WebSp…" at bounding box center [492, 563] width 555 height 32
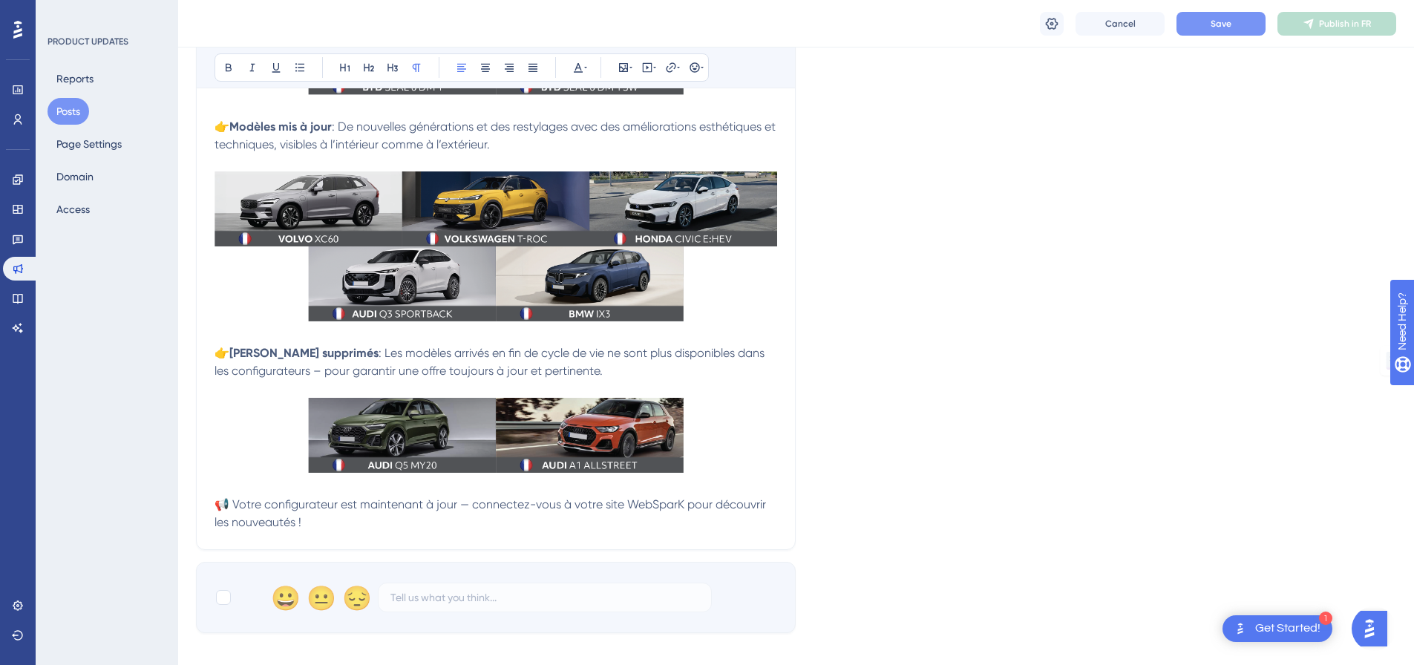
scroll to position [742, 0]
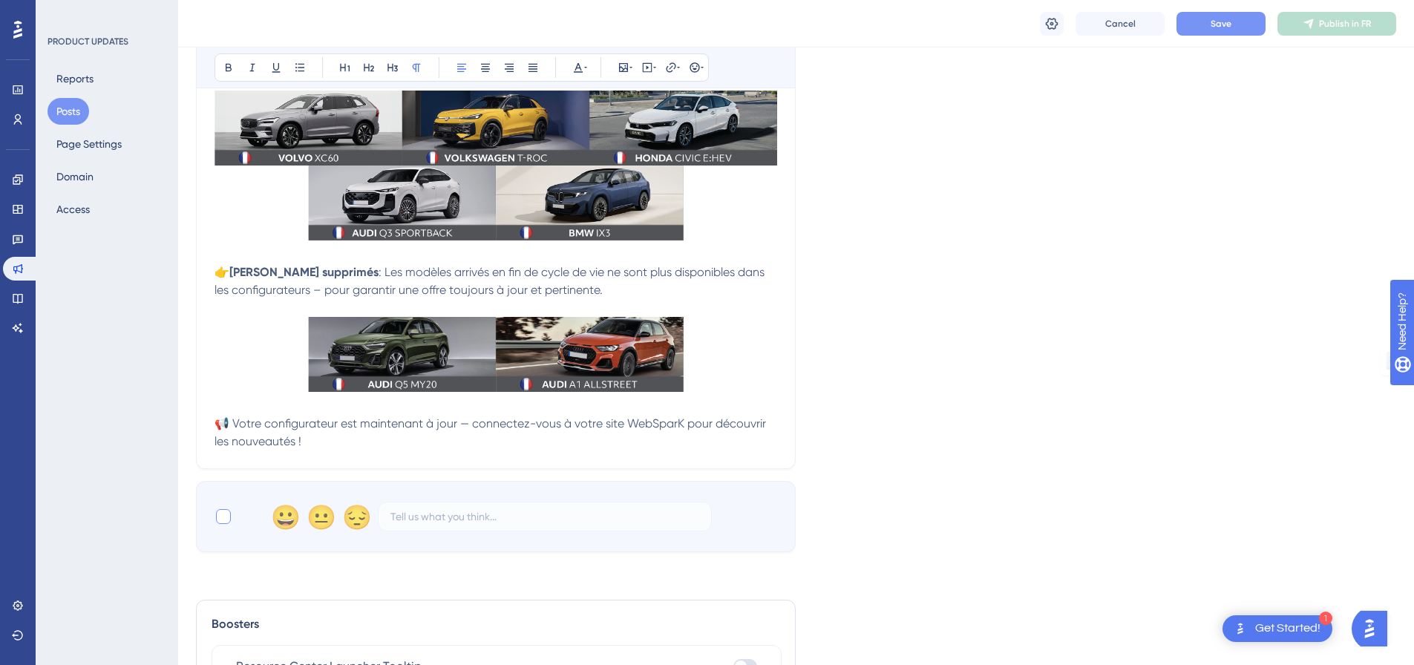
click at [226, 521] on div at bounding box center [223, 516] width 15 height 15
checkbox input "true"
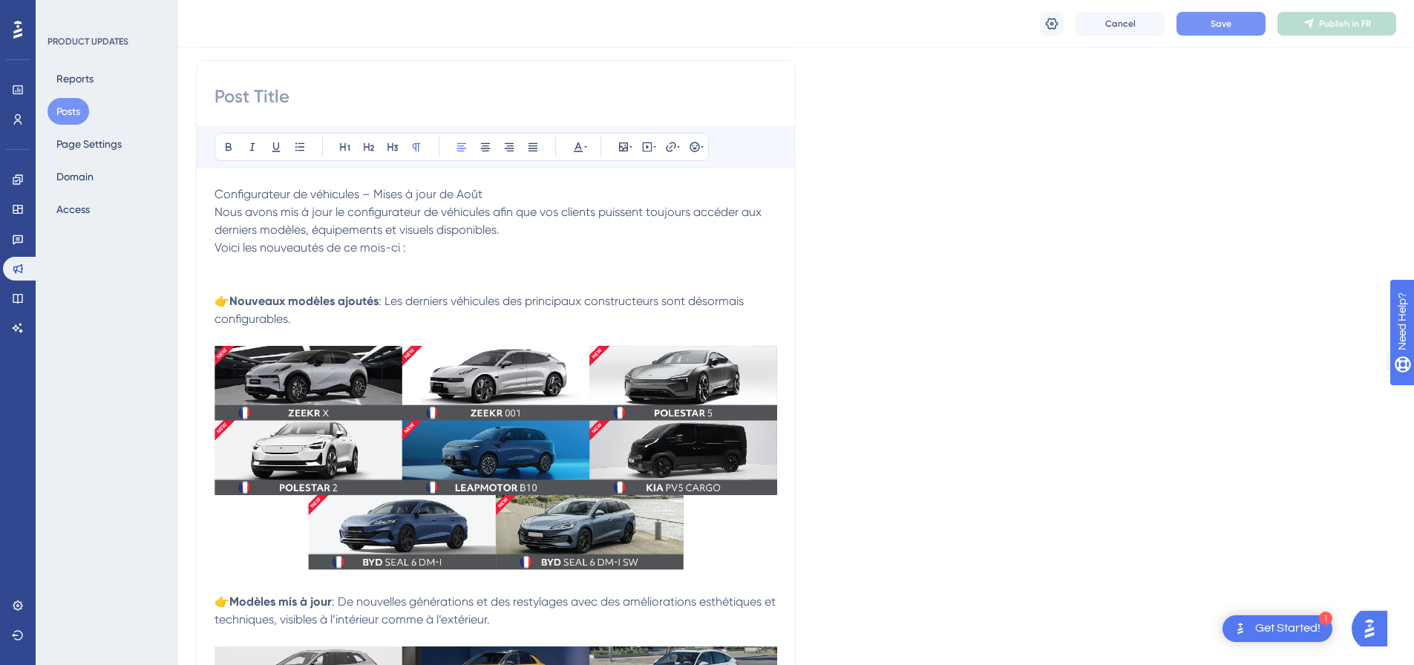
scroll to position [0, 0]
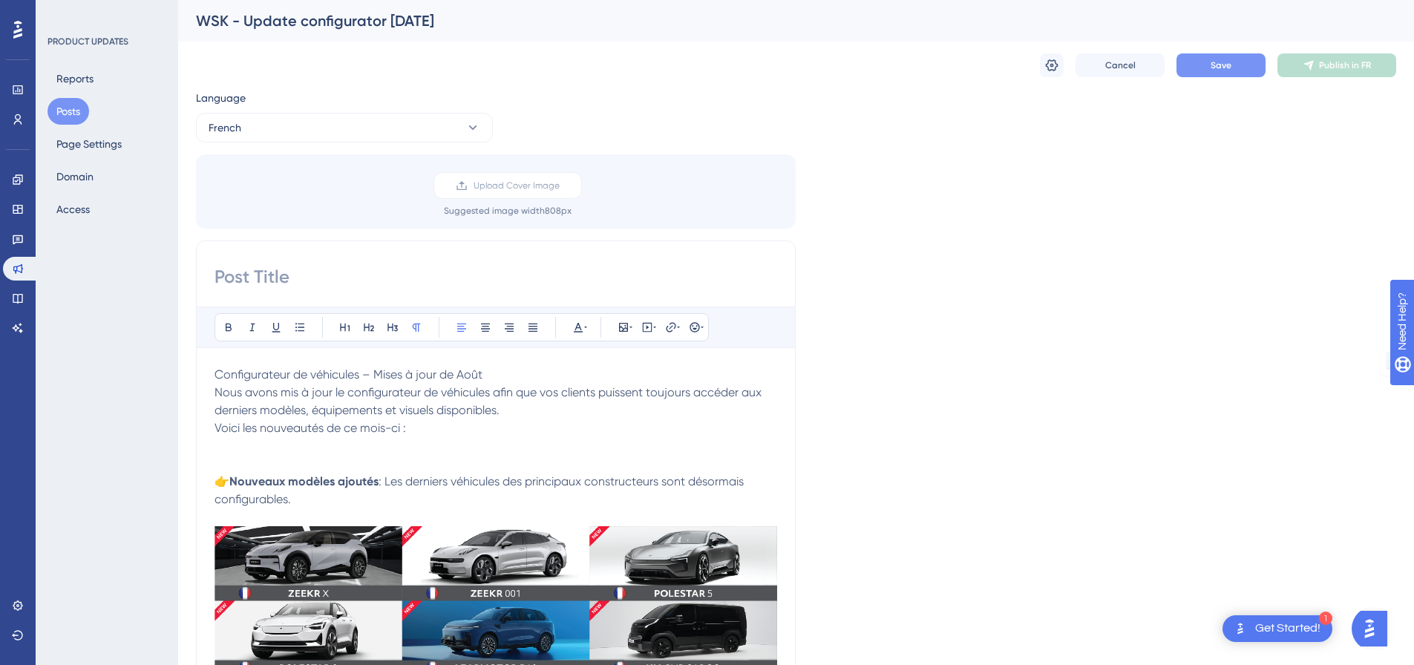
click at [340, 464] on p at bounding box center [496, 455] width 563 height 36
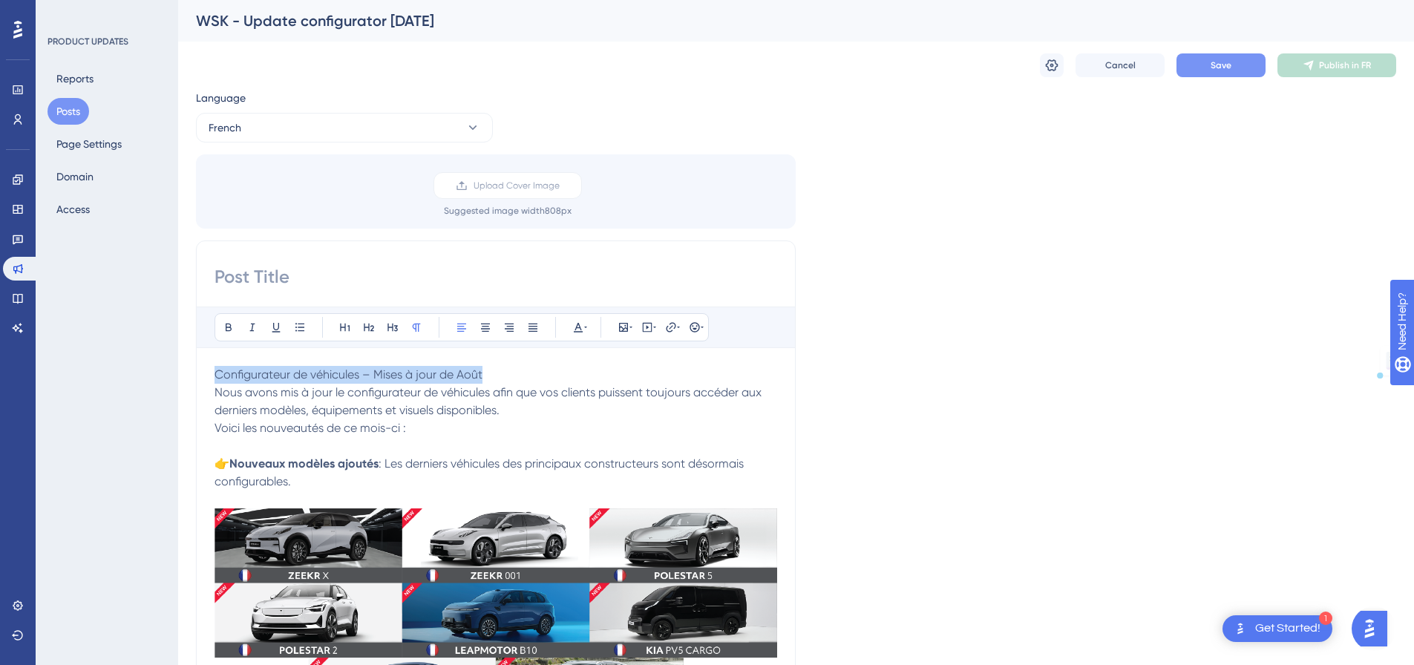
drag, startPoint x: 439, startPoint y: 374, endPoint x: 128, endPoint y: 362, distance: 311.3
paste input "Configurateur de véhicules – Mises à jour de Août"
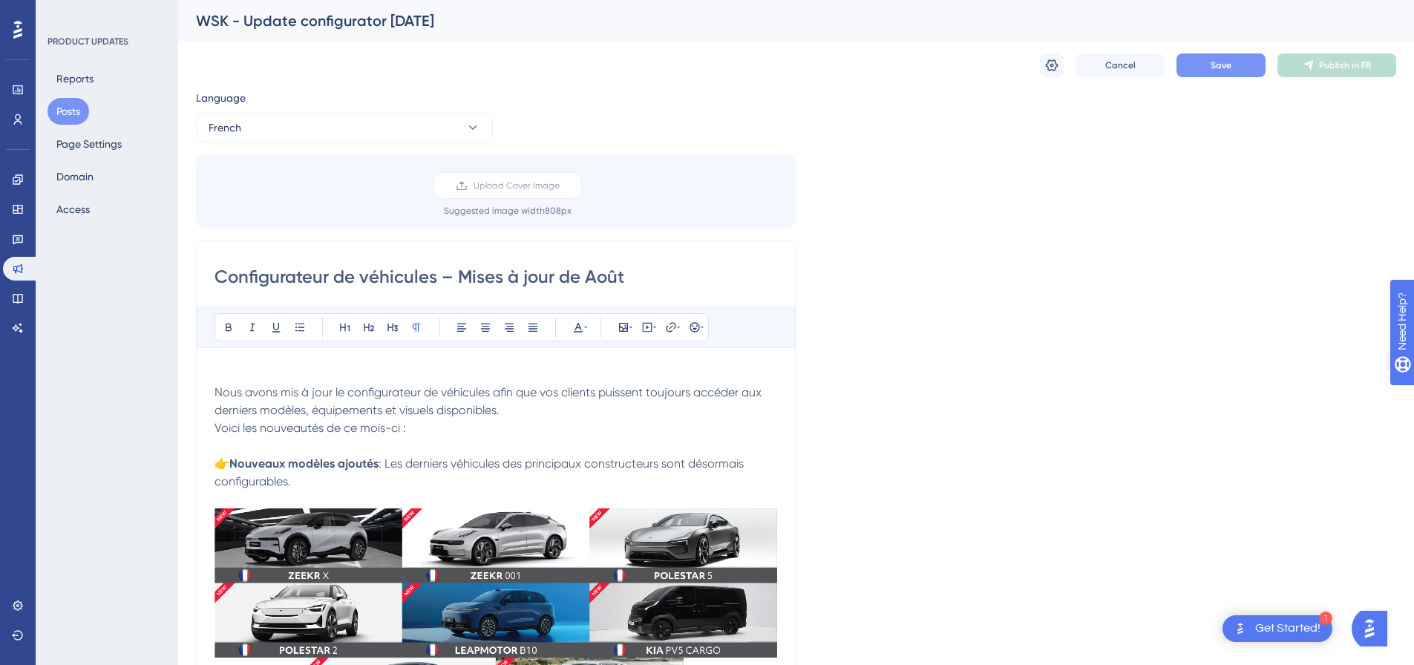
click at [217, 396] on span "Nous avons mis à jour le configurateur de véhicules afin que vos clients puisse…" at bounding box center [490, 401] width 550 height 32
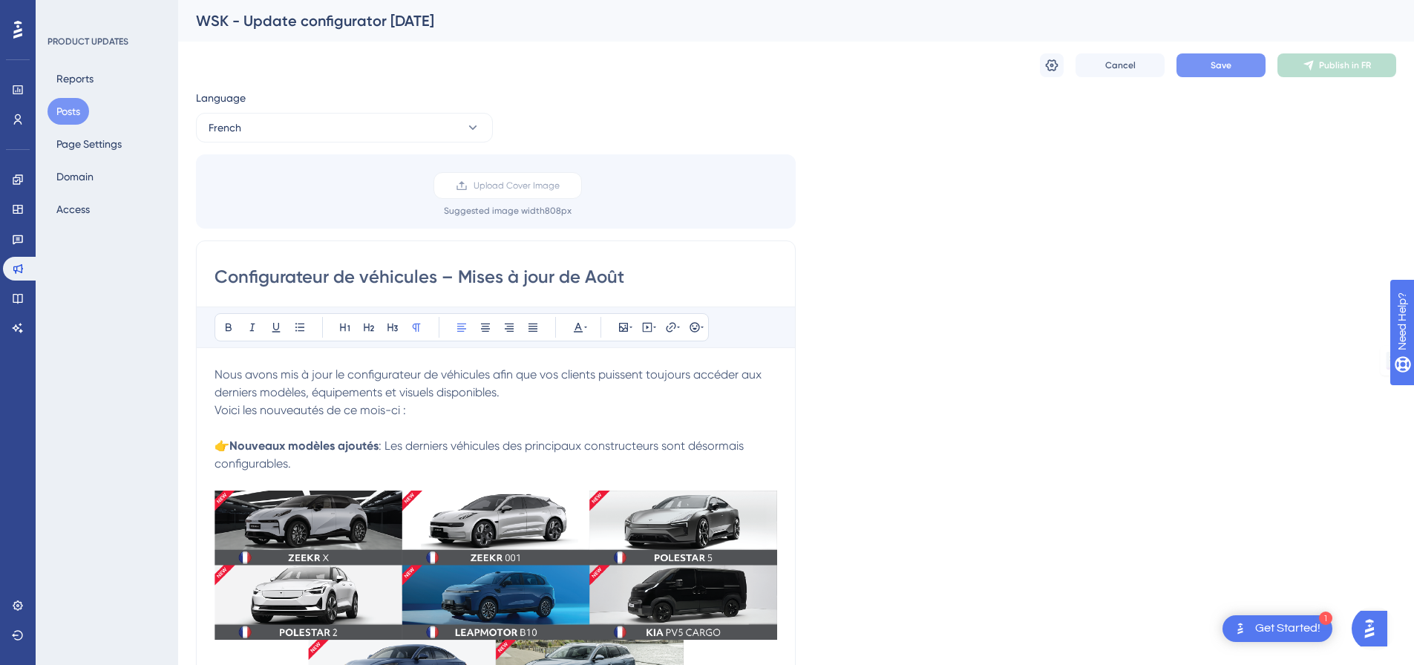
click at [607, 280] on input "Configurateur de véhicules – Mises à jour de Août" at bounding box center [496, 277] width 563 height 24
paste input "octobre"
click at [588, 278] on input "Configurateur de véhicules – Mises à jour de octobre" at bounding box center [496, 277] width 563 height 24
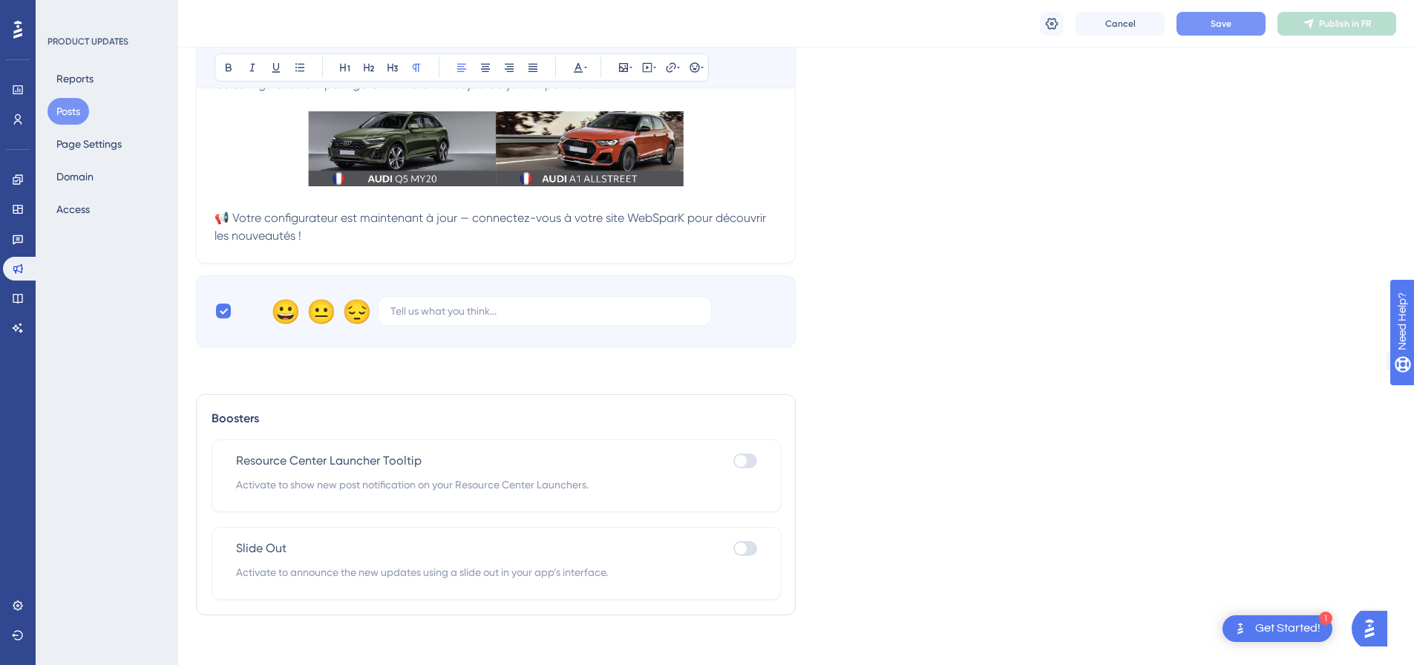
scroll to position [922, 0]
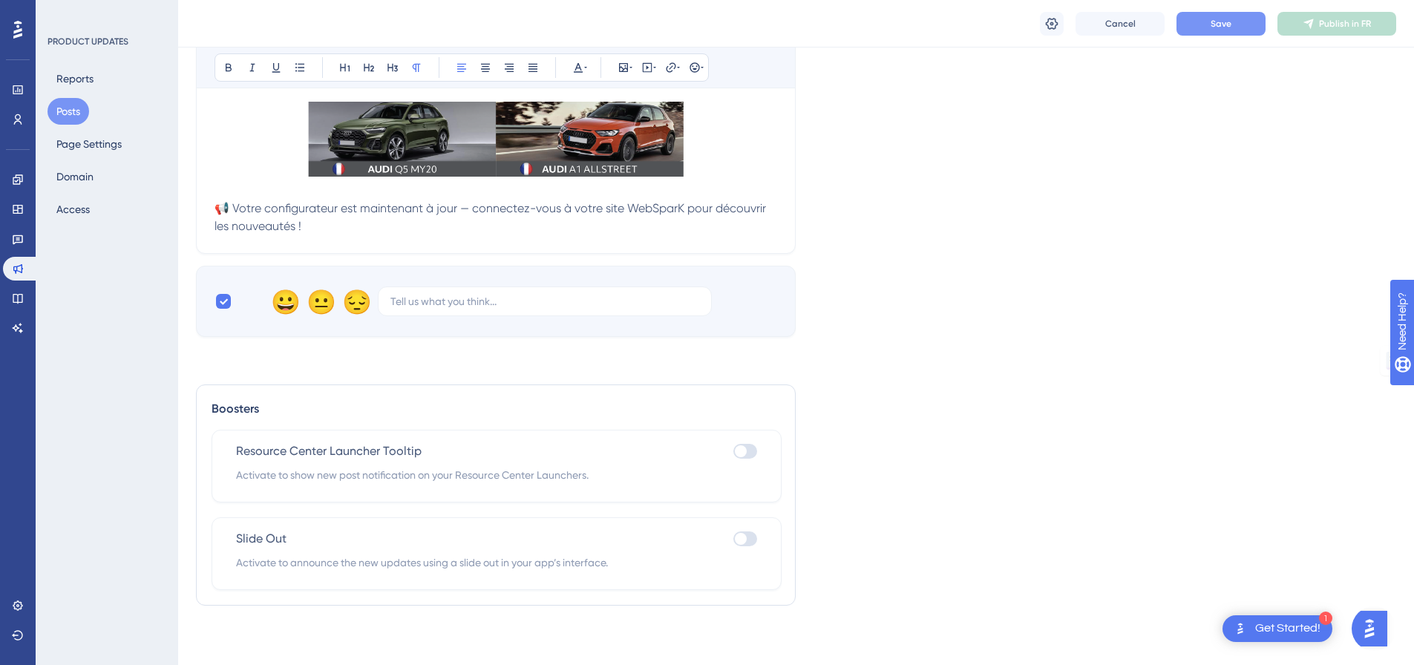
type input "Configurateur de véhicules – Mises à jour de octobre"
click at [749, 526] on div "Slide Out Activate to announce the new updates using a slide out in your app’s …" at bounding box center [497, 553] width 570 height 73
click at [756, 542] on div at bounding box center [745, 539] width 24 height 15
click at [733, 539] on input "checkbox" at bounding box center [733, 538] width 1 height 1
checkbox input "true"
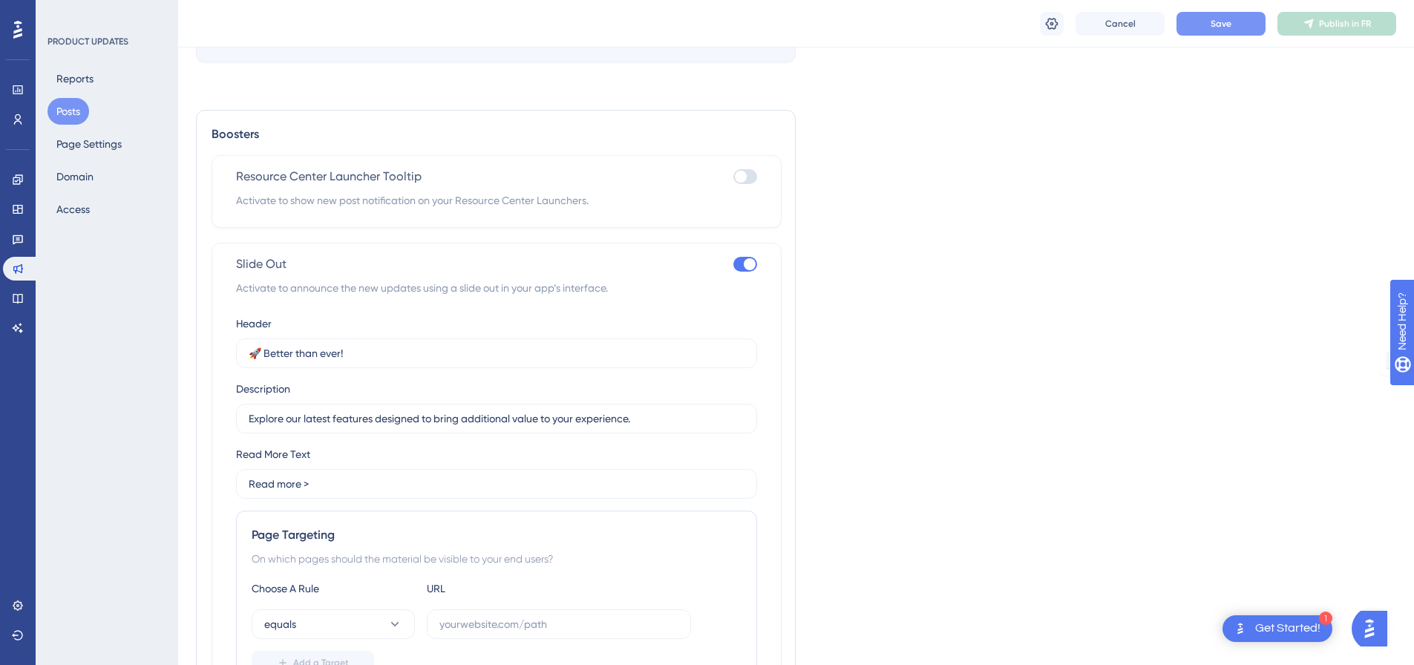
scroll to position [1367, 0]
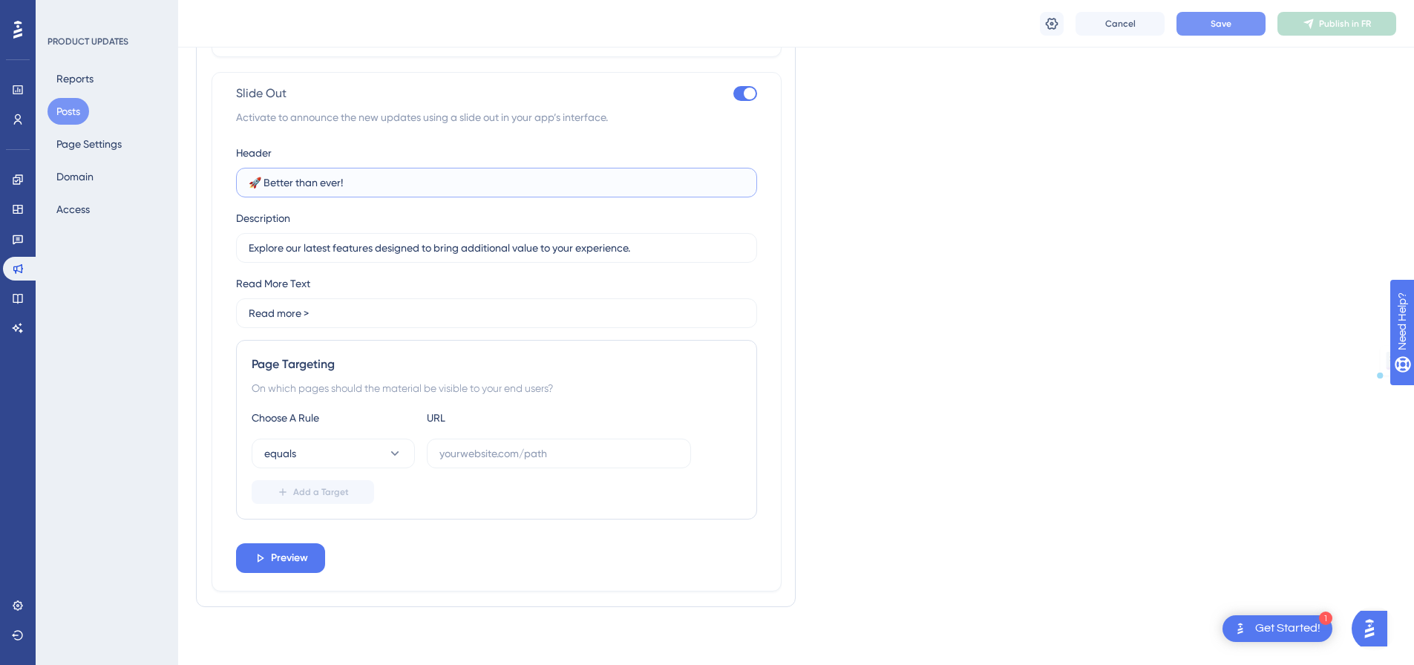
drag, startPoint x: 371, startPoint y: 186, endPoint x: 232, endPoint y: 174, distance: 139.3
click at [232, 174] on div "Slide Out Activate to announce the new updates using a slide out in your app’s …" at bounding box center [497, 332] width 570 height 520
paste input "Nouveautés du configurateur de véhicules"
type input "🚗 Nouveautés du configurateur de véhicules"
drag, startPoint x: 365, startPoint y: 245, endPoint x: 153, endPoint y: 220, distance: 213.0
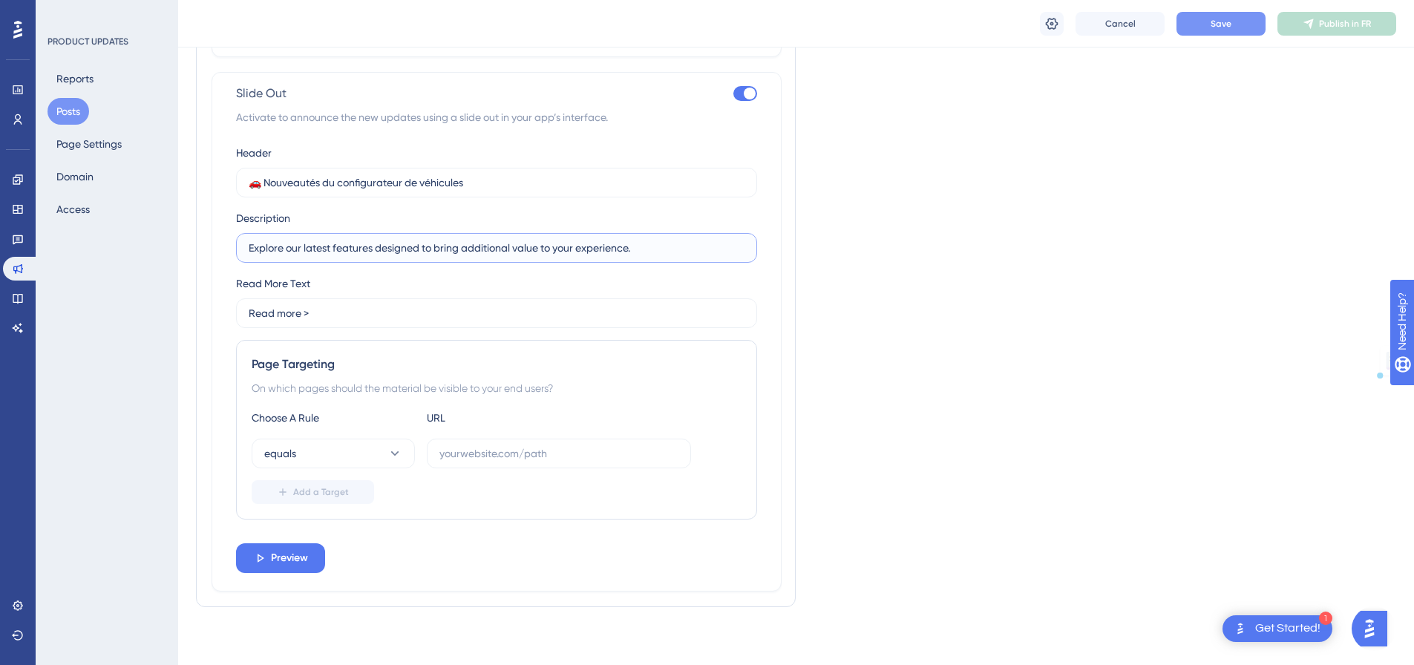
paste input "Nouveaux modèles et mises à jour de août"
click at [439, 240] on input "Nouveaux modèles et mises à jour de août" at bounding box center [497, 248] width 496 height 16
type input "Nouveaux modèles et mises à jour de octobre"
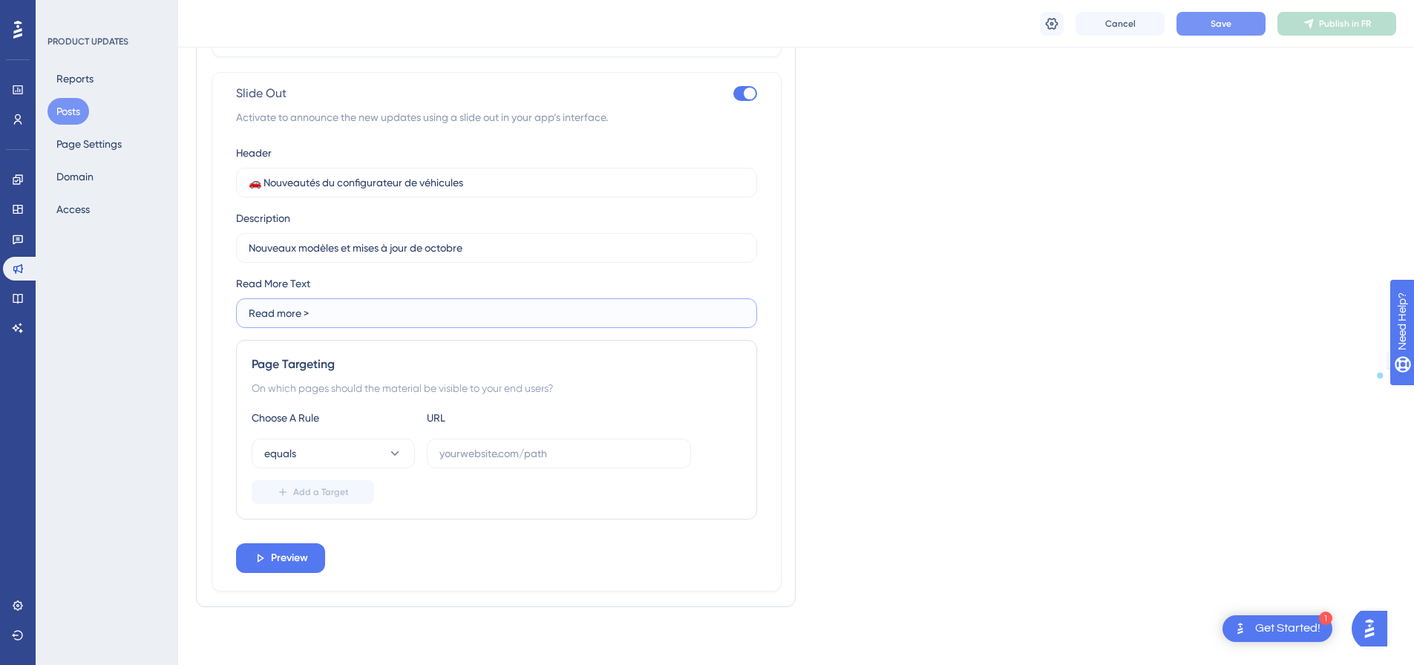
drag, startPoint x: 259, startPoint y: 297, endPoint x: 195, endPoint y: 295, distance: 63.9
paste input "En savoir plus"
type input "En savoir plus >"
click at [393, 454] on icon at bounding box center [395, 453] width 15 height 15
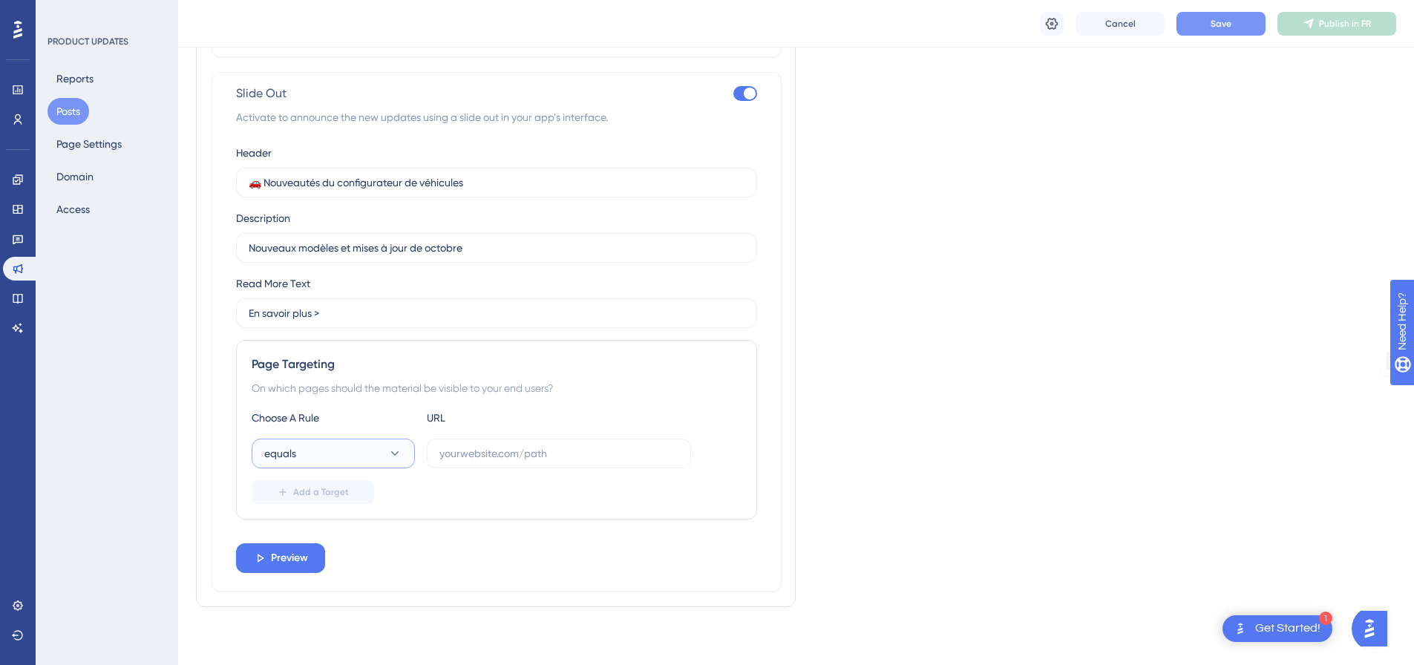
scroll to position [1415, 0]
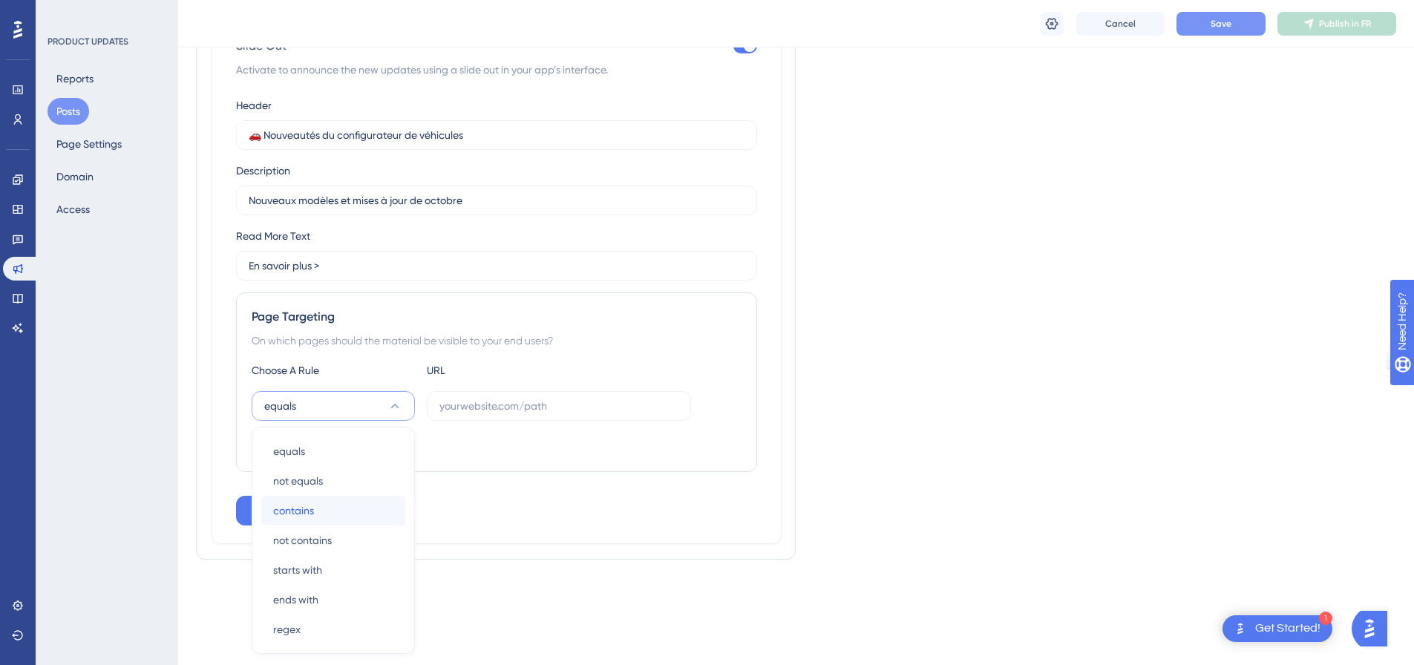
click at [357, 519] on div "contains contains" at bounding box center [333, 511] width 120 height 30
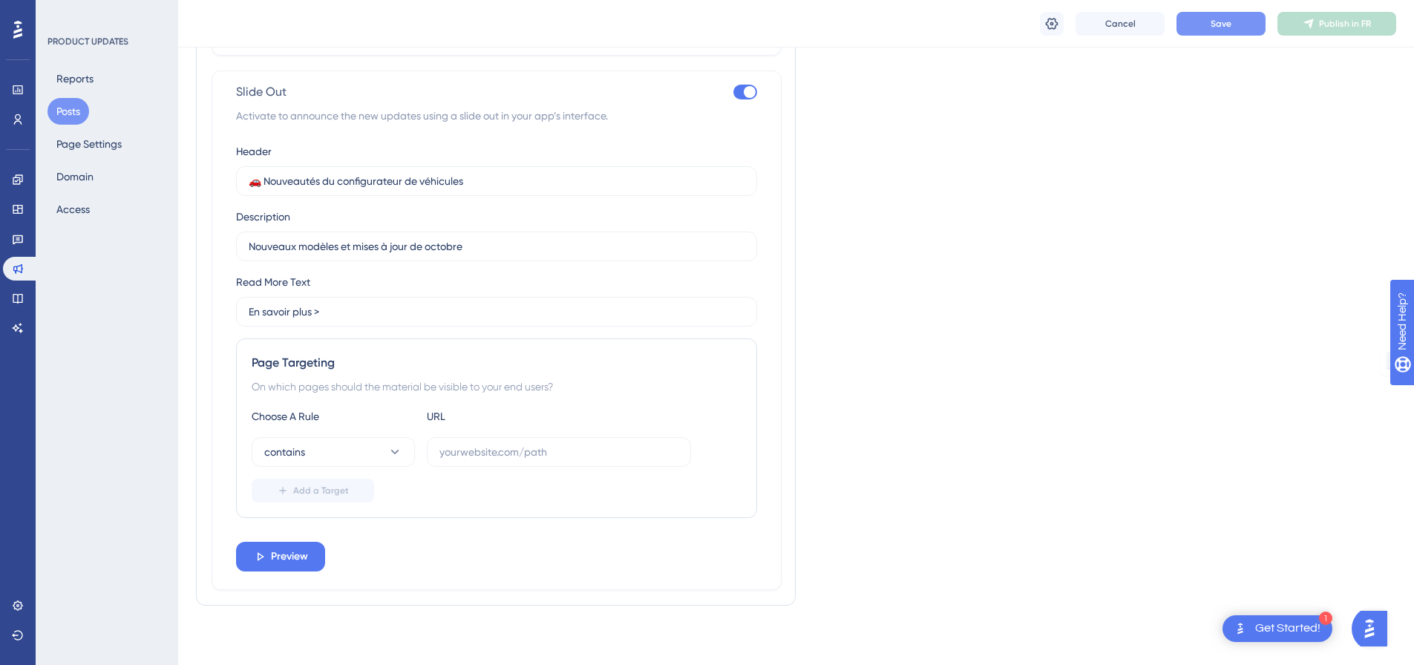
scroll to position [1369, 0]
click at [537, 455] on input "text" at bounding box center [558, 452] width 239 height 16
paste input "/wp-admin/"
type input "/wp-admin/"
click at [293, 563] on span "Preview" at bounding box center [289, 557] width 37 height 18
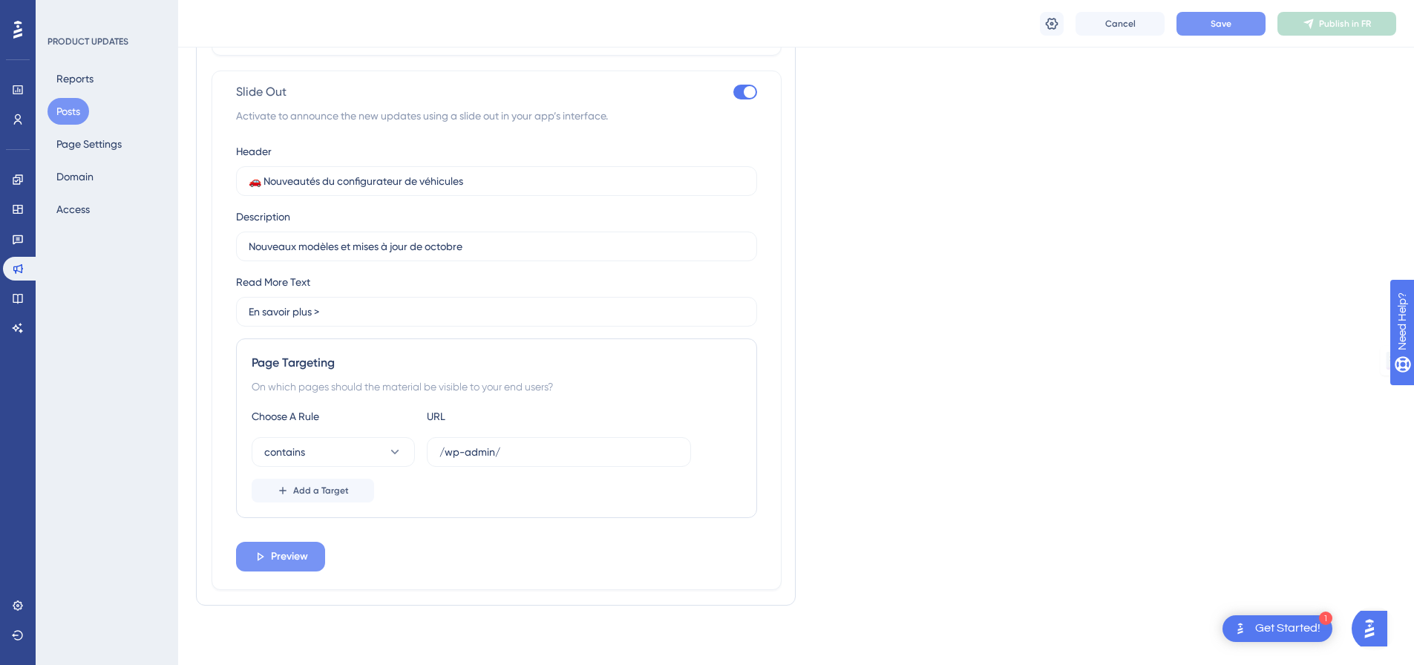
scroll to position [0, 0]
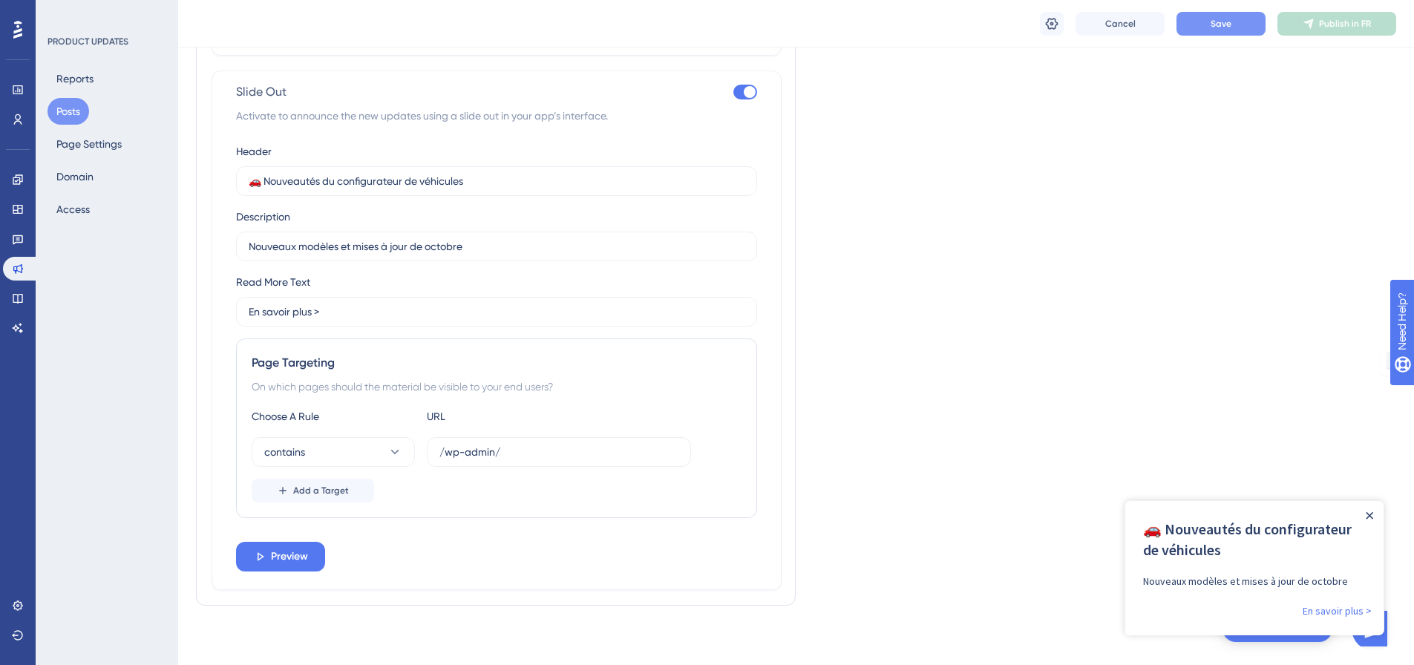
click at [1369, 514] on icon "Close Announcement" at bounding box center [1369, 515] width 7 height 7
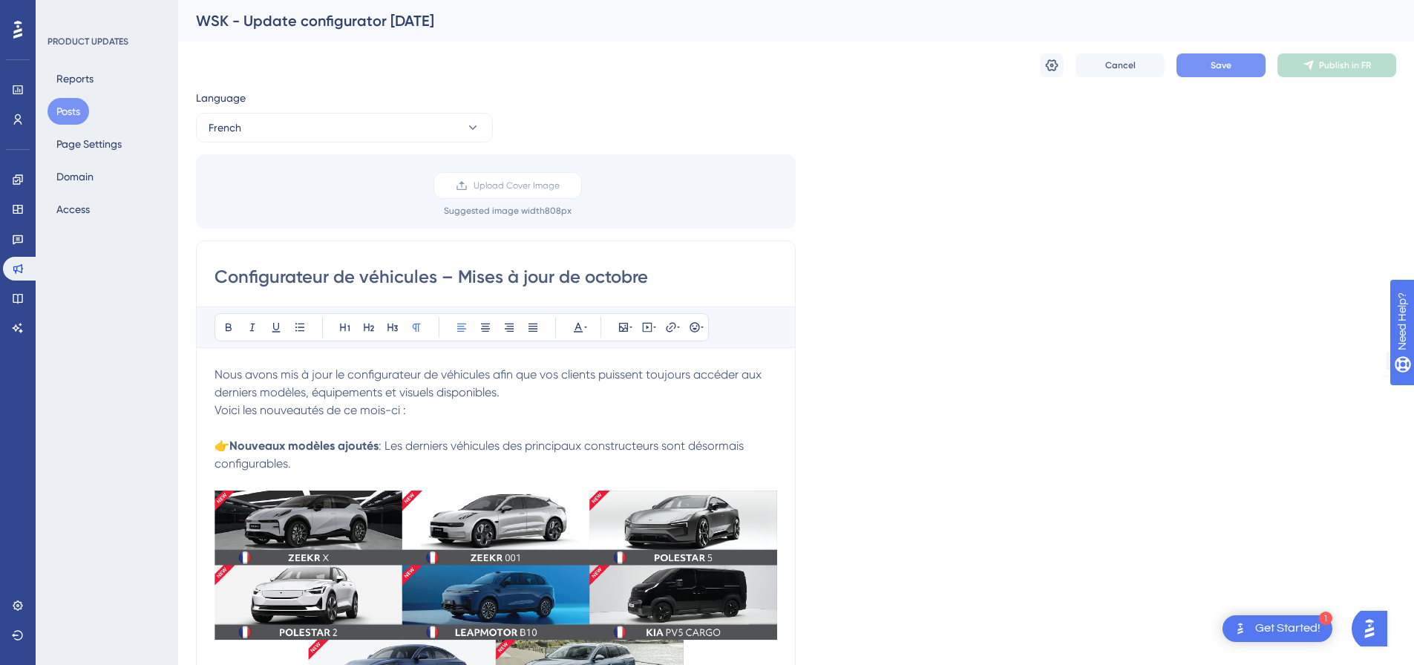
click at [1244, 63] on button "Save" at bounding box center [1221, 65] width 89 height 24
click at [414, 139] on button "French" at bounding box center [344, 128] width 297 height 30
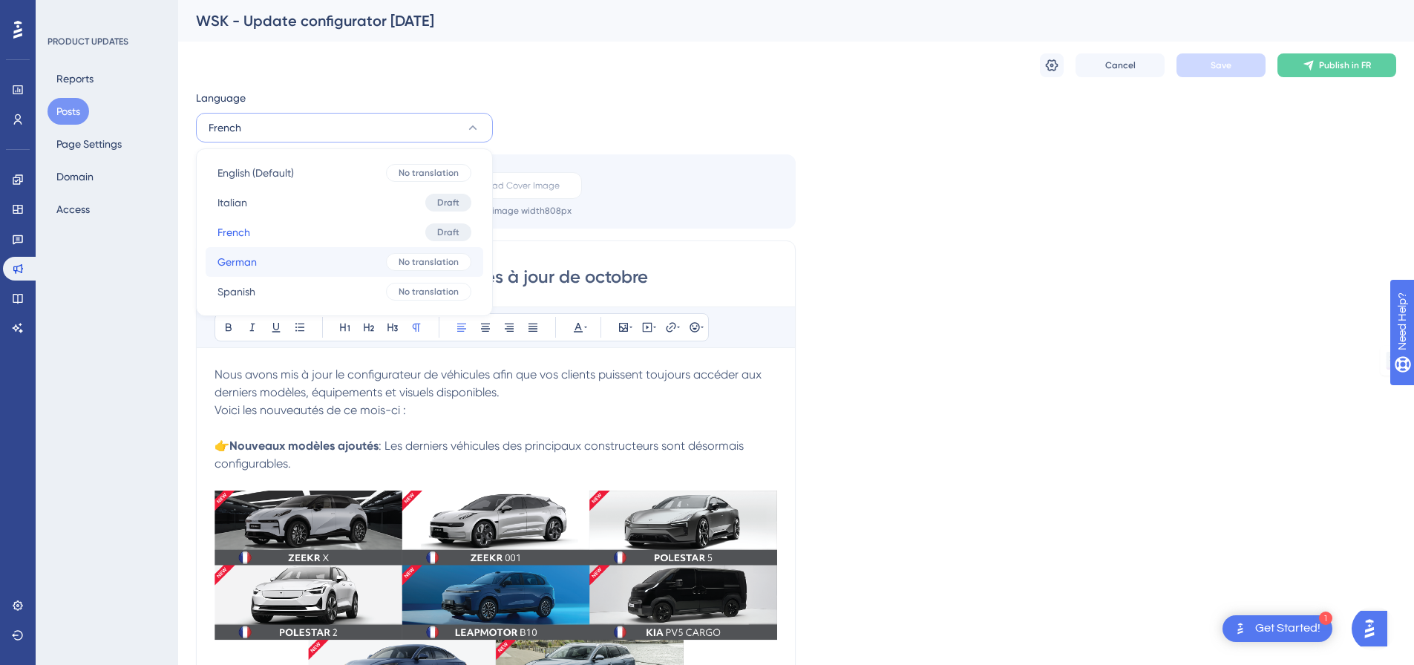
click at [351, 255] on button "German German No translation" at bounding box center [345, 262] width 278 height 30
checkbox input "false"
